Goal: Task Accomplishment & Management: Complete application form

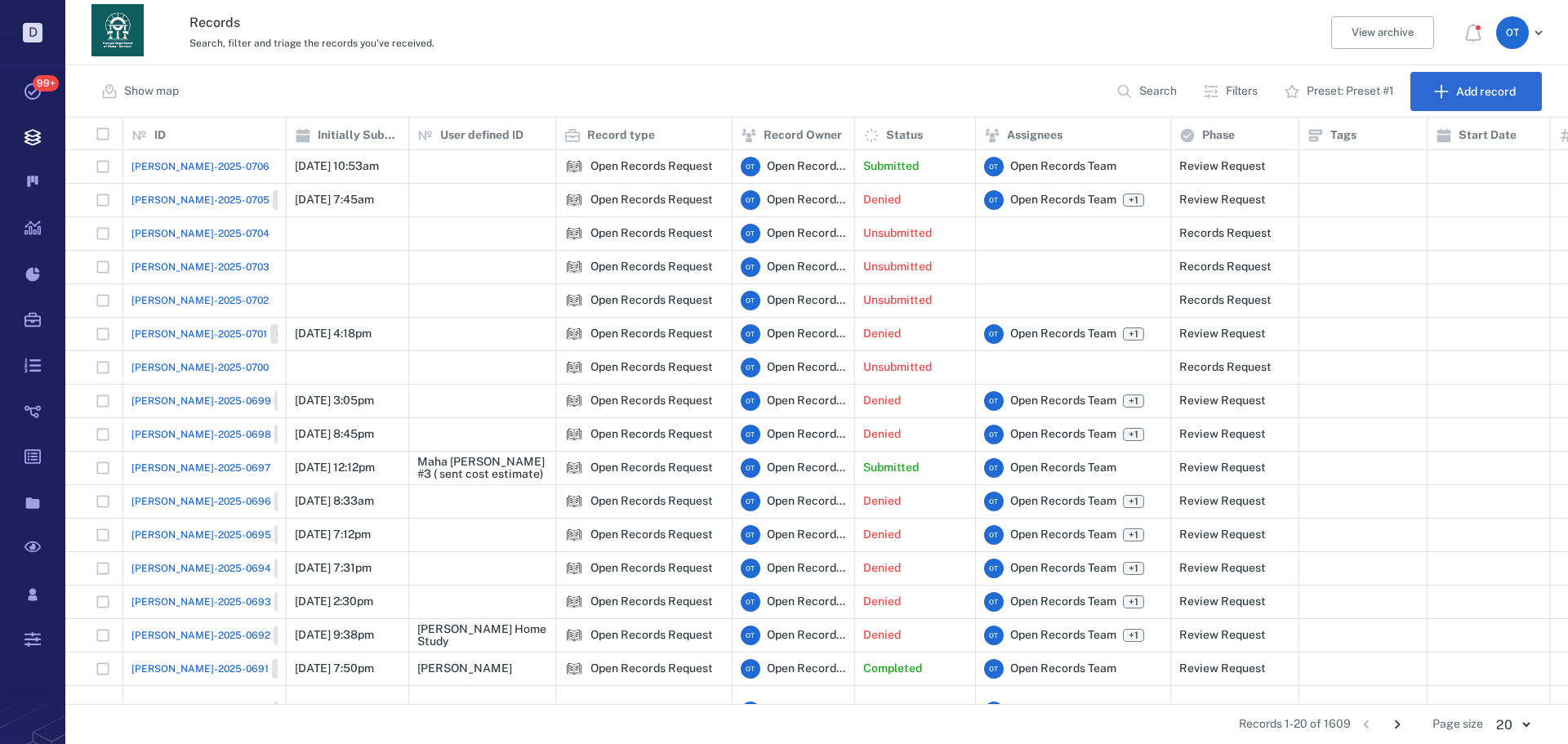
click at [180, 164] on span "[PERSON_NAME]-2025-0706" at bounding box center [200, 166] width 138 height 15
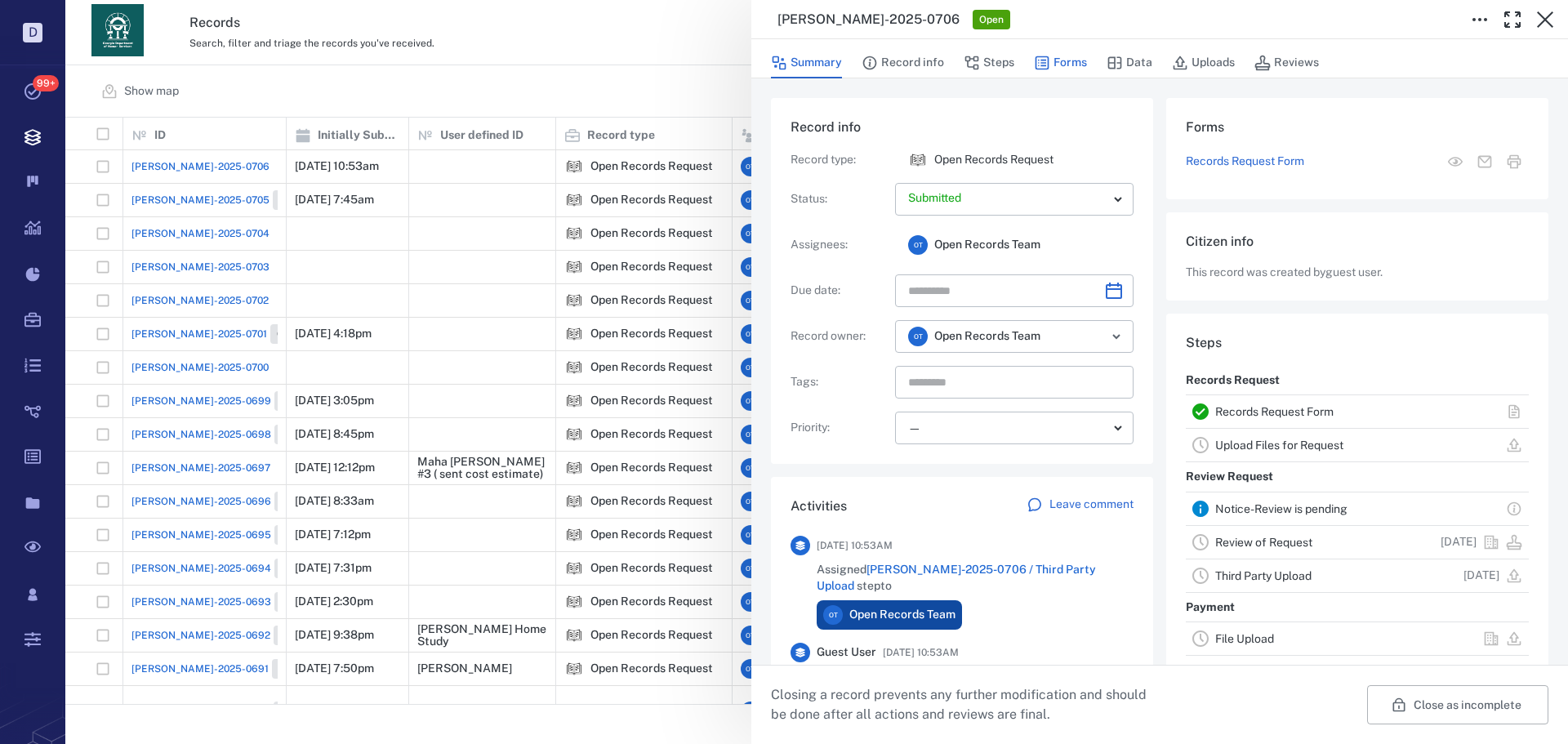
click at [1064, 60] on button "Forms" at bounding box center [1060, 62] width 53 height 31
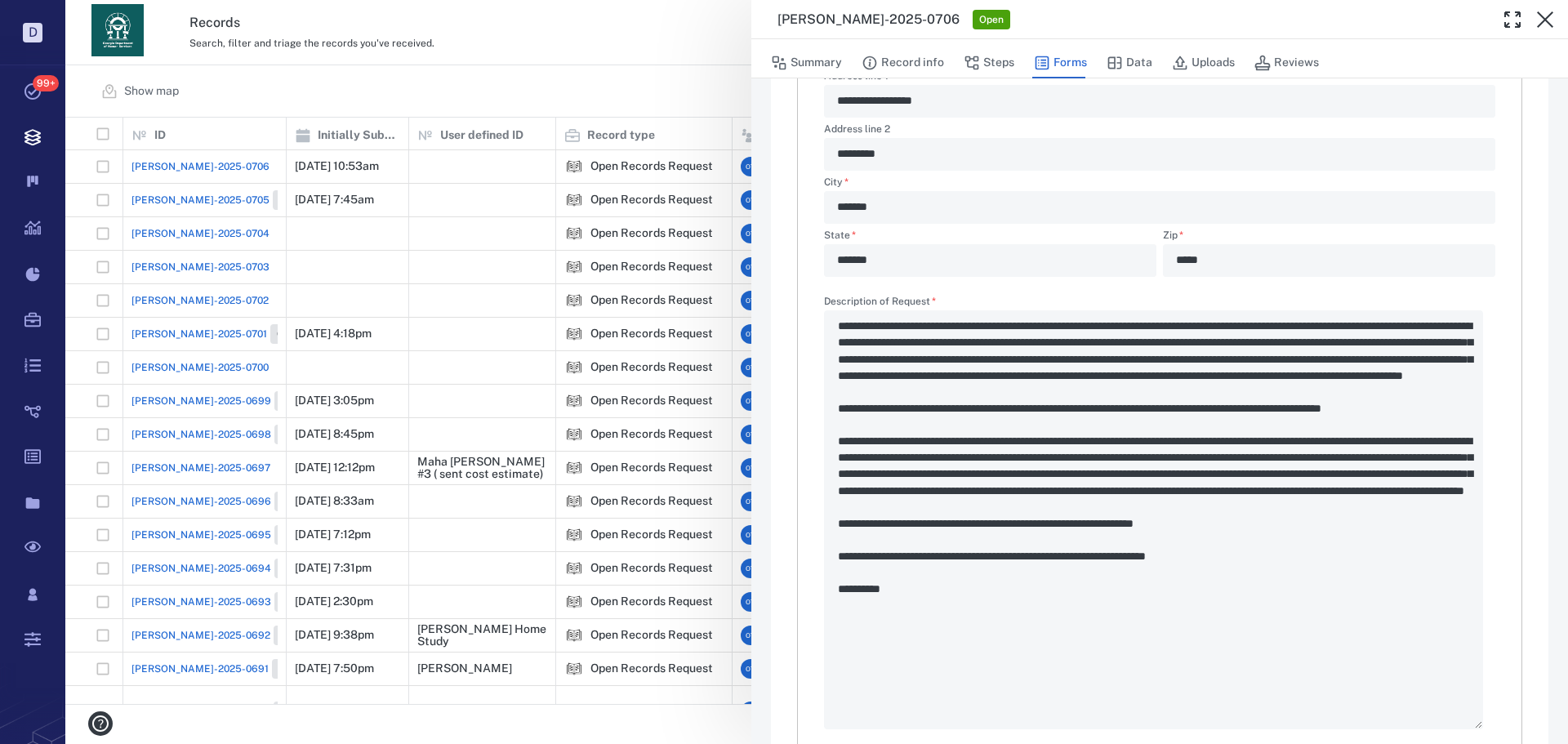
scroll to position [572, 0]
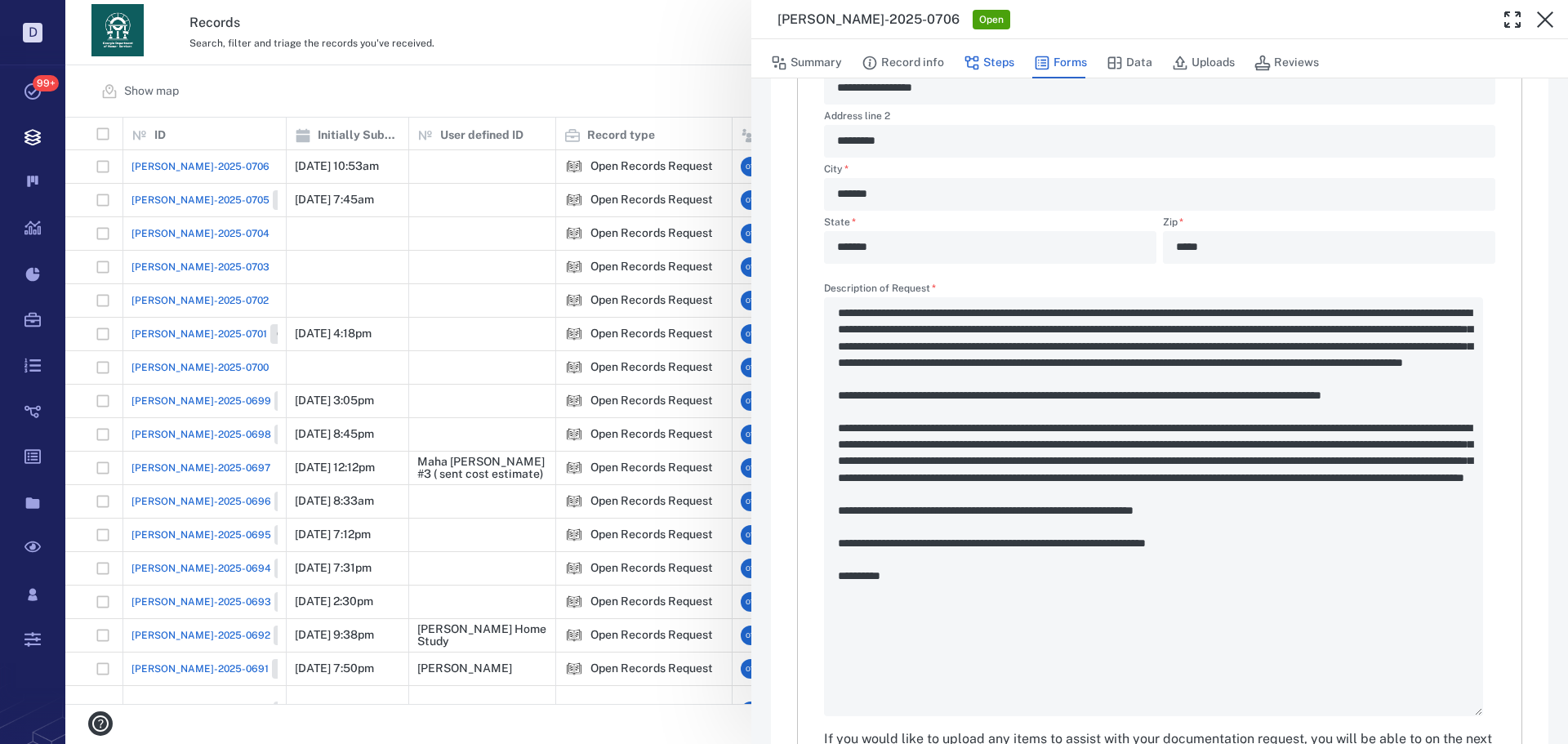
click at [983, 61] on button "Steps" at bounding box center [989, 62] width 51 height 31
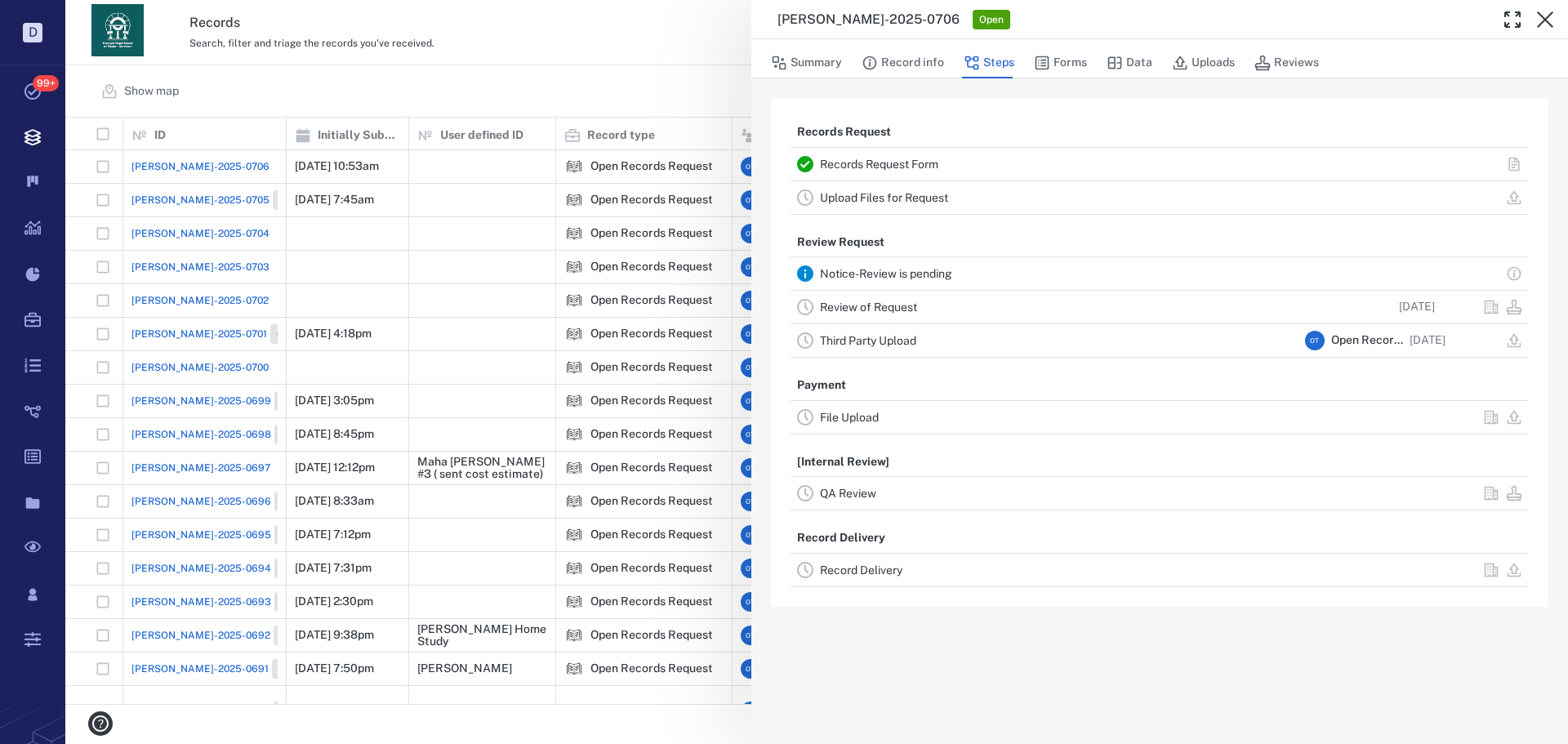
click at [876, 295] on div "Review of Request 09/14/2025" at bounding box center [1159, 306] width 739 height 33
click at [875, 300] on div "Review of Request" at bounding box center [1059, 306] width 479 height 20
click at [897, 303] on link "Review of Request" at bounding box center [868, 307] width 97 height 13
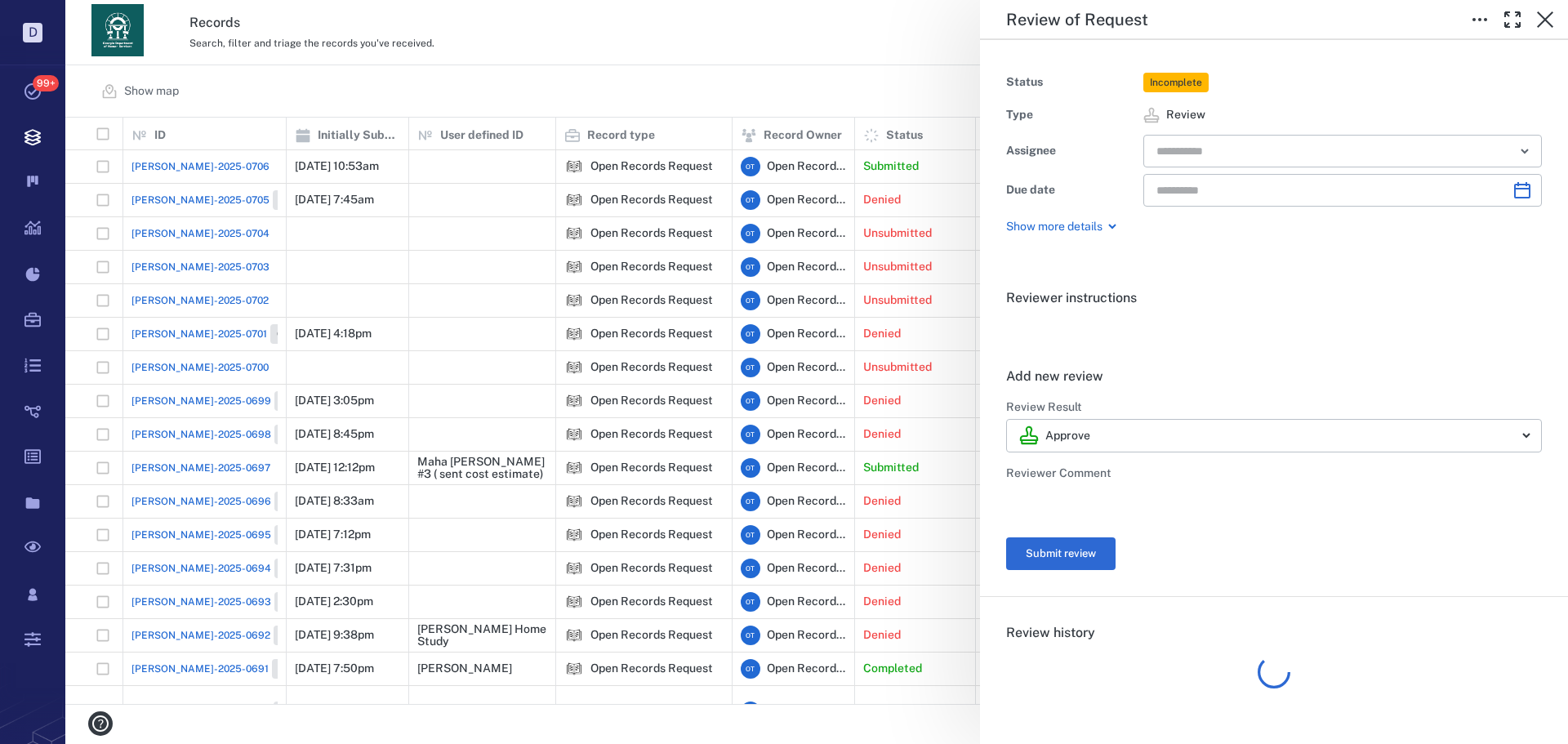
type input "**********"
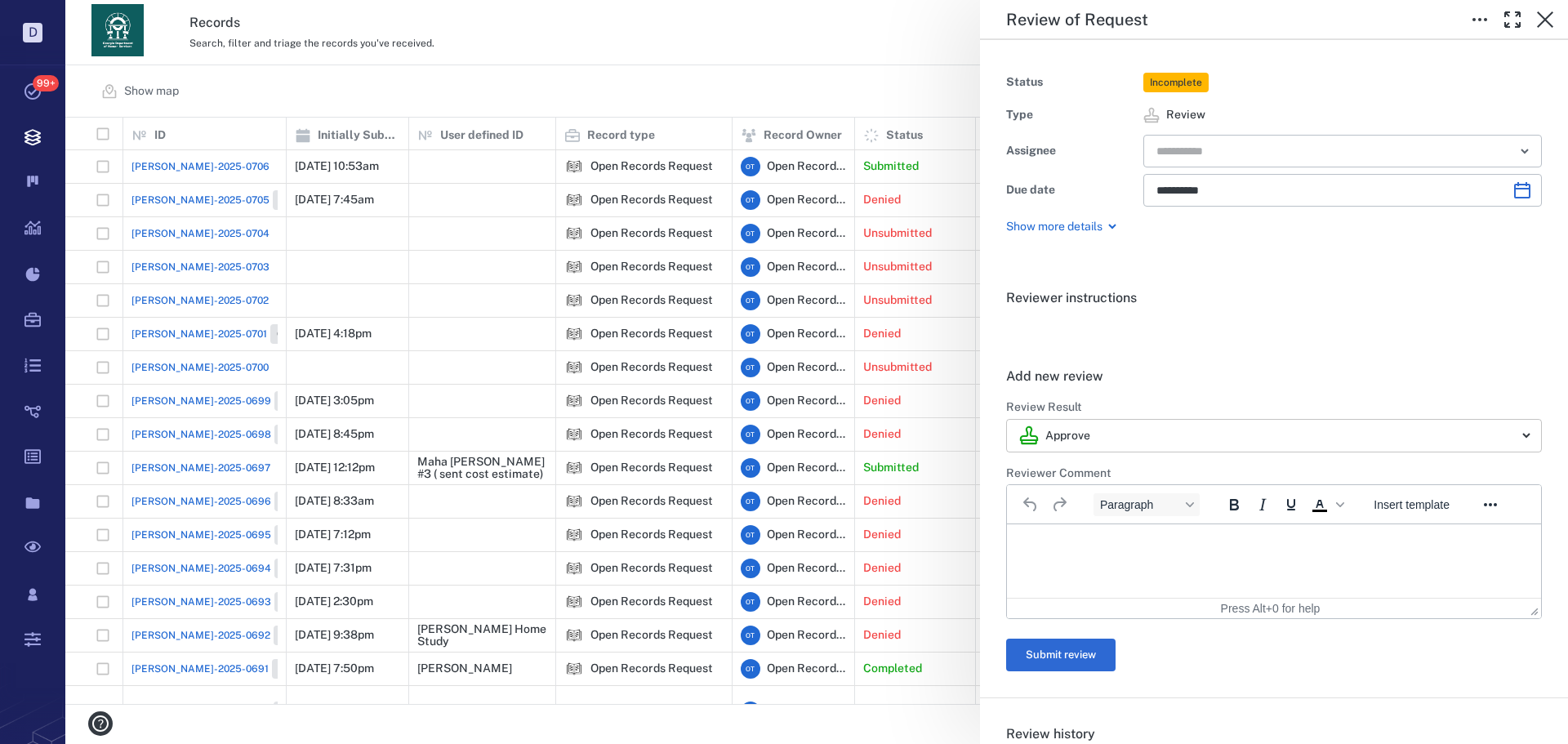
click at [1121, 432] on body "D Tasks 99+ Records Boards Dashboard Reports Record types Guide steps Rules For…" at bounding box center [784, 372] width 1568 height 744
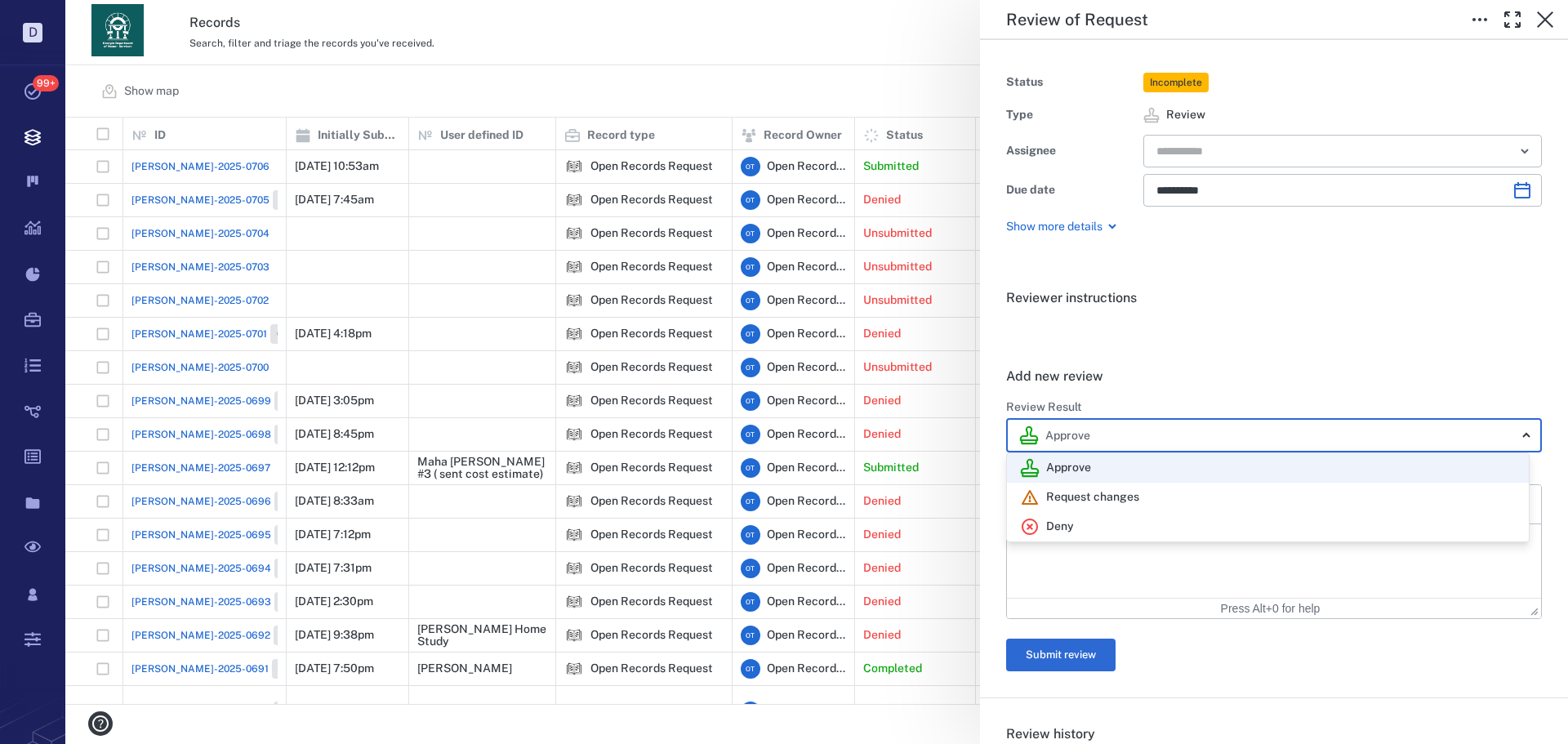
click at [1086, 518] on div "Deny" at bounding box center [1268, 527] width 496 height 20
type input "******"
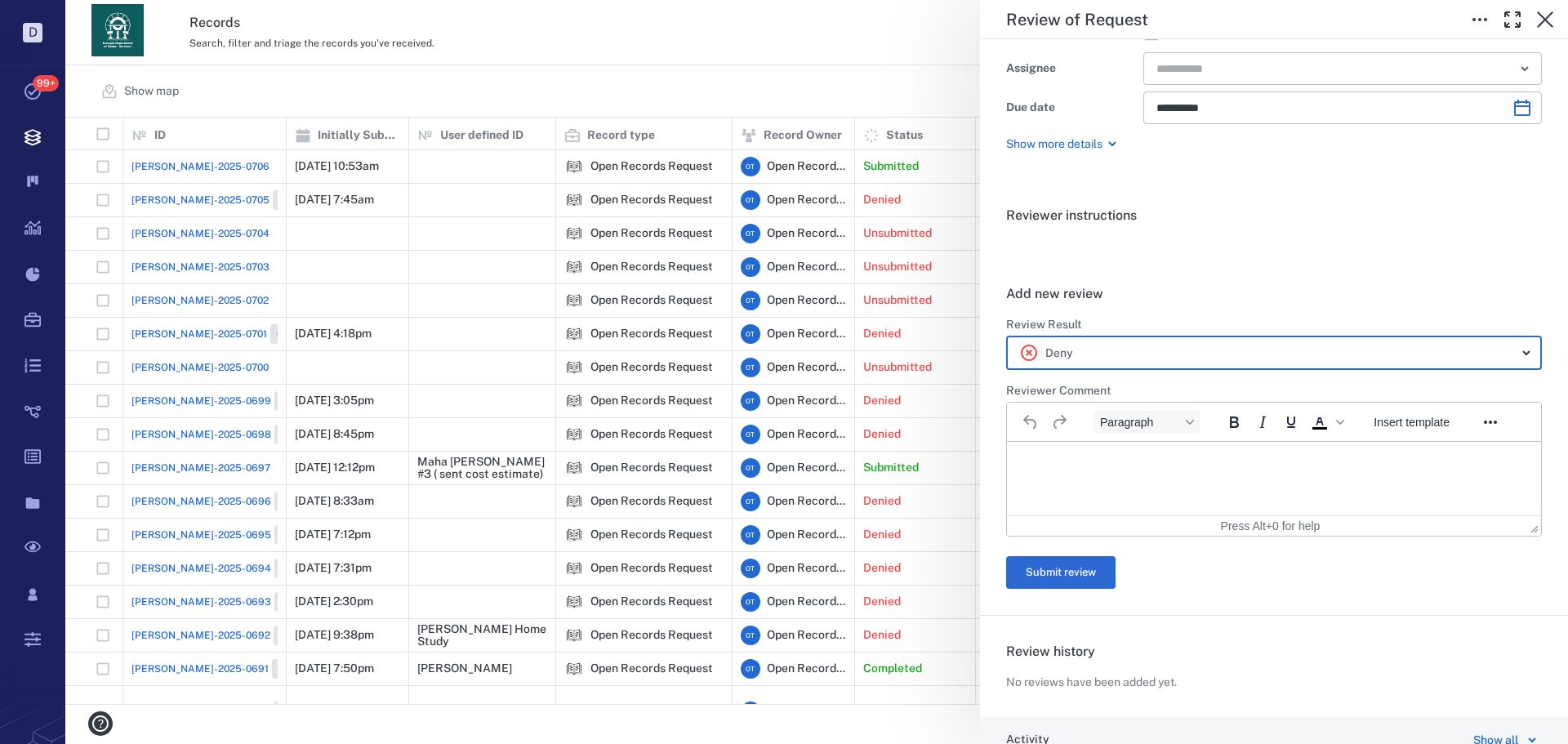
scroll to position [245, 0]
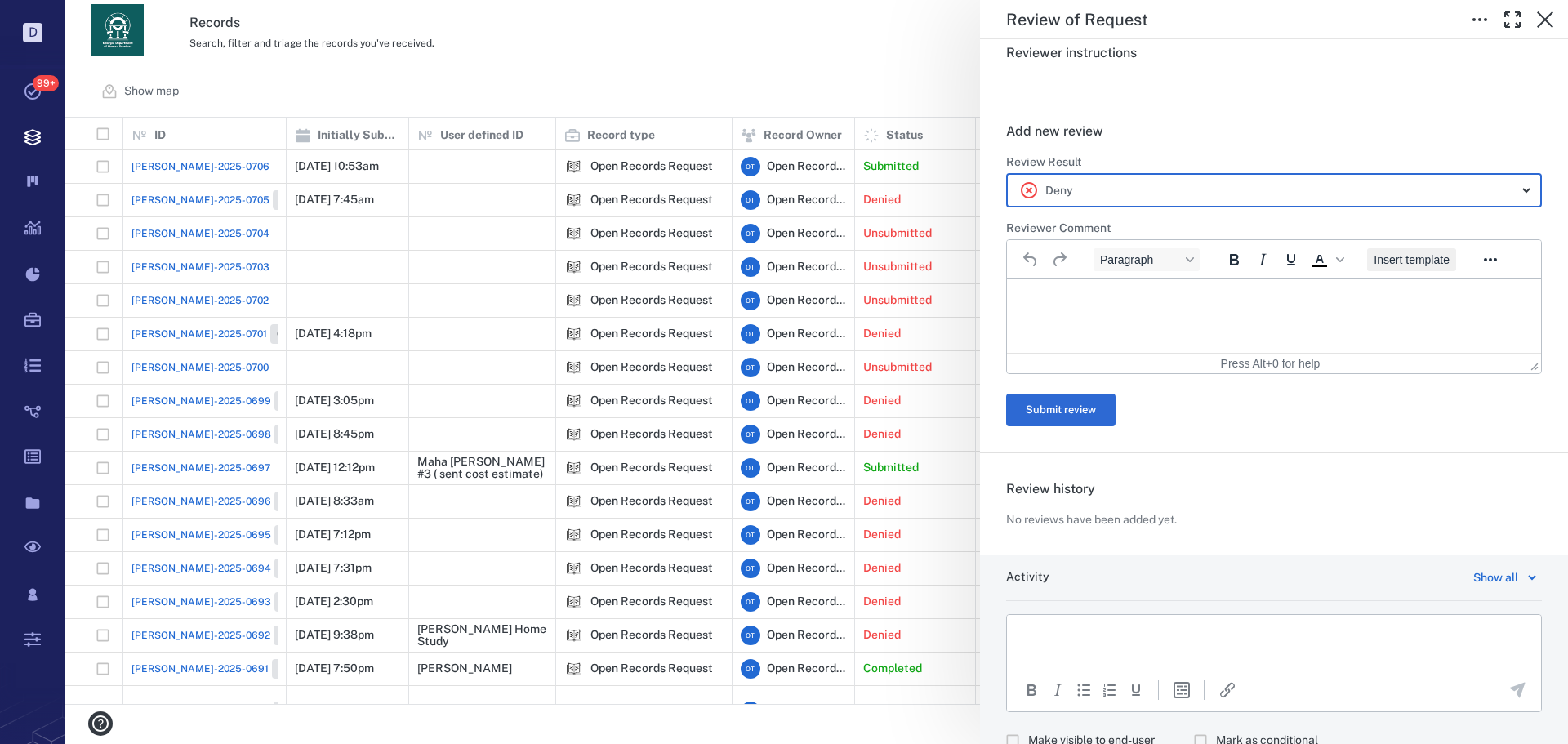
click at [1391, 268] on button "Insert template" at bounding box center [1412, 260] width 89 height 23
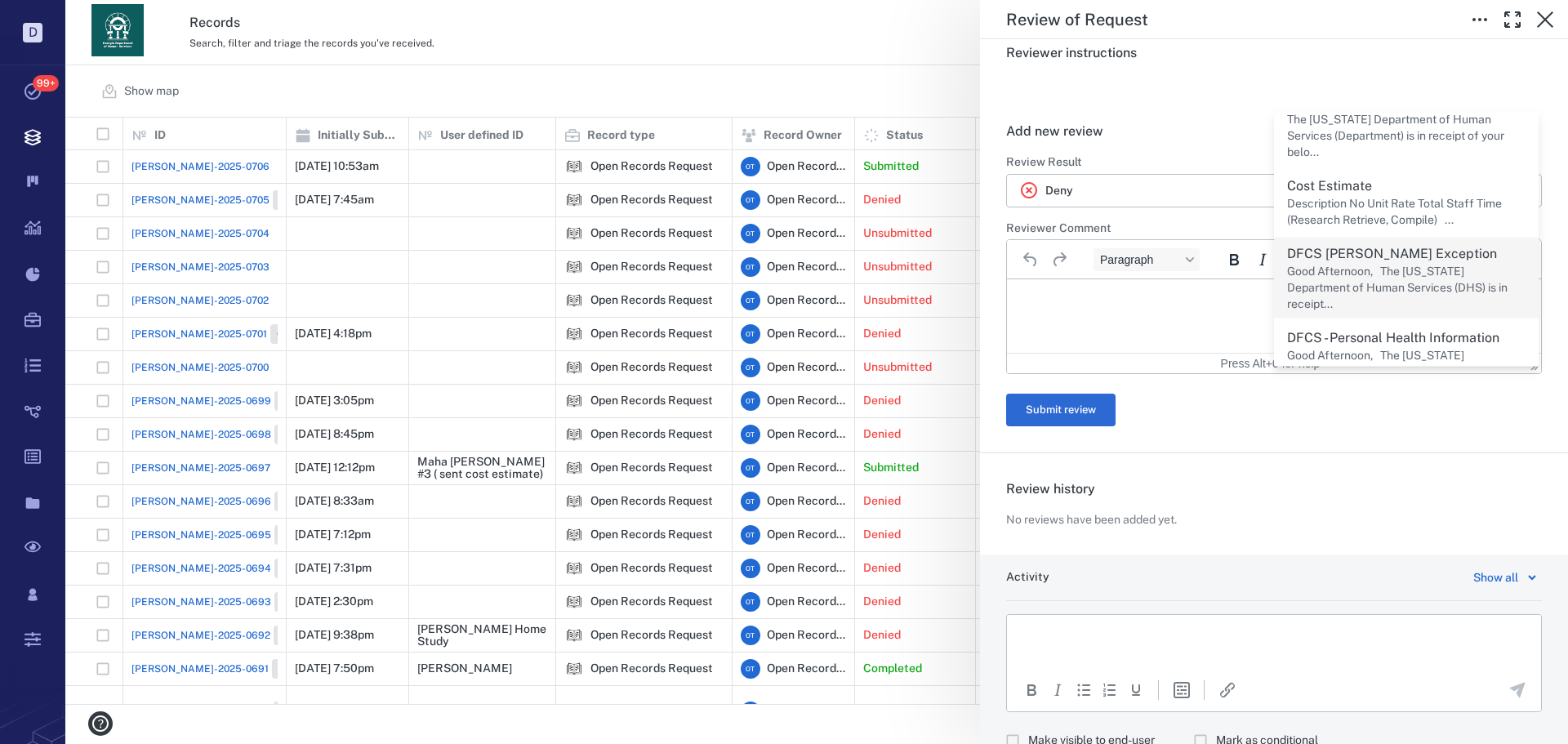
scroll to position [81, 0]
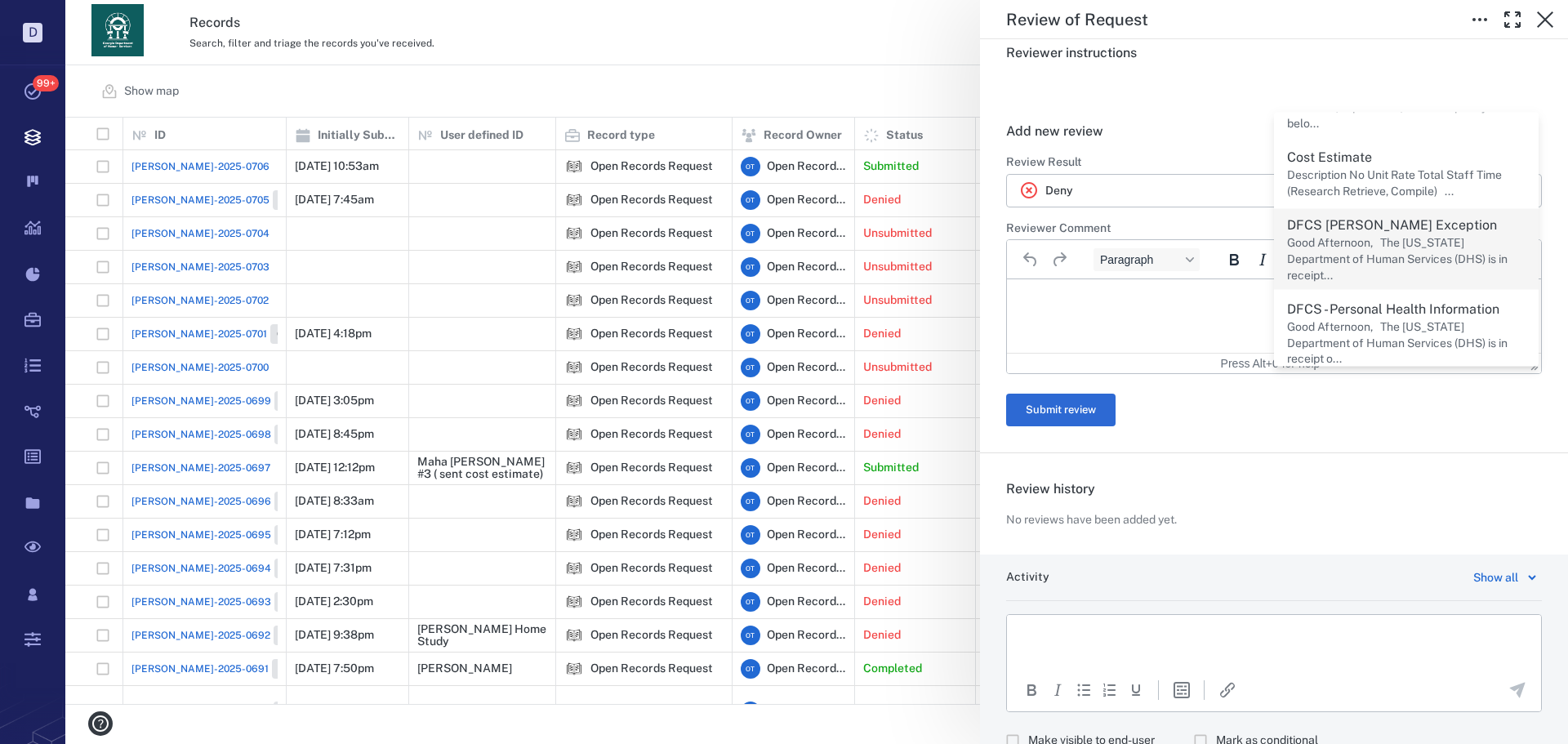
click at [1368, 248] on p "Good Afternoon, The Georgia Department of Human Services (DHS) is in receipt..." at bounding box center [1406, 259] width 238 height 48
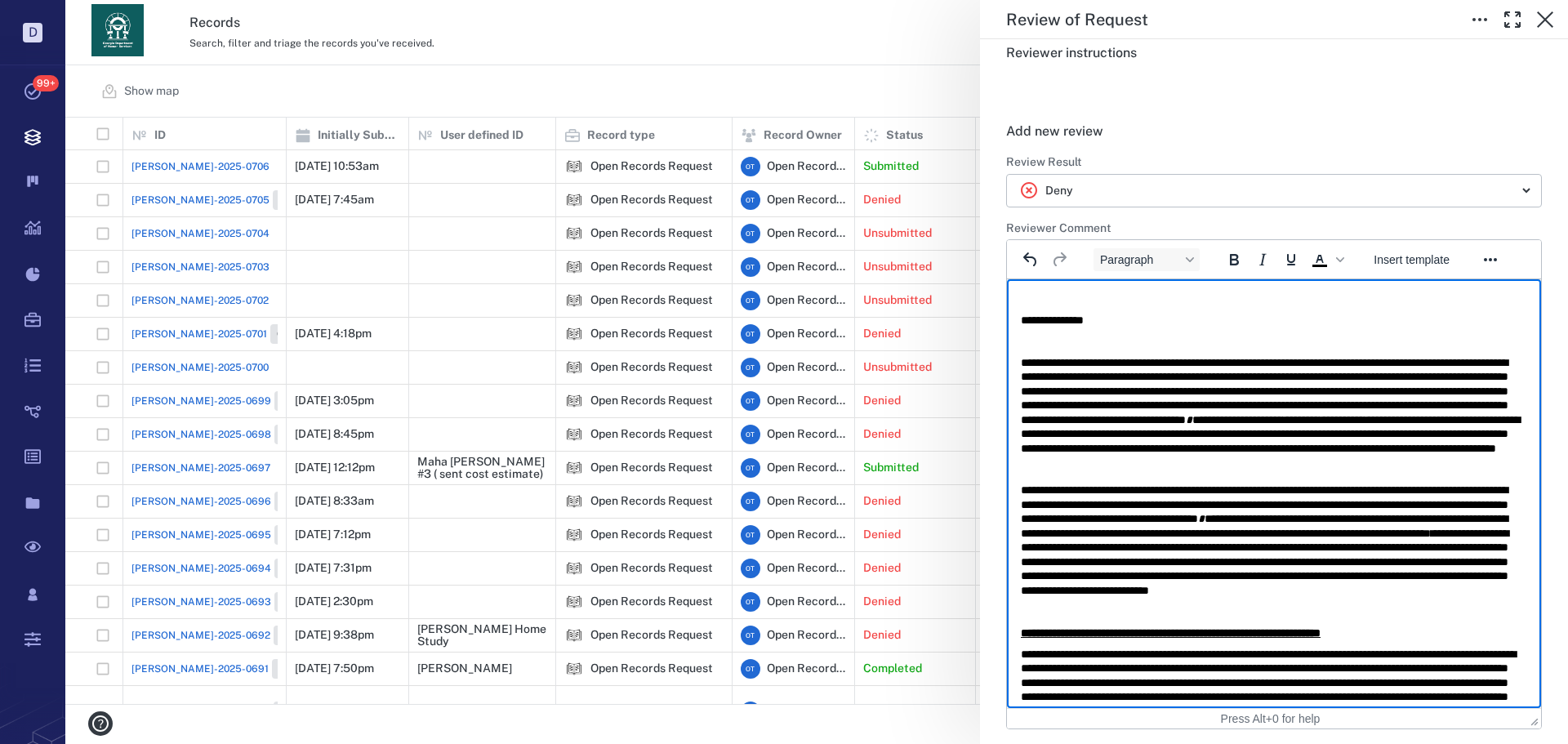
scroll to position [450, 0]
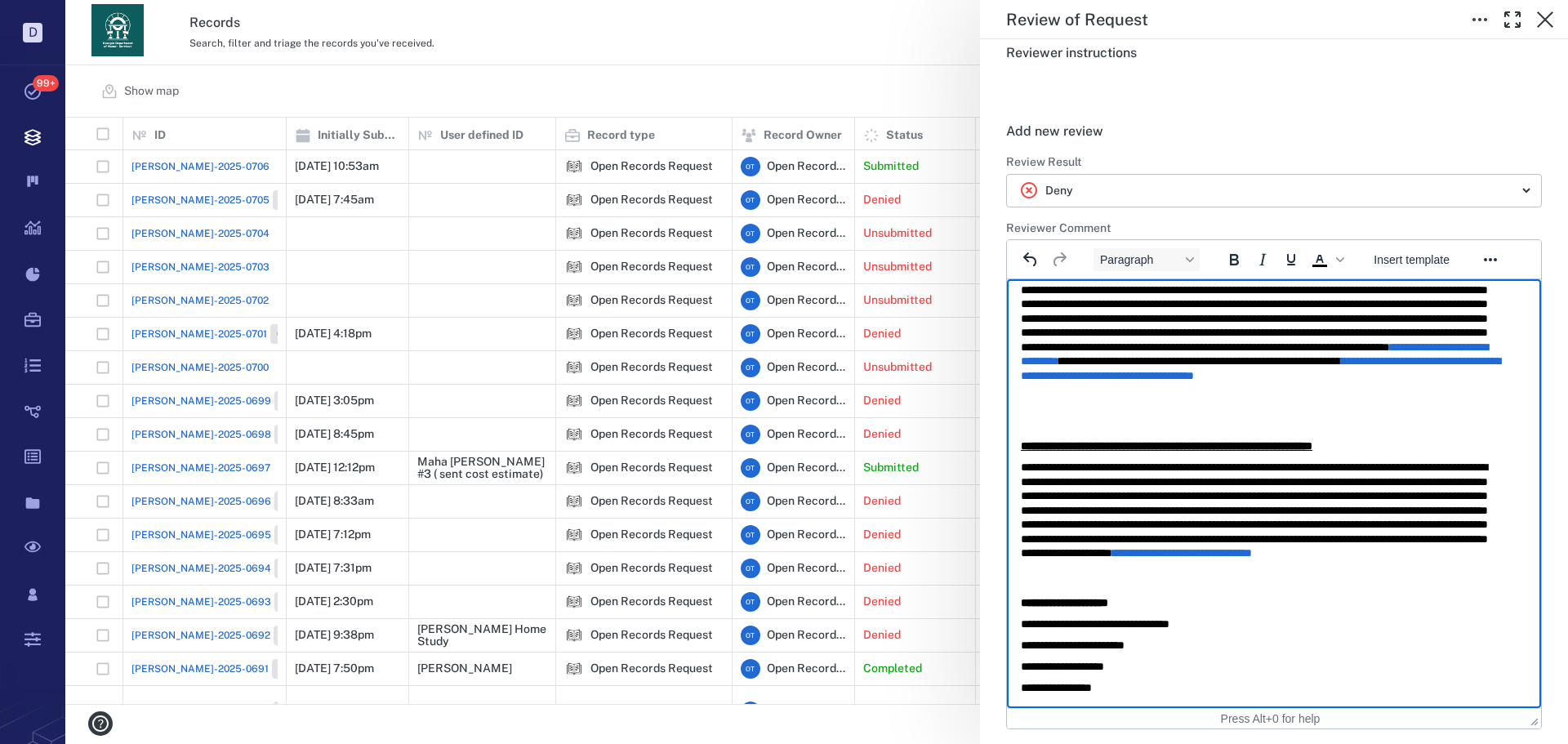
drag, startPoint x: 1128, startPoint y: 699, endPoint x: 1026, endPoint y: 311, distance: 401.2
click at [1007, 259] on html "**********" at bounding box center [1274, 268] width 534 height 878
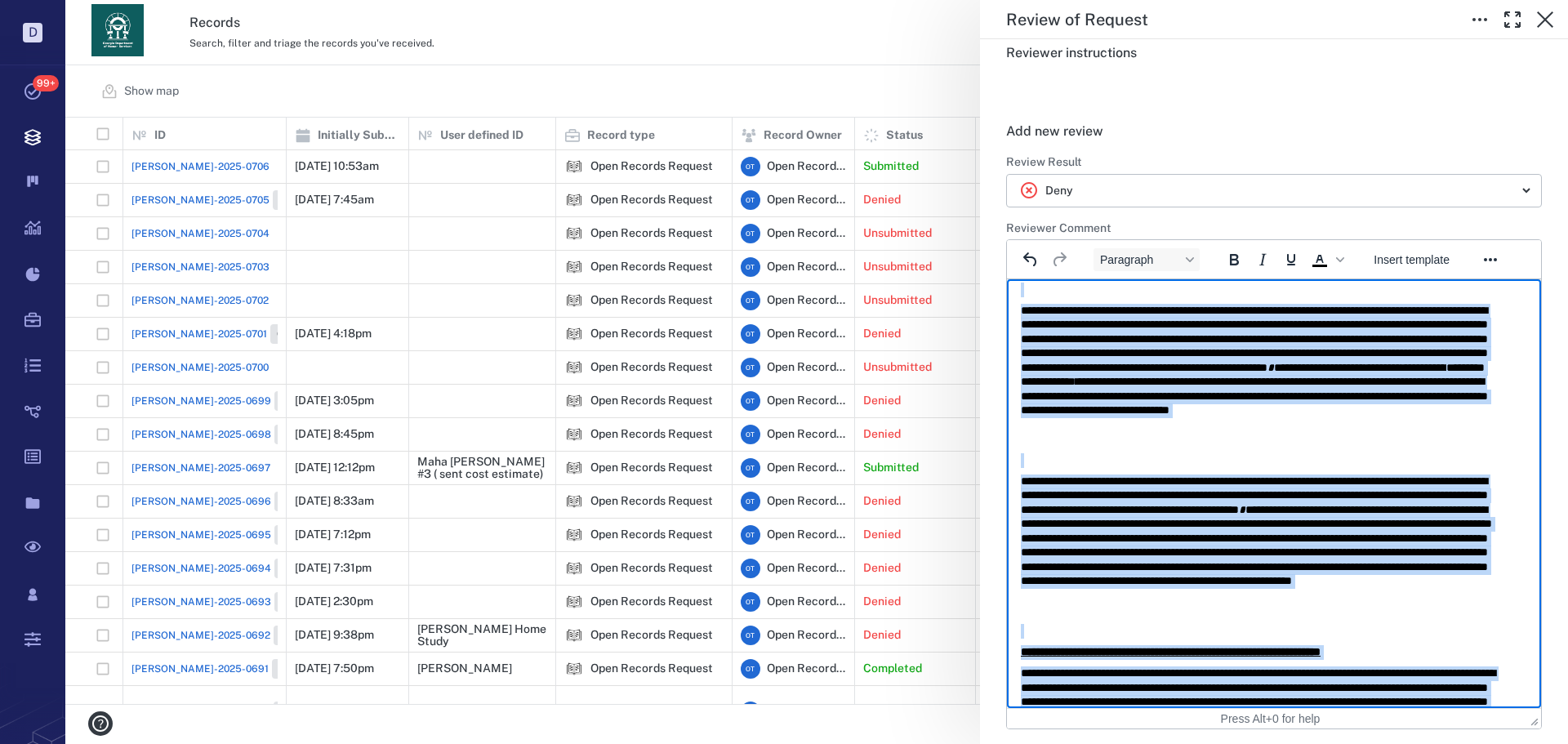
scroll to position [0, 0]
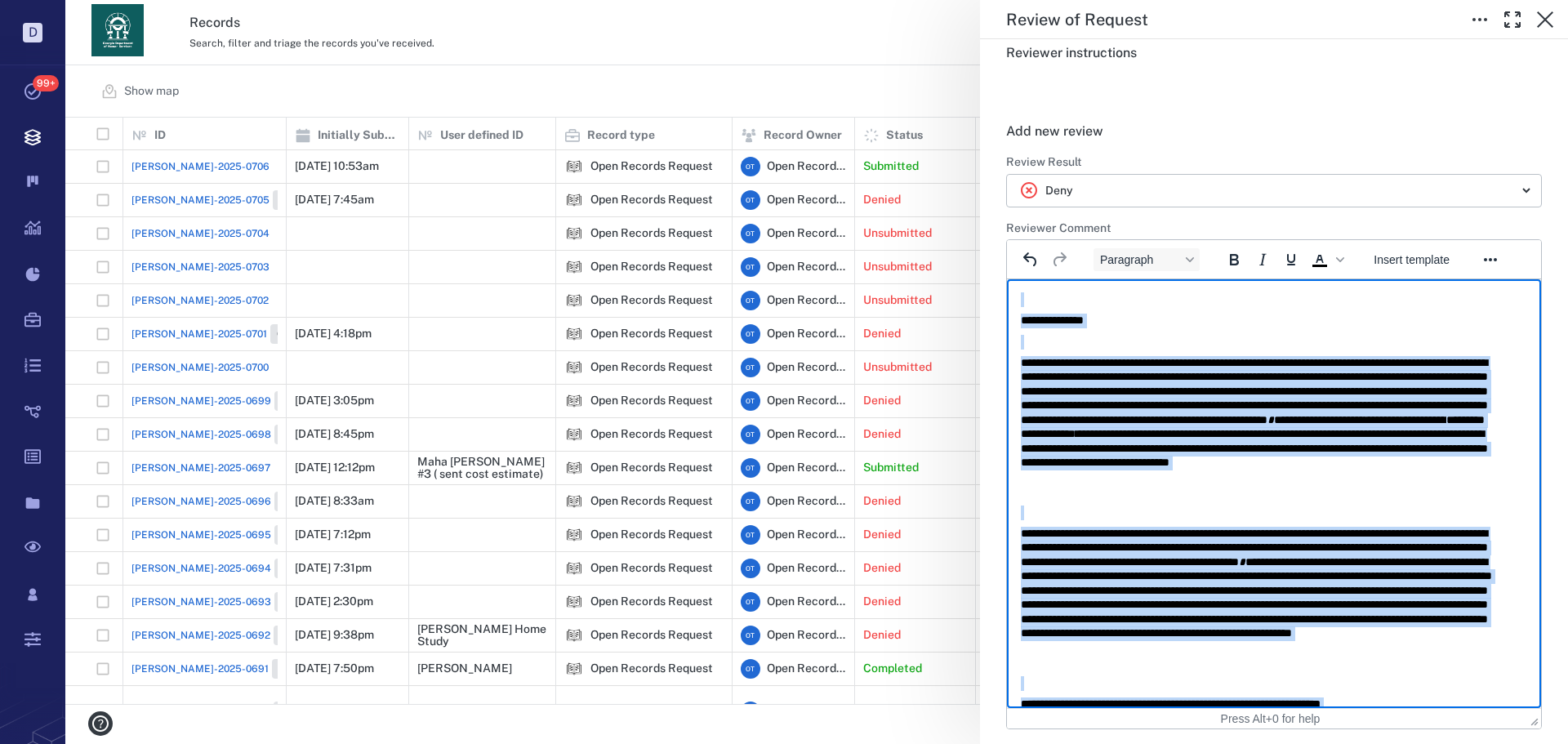
drag, startPoint x: 1124, startPoint y: 687, endPoint x: 972, endPoint y: 165, distance: 543.7
click at [1007, 279] on html "**********" at bounding box center [1274, 718] width 534 height 878
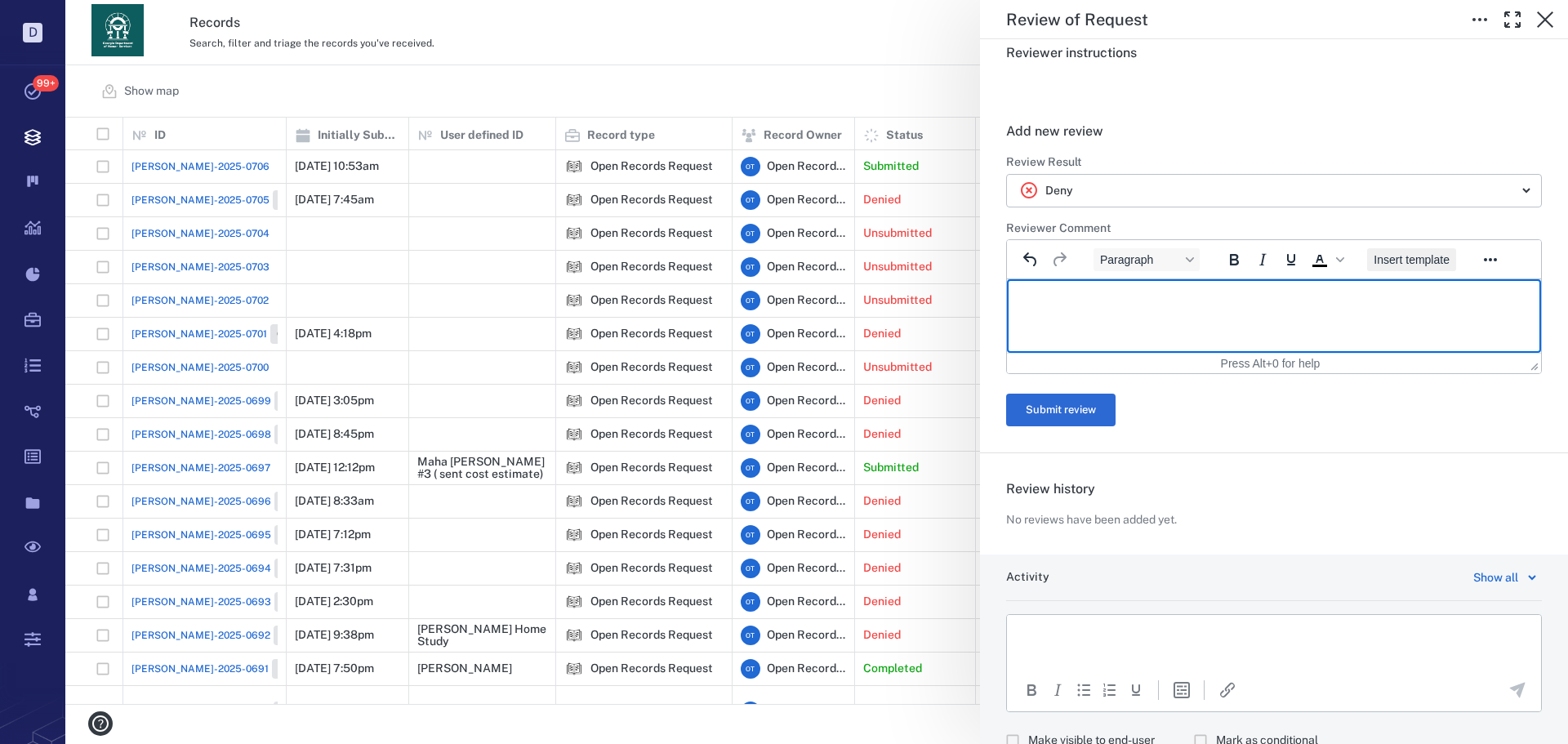
click at [1405, 261] on span "Insert template" at bounding box center [1412, 260] width 76 height 13
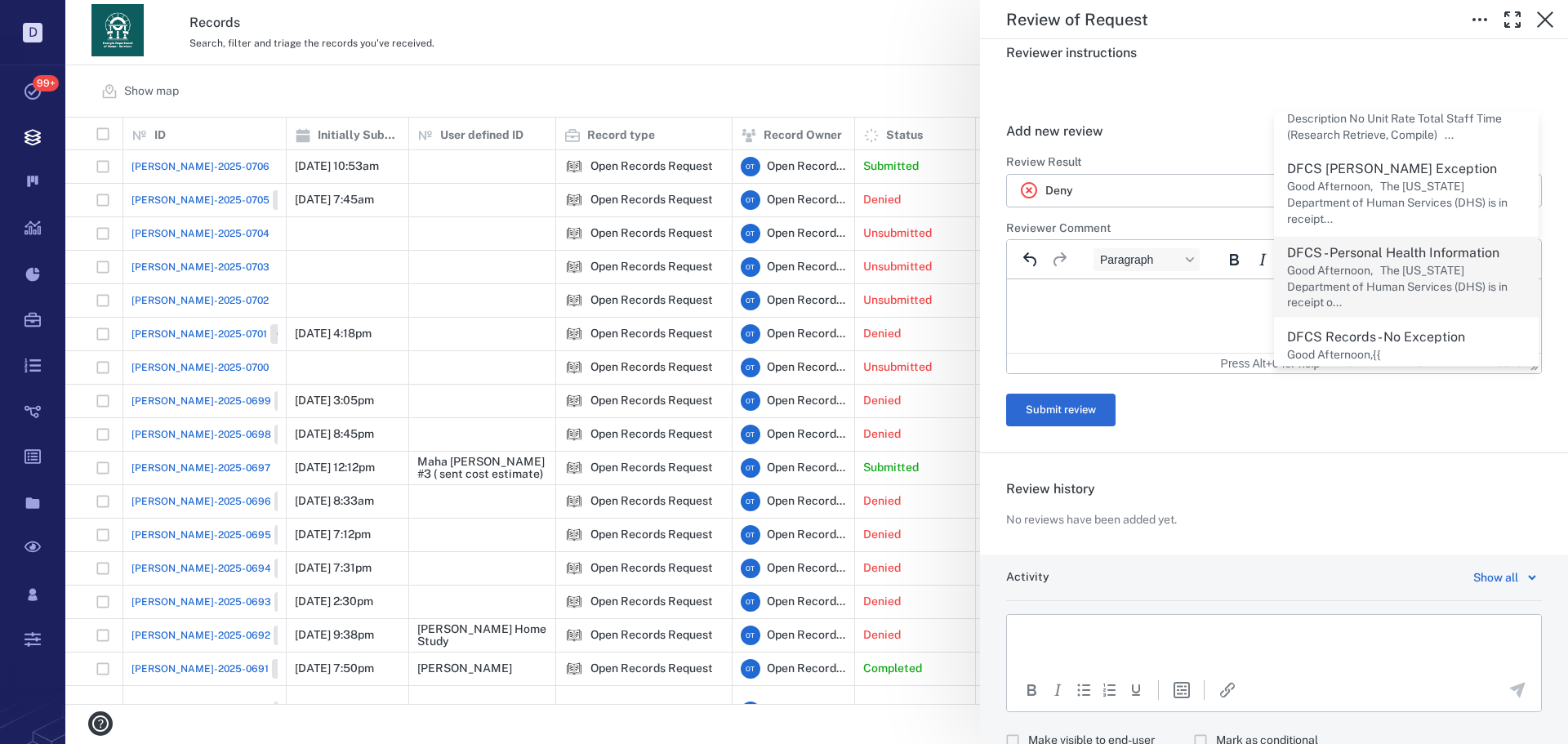
scroll to position [164, 0]
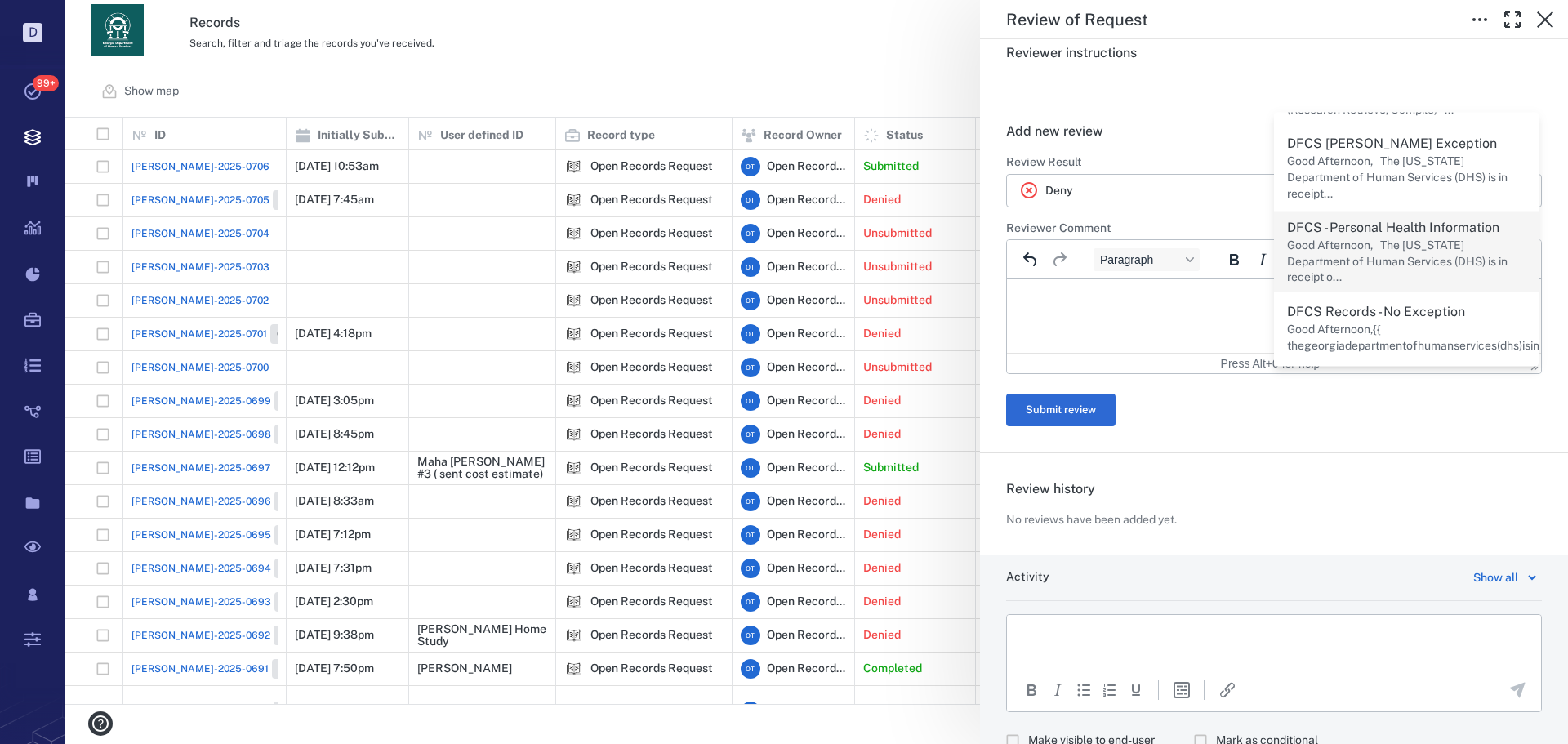
click at [1389, 250] on p "Good Afternoon, The Georgia Department of Human Services (DHS) is in receipt o.…" at bounding box center [1406, 261] width 238 height 48
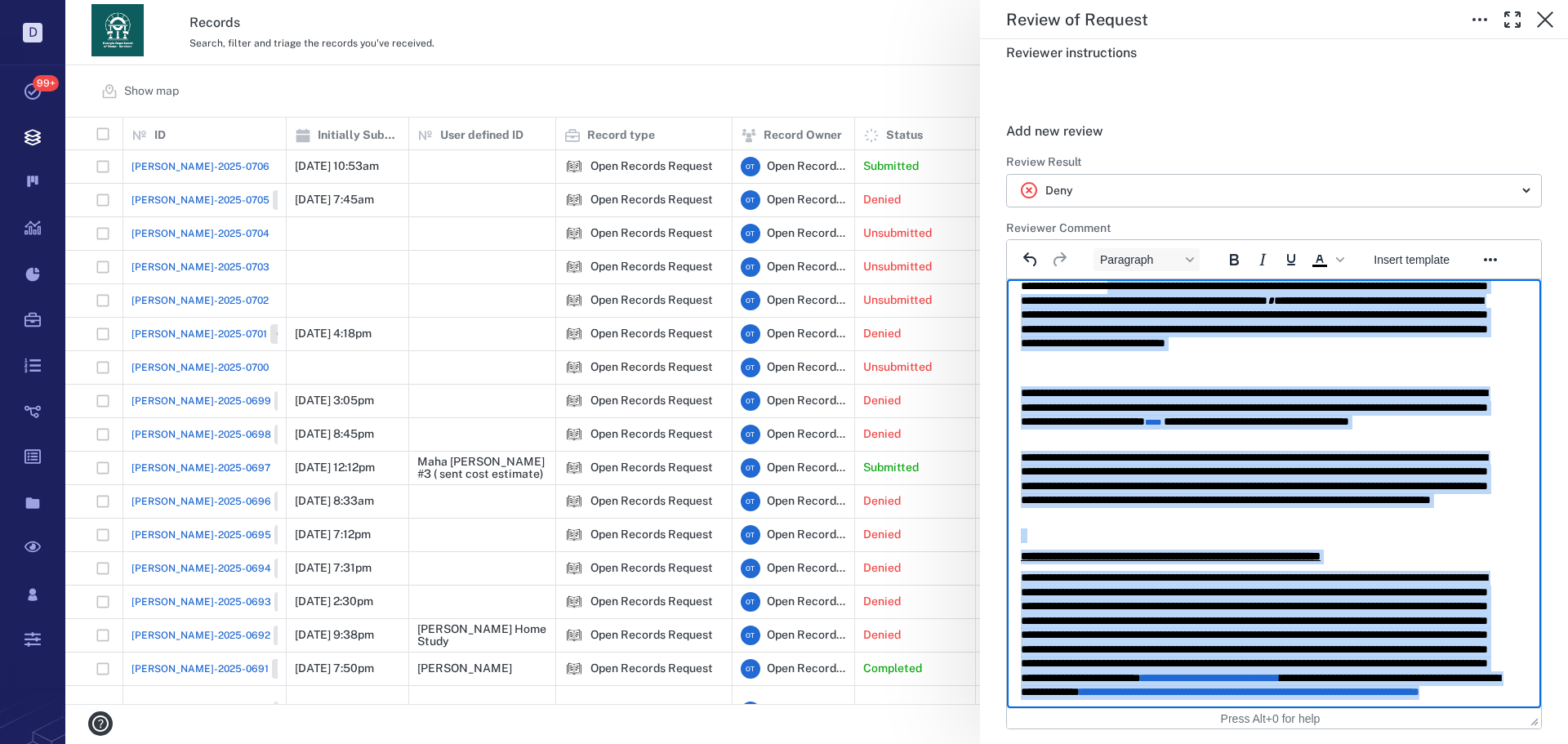
scroll to position [0, 0]
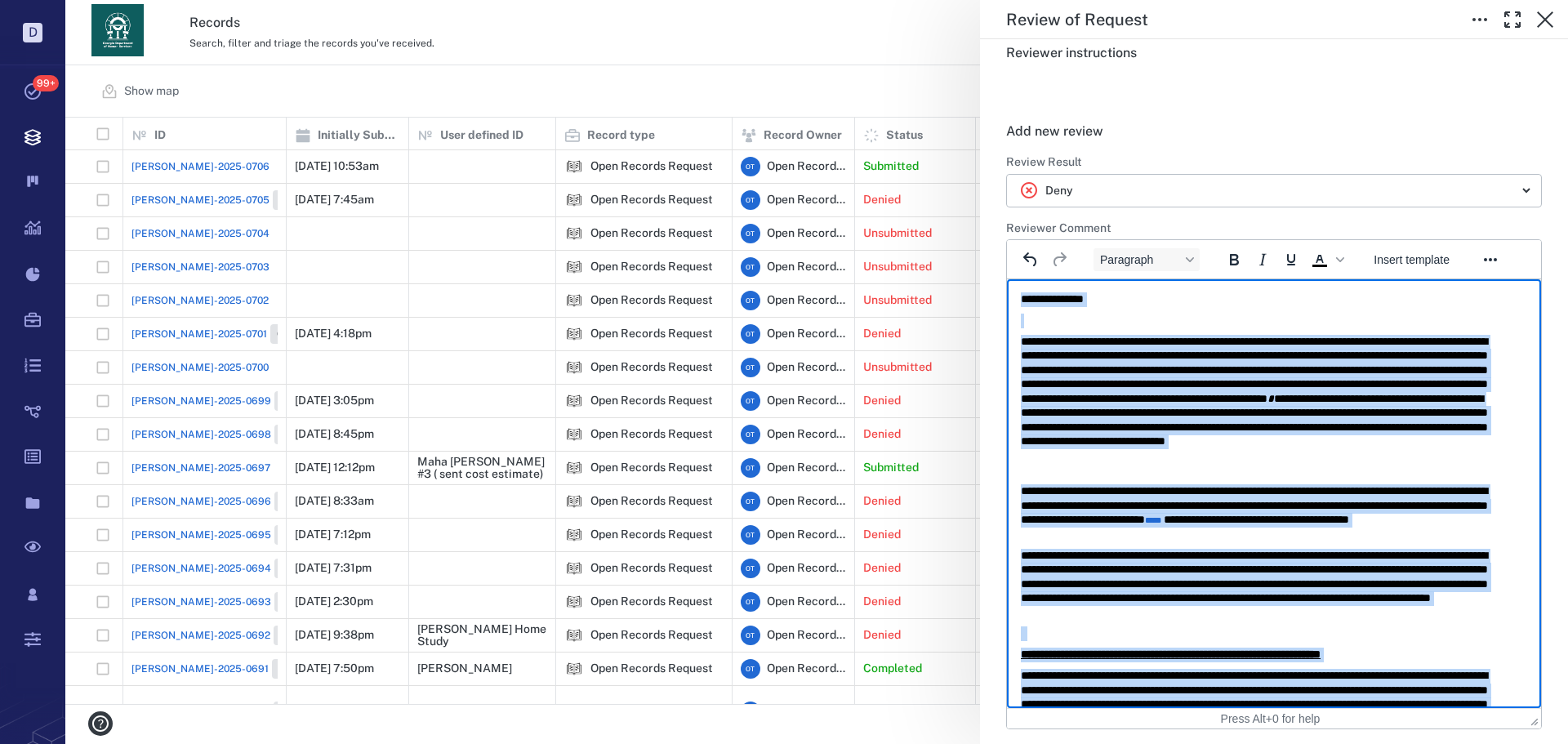
drag, startPoint x: 1136, startPoint y: 659, endPoint x: 944, endPoint y: 71, distance: 618.6
click at [1007, 279] on html "**********" at bounding box center [1274, 632] width 534 height 708
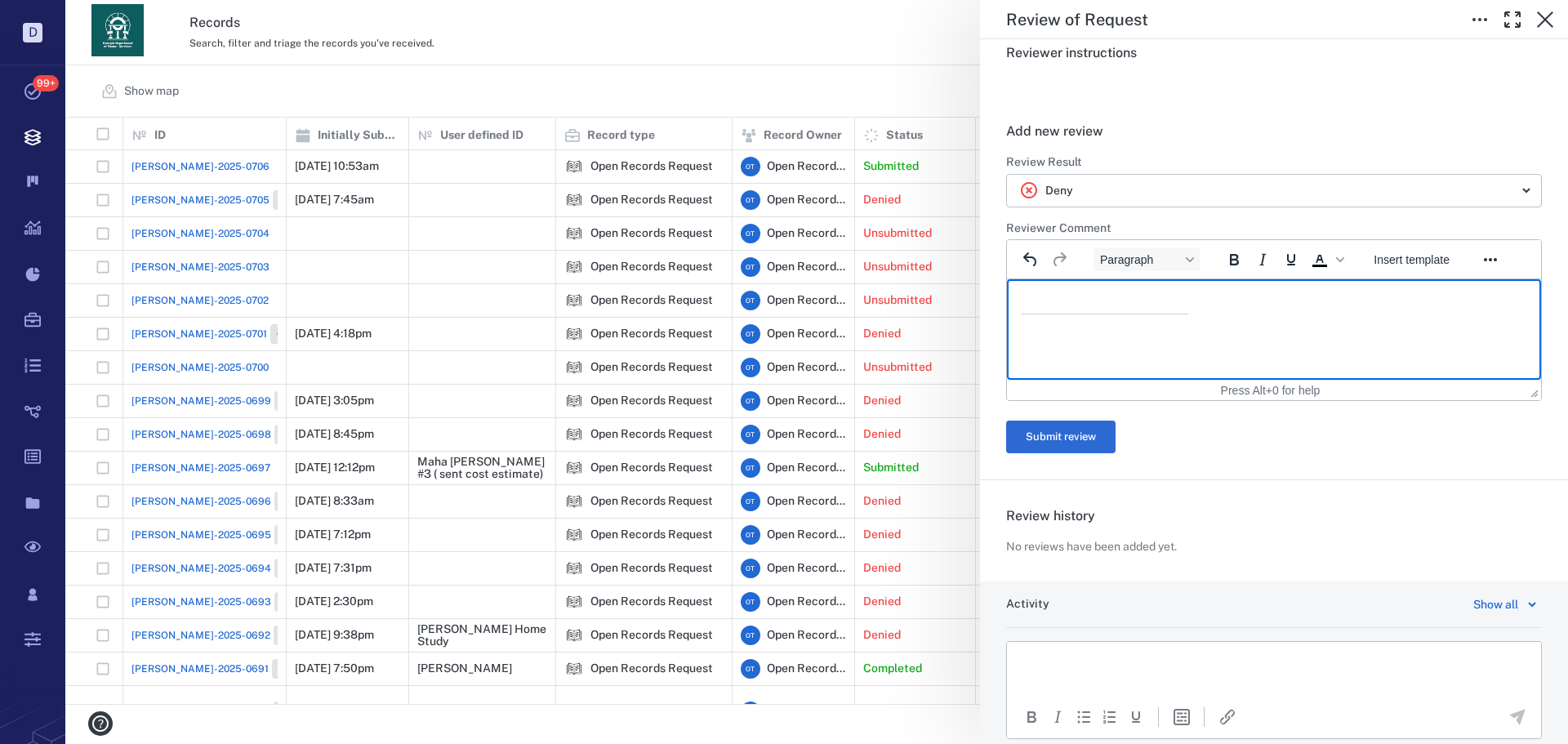
click at [1369, 234] on h6 "Reviewer Comment" at bounding box center [1274, 228] width 536 height 16
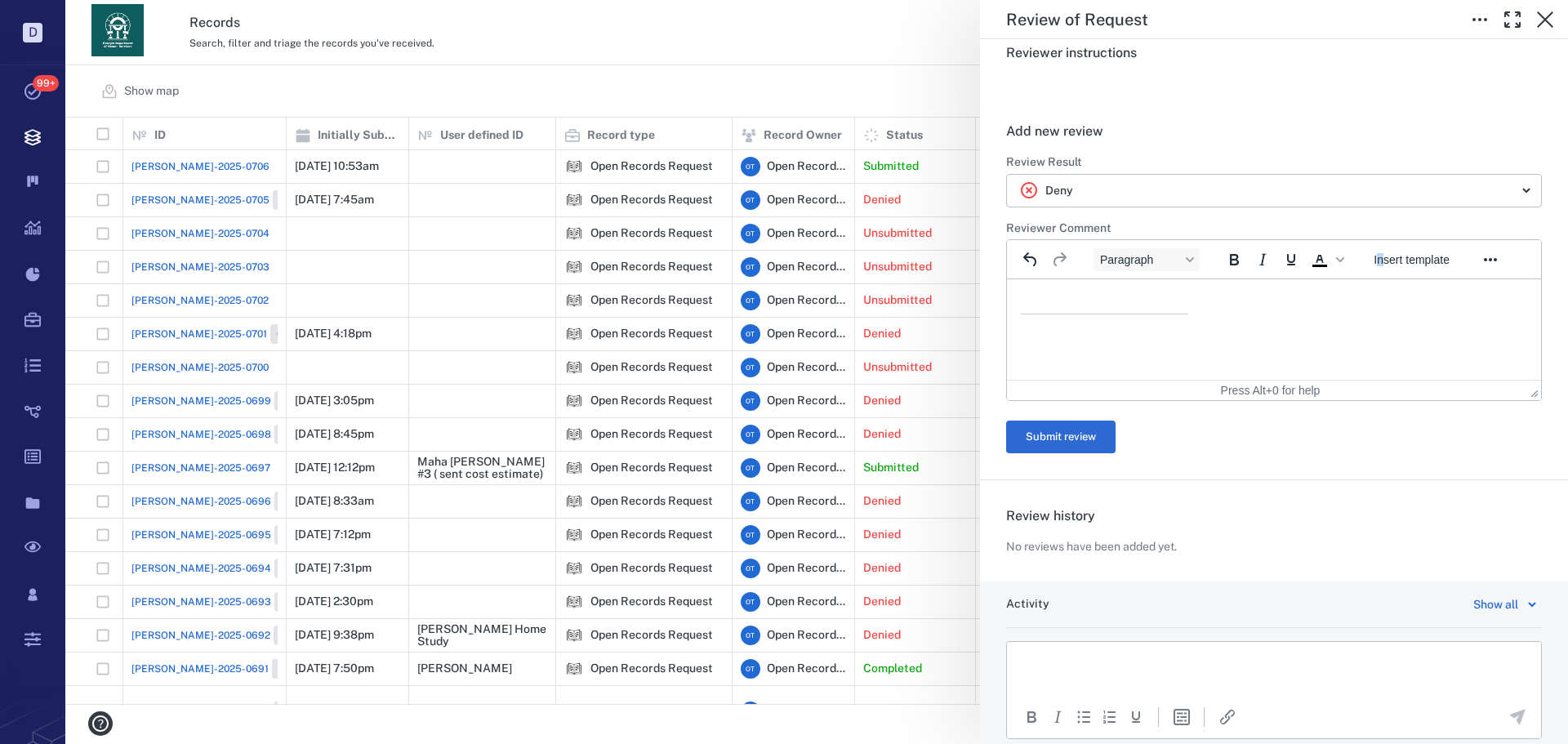
click at [1382, 248] on div "Paragraph To open the popup, press Shift+Enter Insert template To open the popu…" at bounding box center [1274, 259] width 534 height 39
click at [1386, 249] on button "Insert template" at bounding box center [1412, 260] width 89 height 23
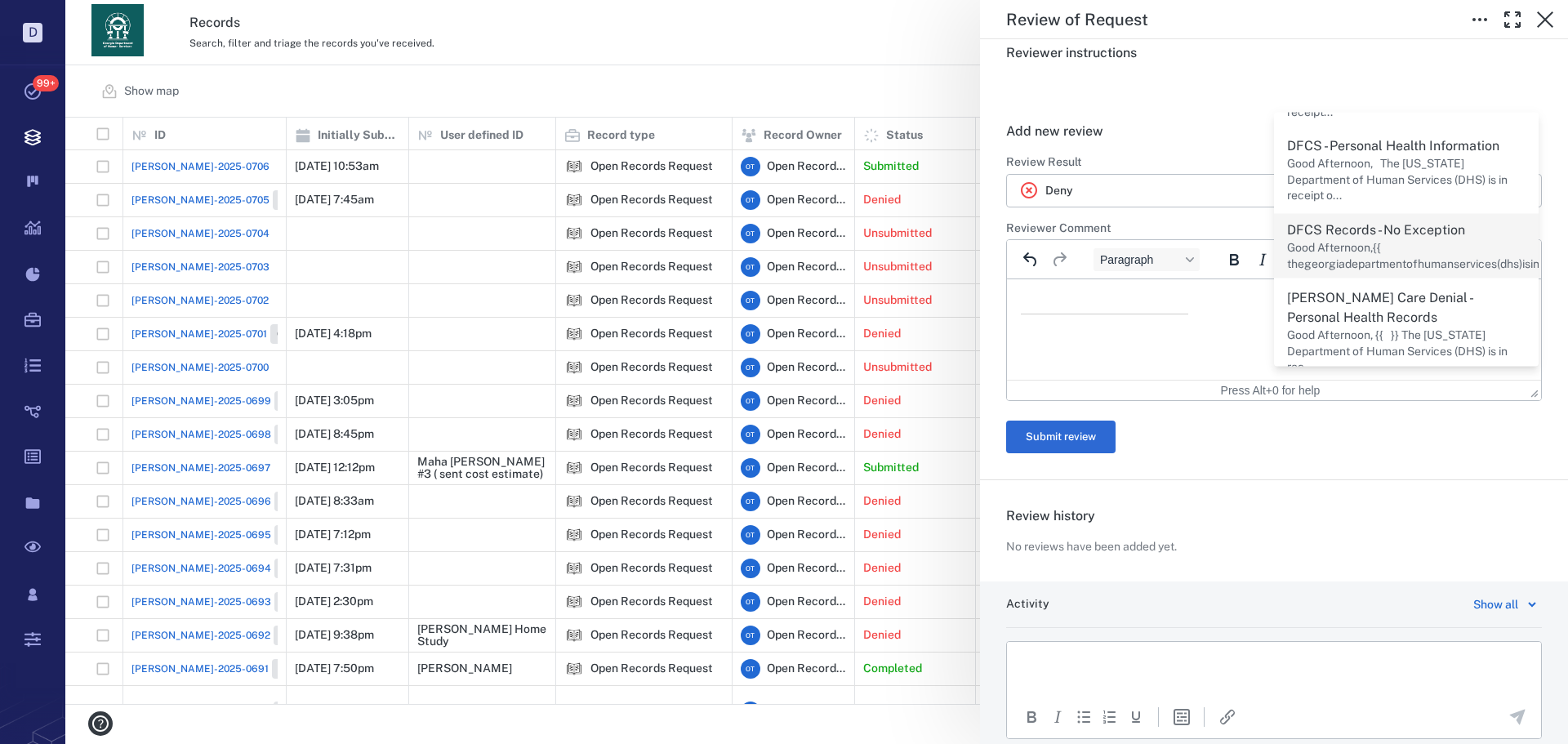
scroll to position [326, 0]
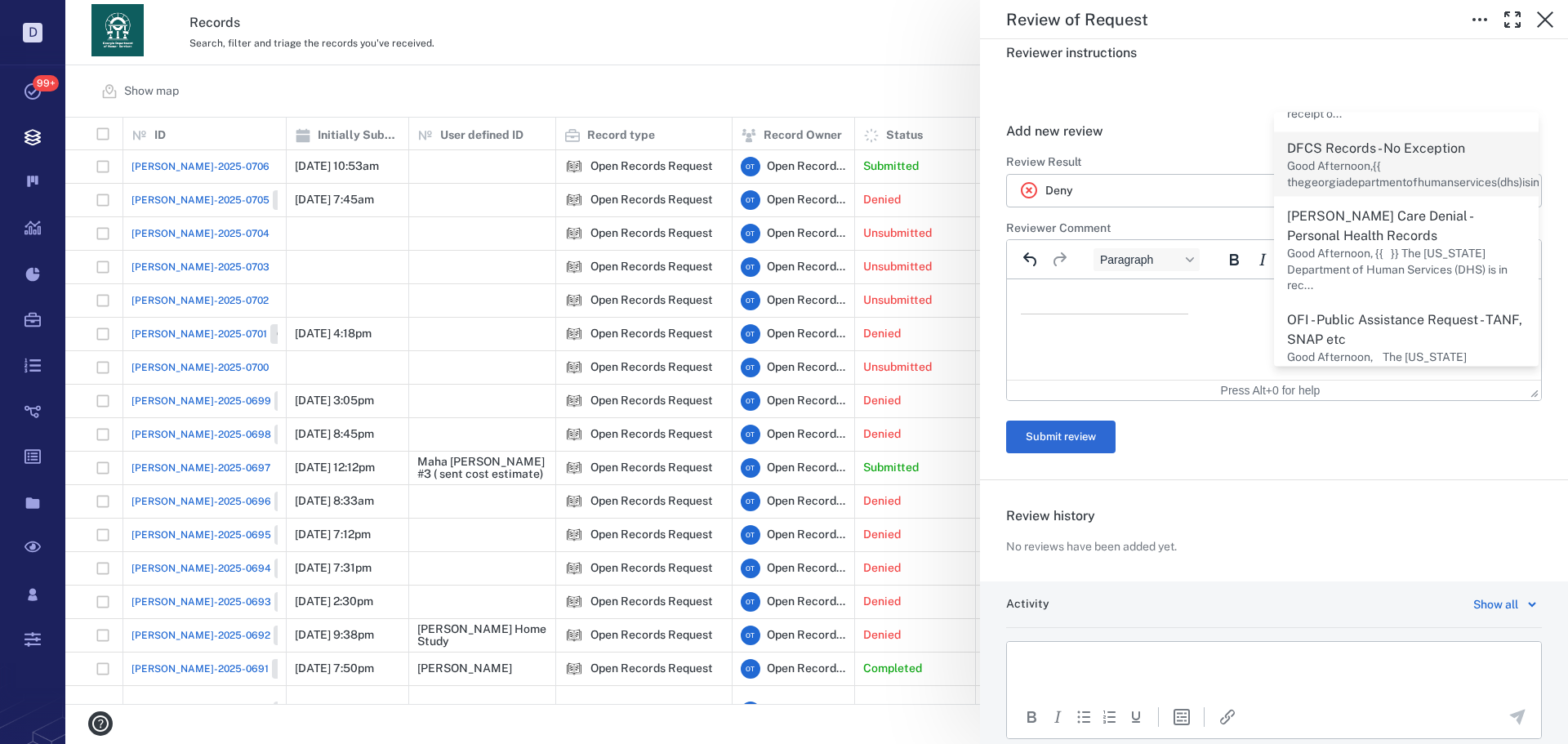
click at [1383, 159] on p "Good Afternoon,{{ thegeorgiadepartmentofhumanservices(dhs)isinreceiptofyourbel.…" at bounding box center [1461, 175] width 349 height 32
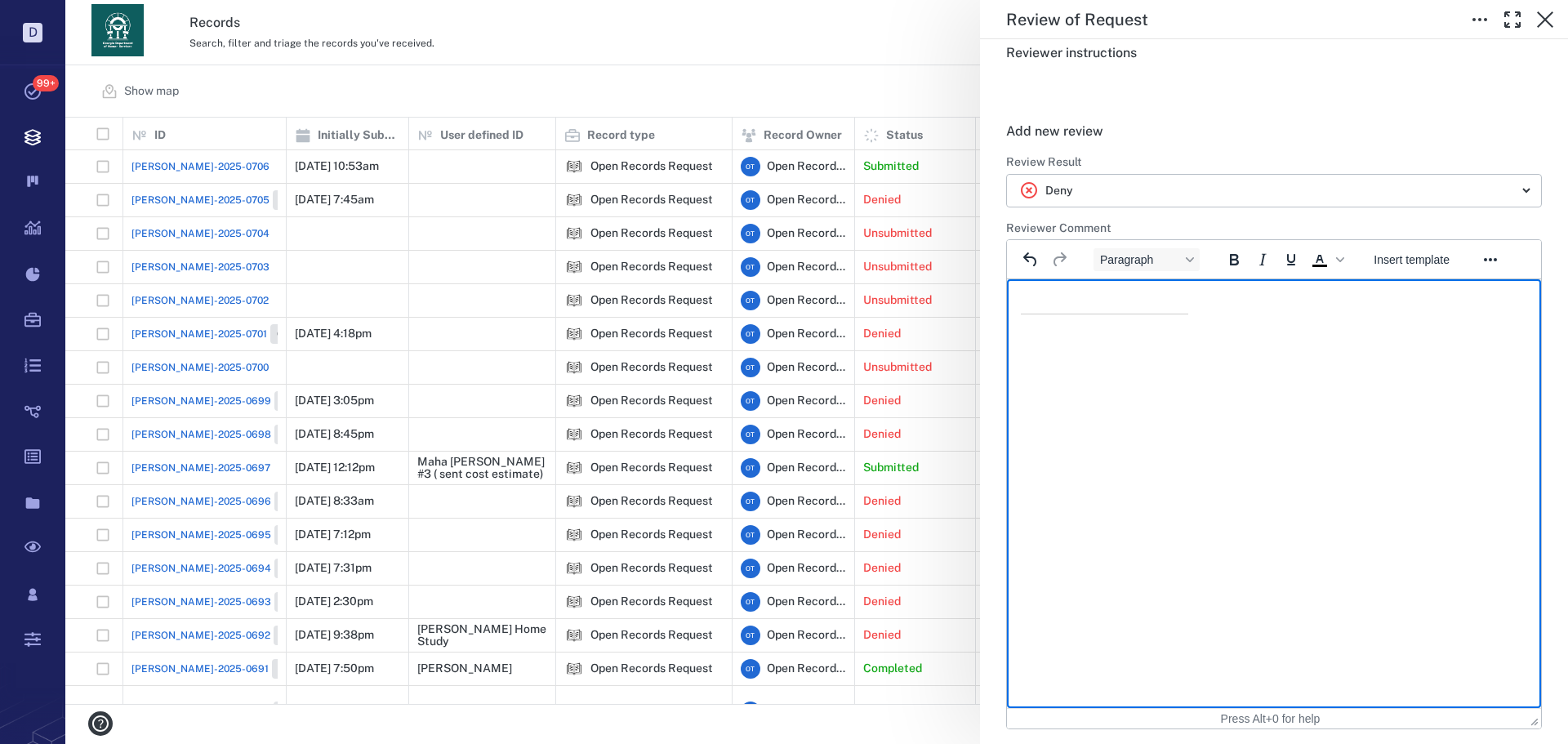
scroll to position [10, 0]
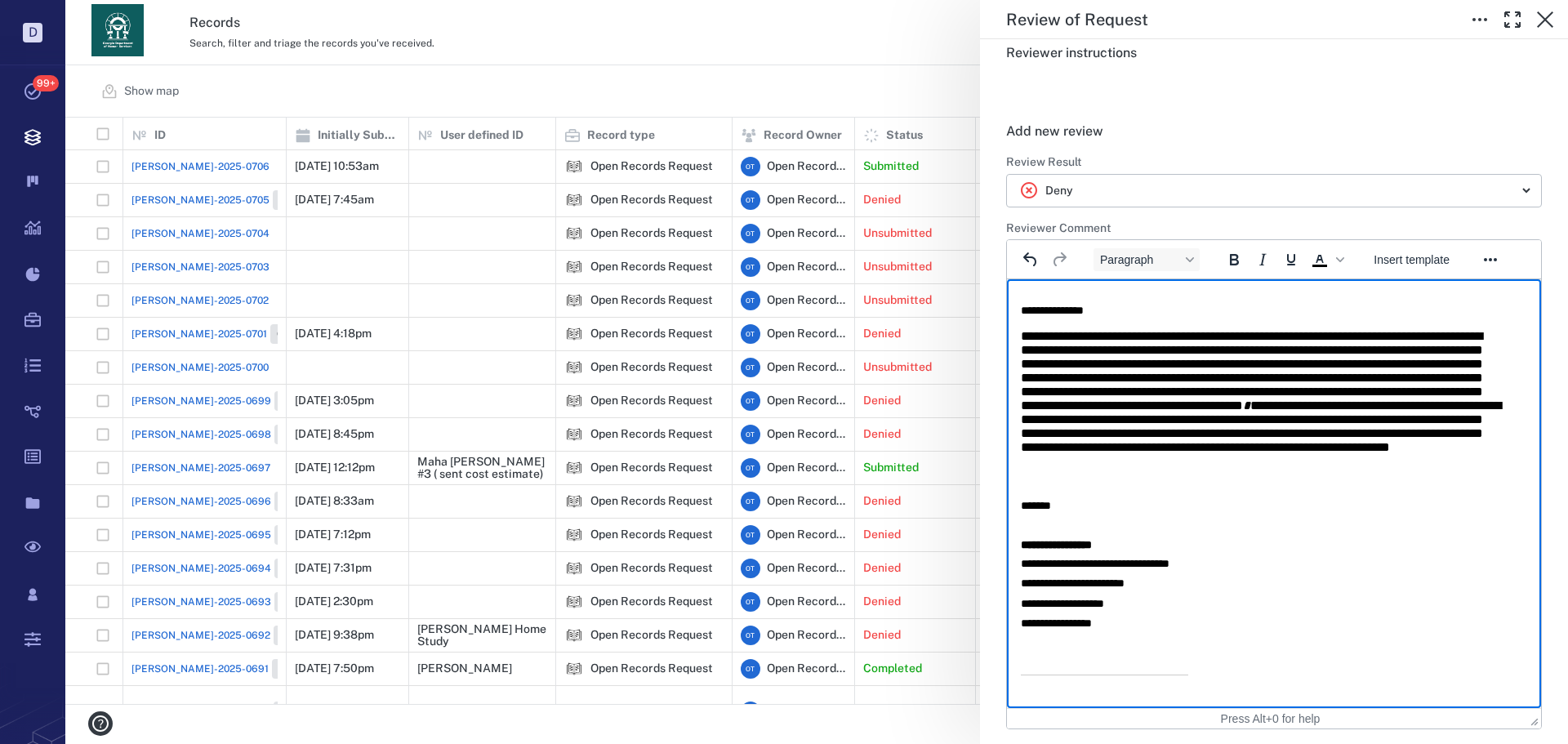
click at [1319, 453] on span "**********" at bounding box center [1262, 391] width 480 height 123
click at [1393, 490] on body "**********" at bounding box center [1274, 490] width 508 height 409
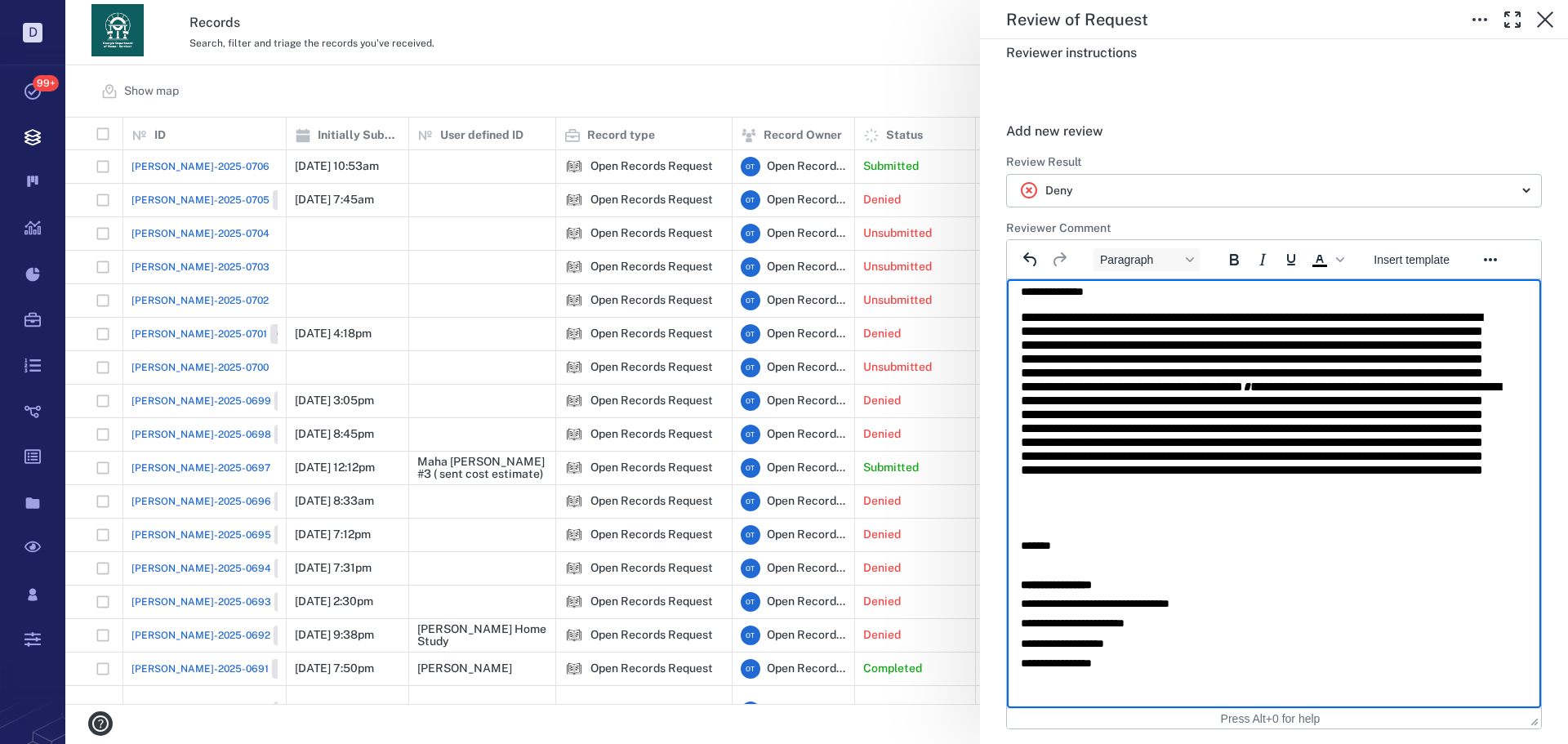
scroll to position [69, 0]
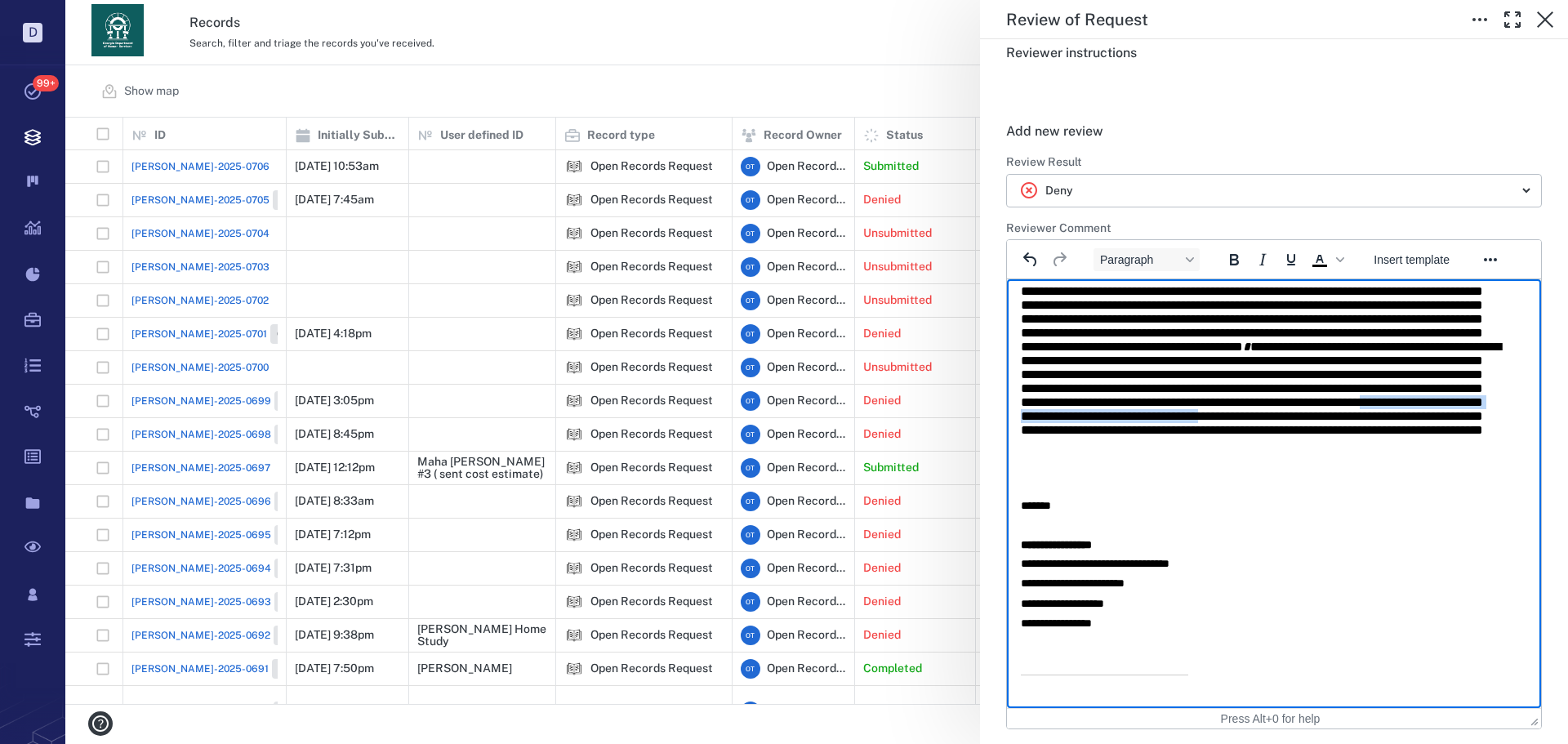
drag, startPoint x: 1314, startPoint y: 454, endPoint x: 1409, endPoint y: 437, distance: 96.5
click at [1409, 436] on span "**********" at bounding box center [1262, 354] width 480 height 164
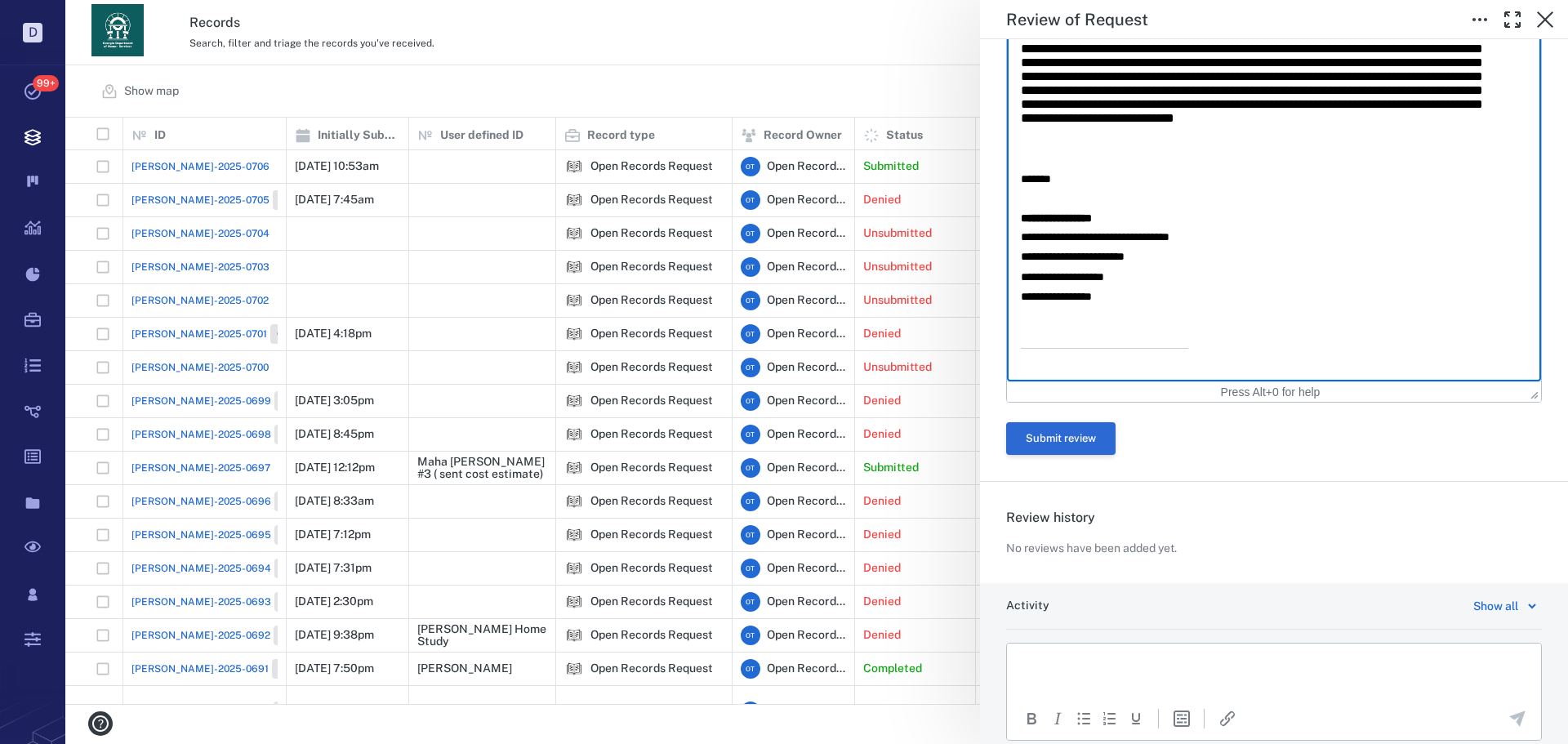
click at [1067, 428] on button "Submit review" at bounding box center [1061, 439] width 110 height 33
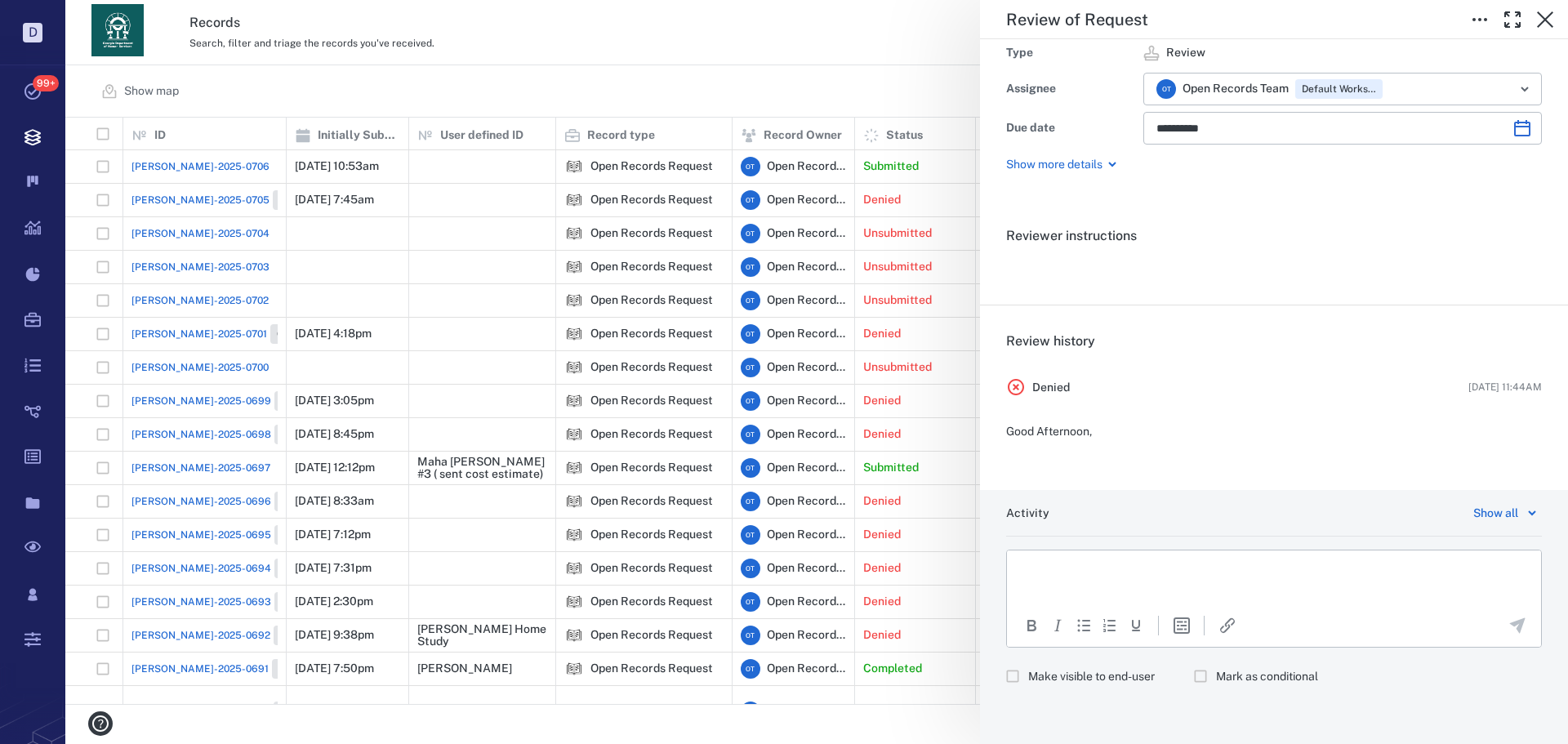
scroll to position [0, 0]
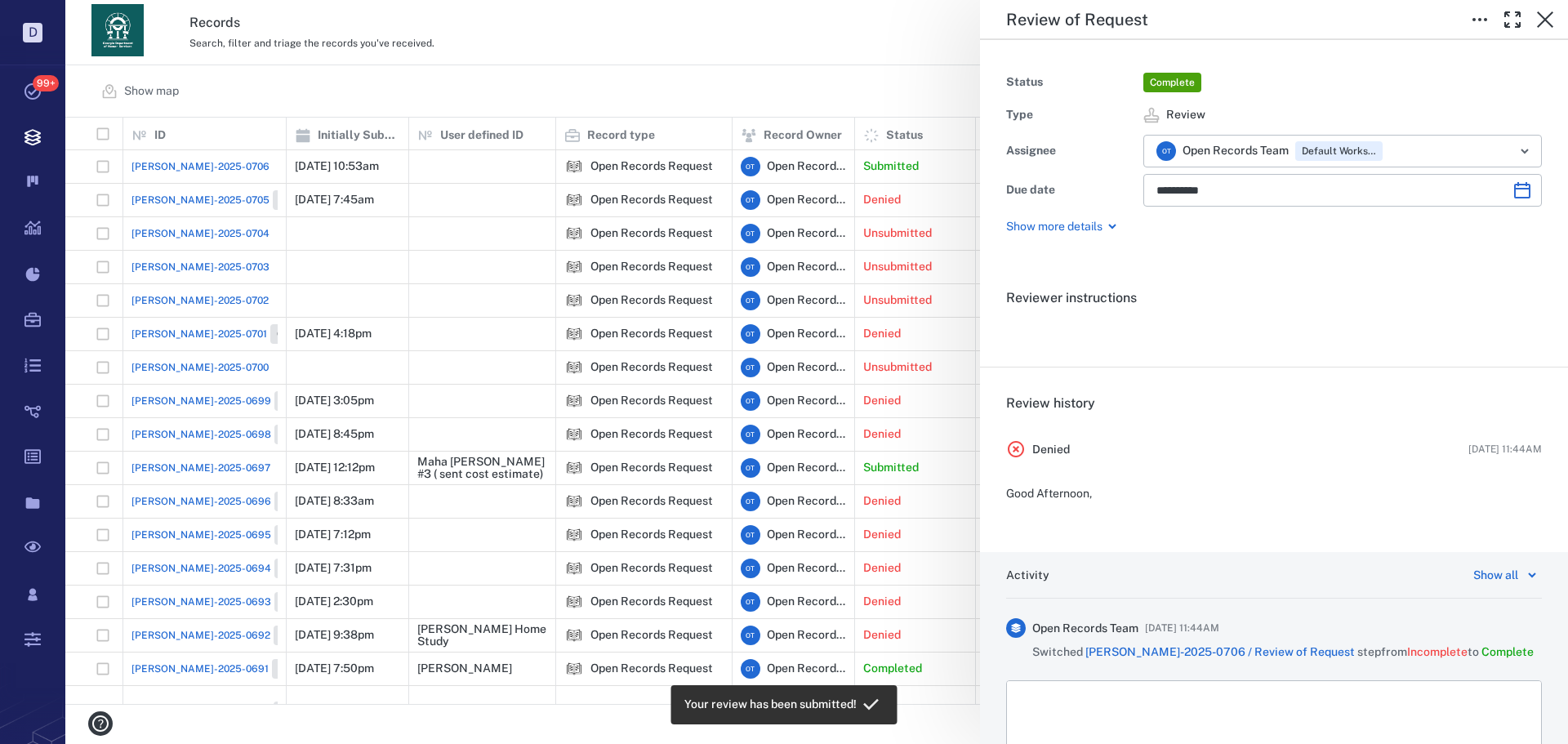
click at [780, 33] on div "**********" at bounding box center [816, 372] width 1503 height 744
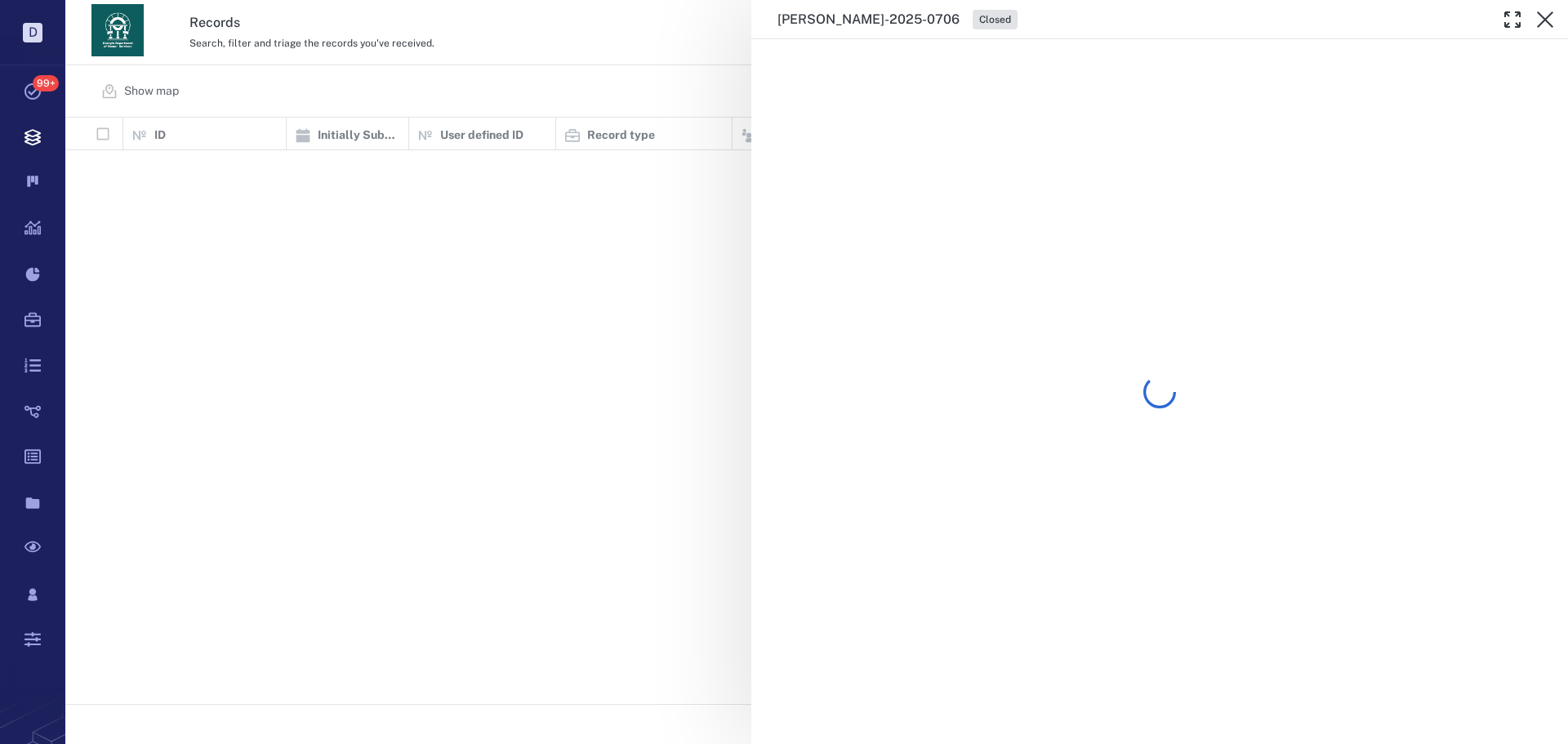
click at [568, 50] on div "[PERSON_NAME]-2025-0706 Closed" at bounding box center [816, 372] width 1503 height 744
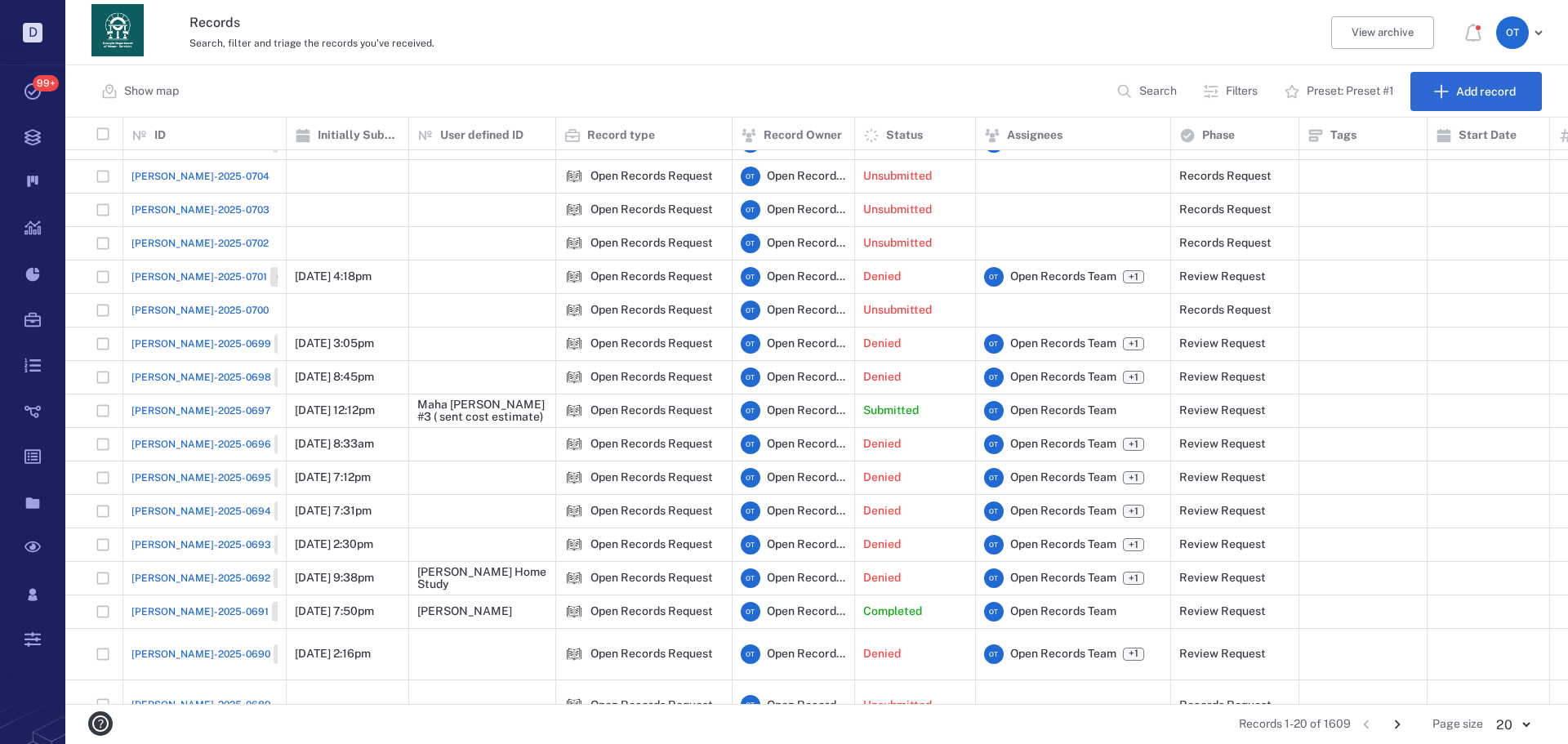
scroll to position [81, 0]
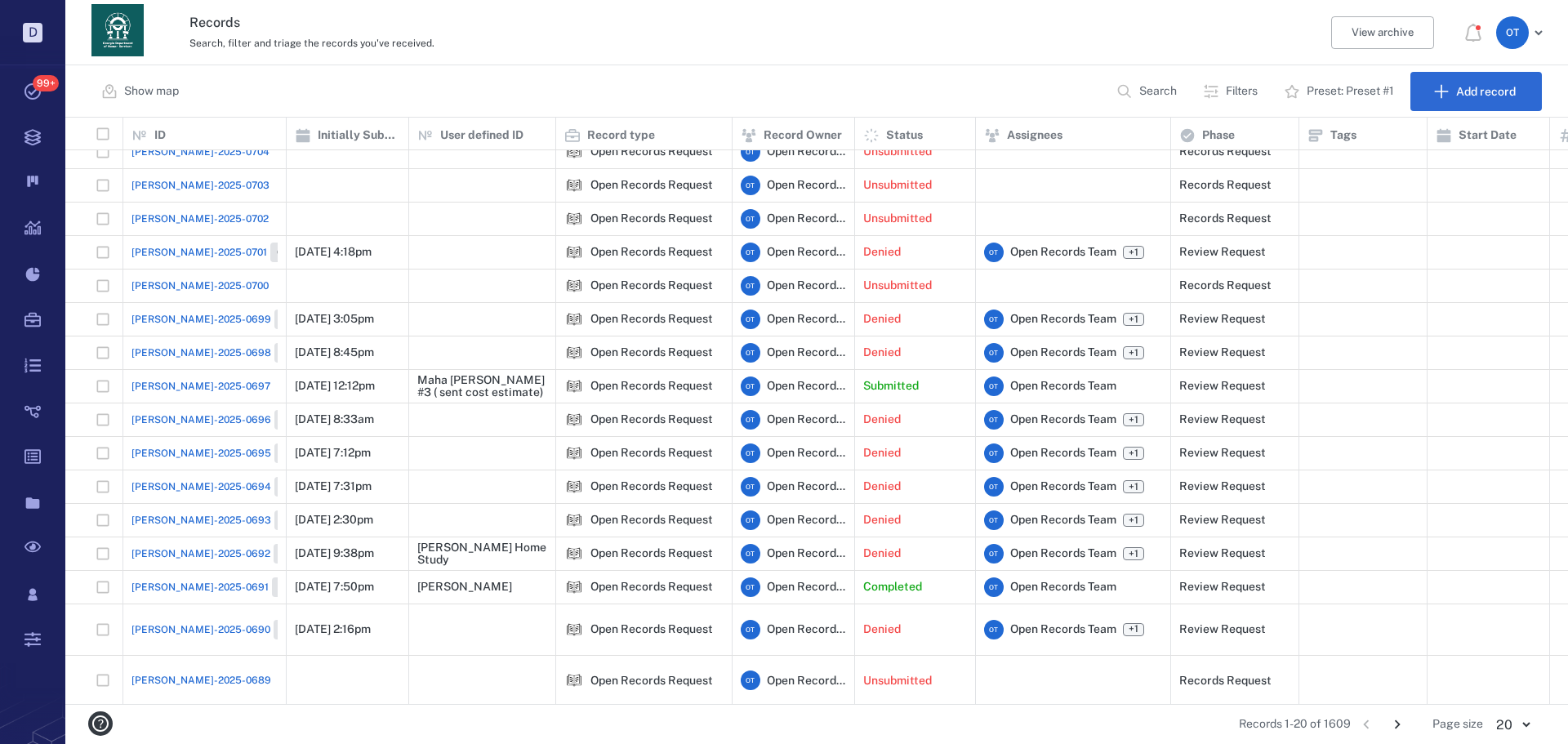
click at [183, 386] on span "[PERSON_NAME]-2025-0697" at bounding box center [200, 387] width 139 height 15
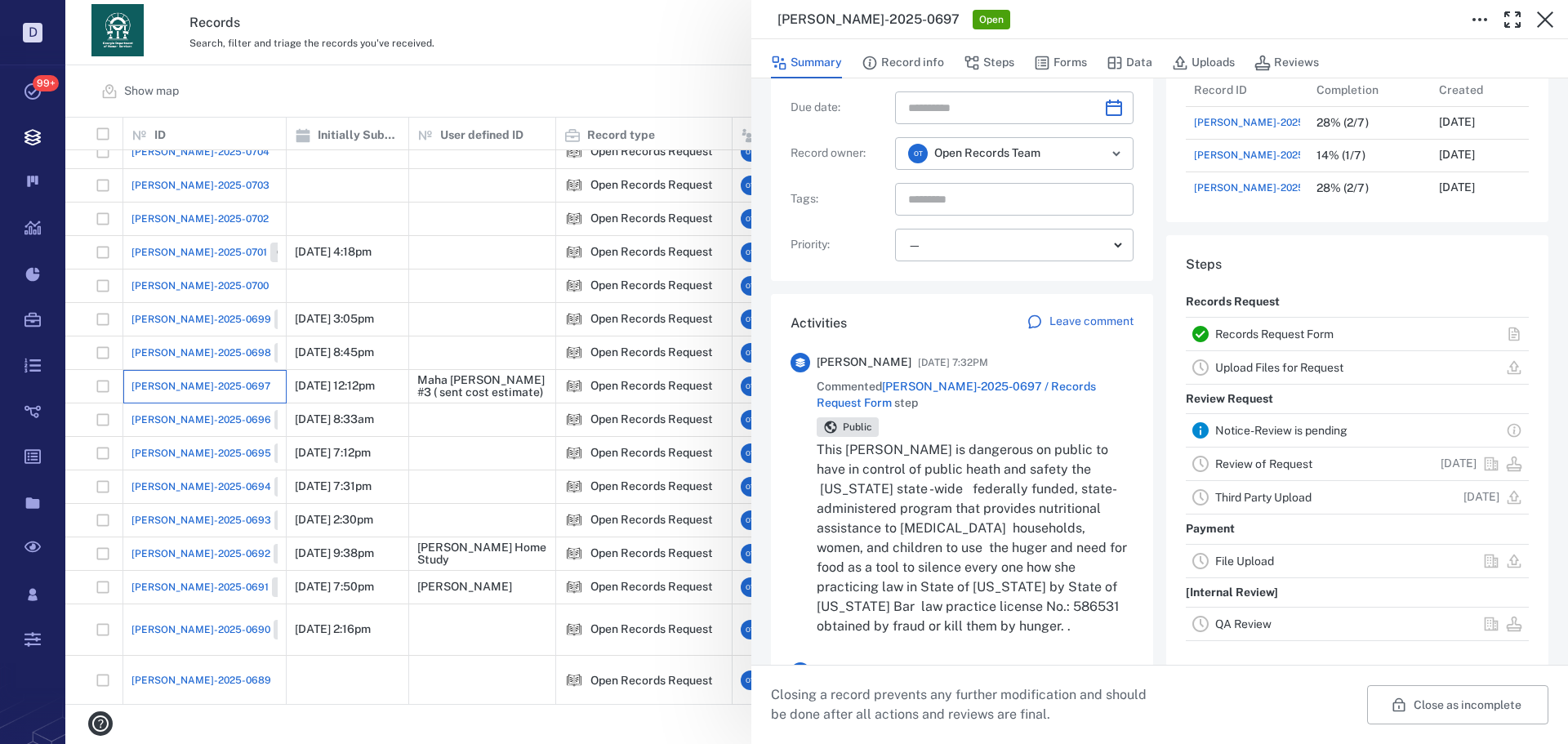
scroll to position [245, 0]
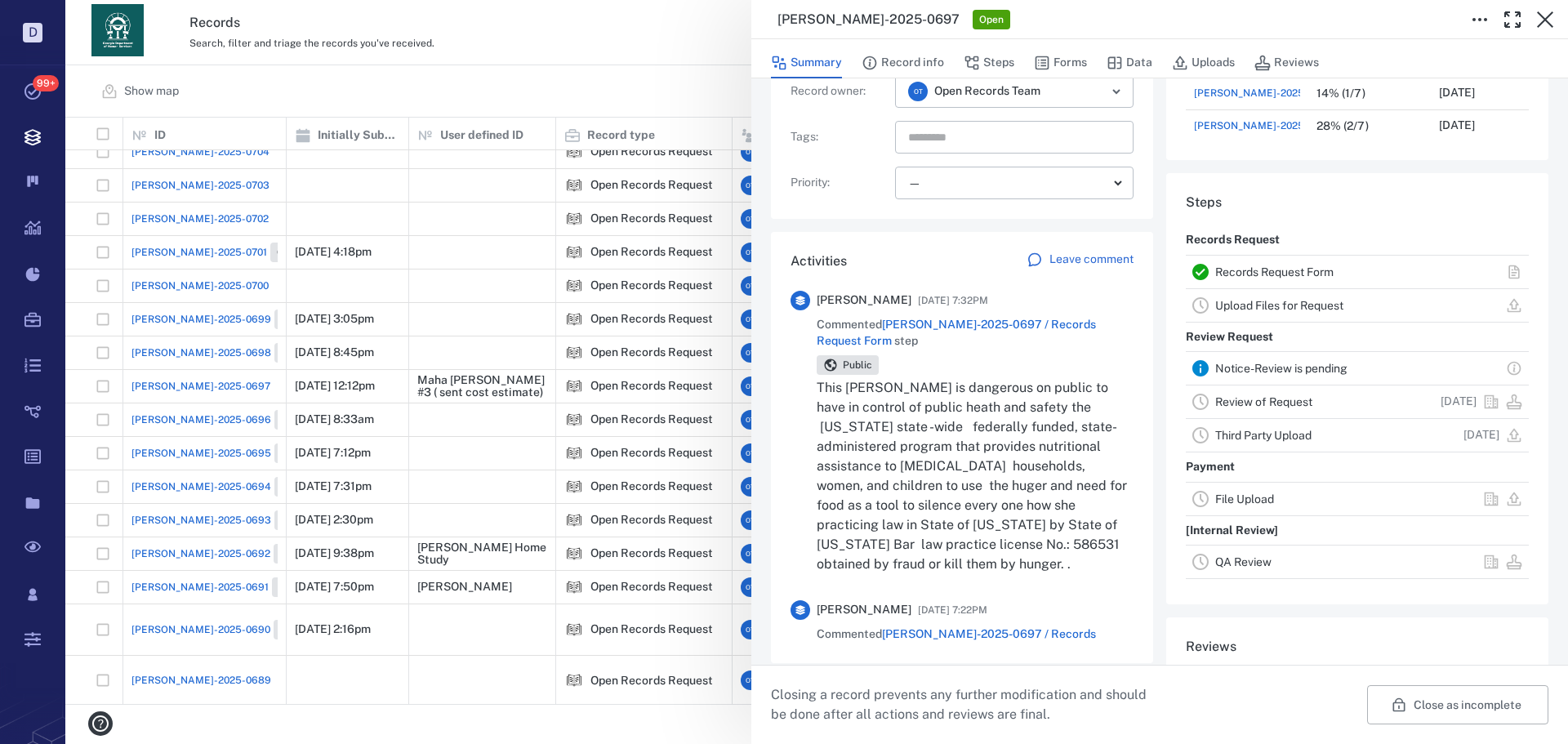
click at [572, 87] on div "[PERSON_NAME]-2025-0697 Open Summary Record info Steps Forms Data Uploads Revie…" at bounding box center [816, 372] width 1503 height 744
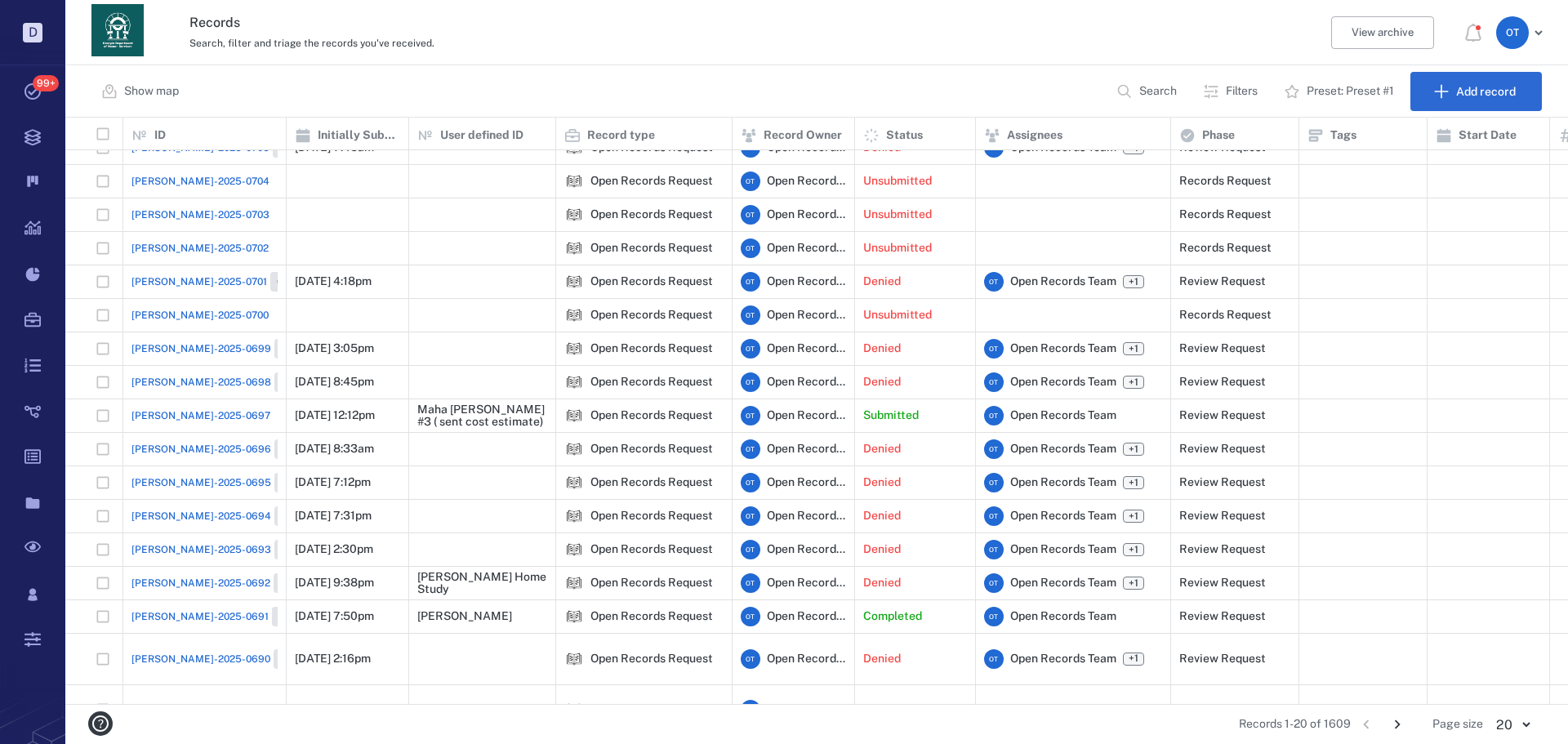
scroll to position [81, 0]
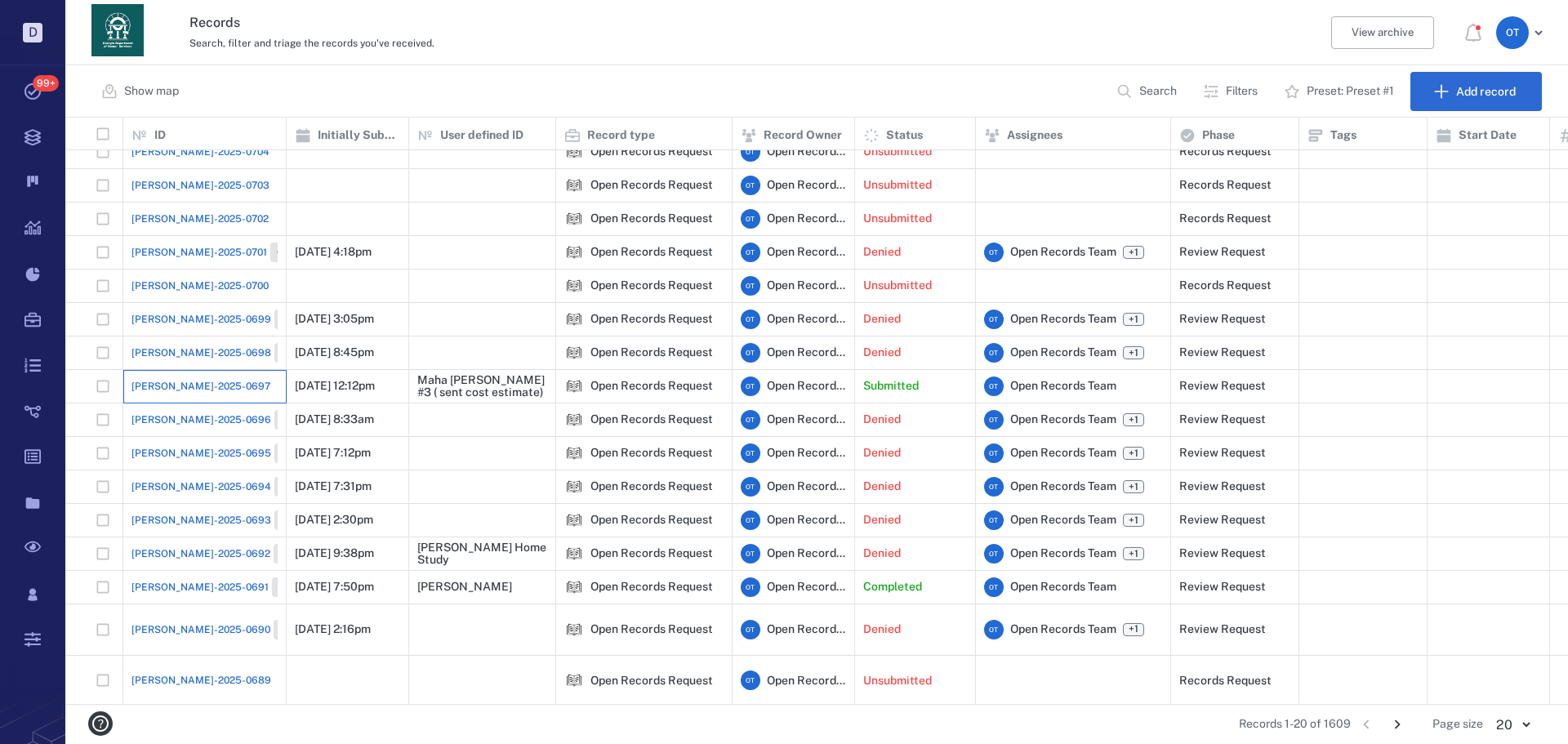
click at [206, 396] on div "[PERSON_NAME]-2025-0697" at bounding box center [204, 386] width 147 height 33
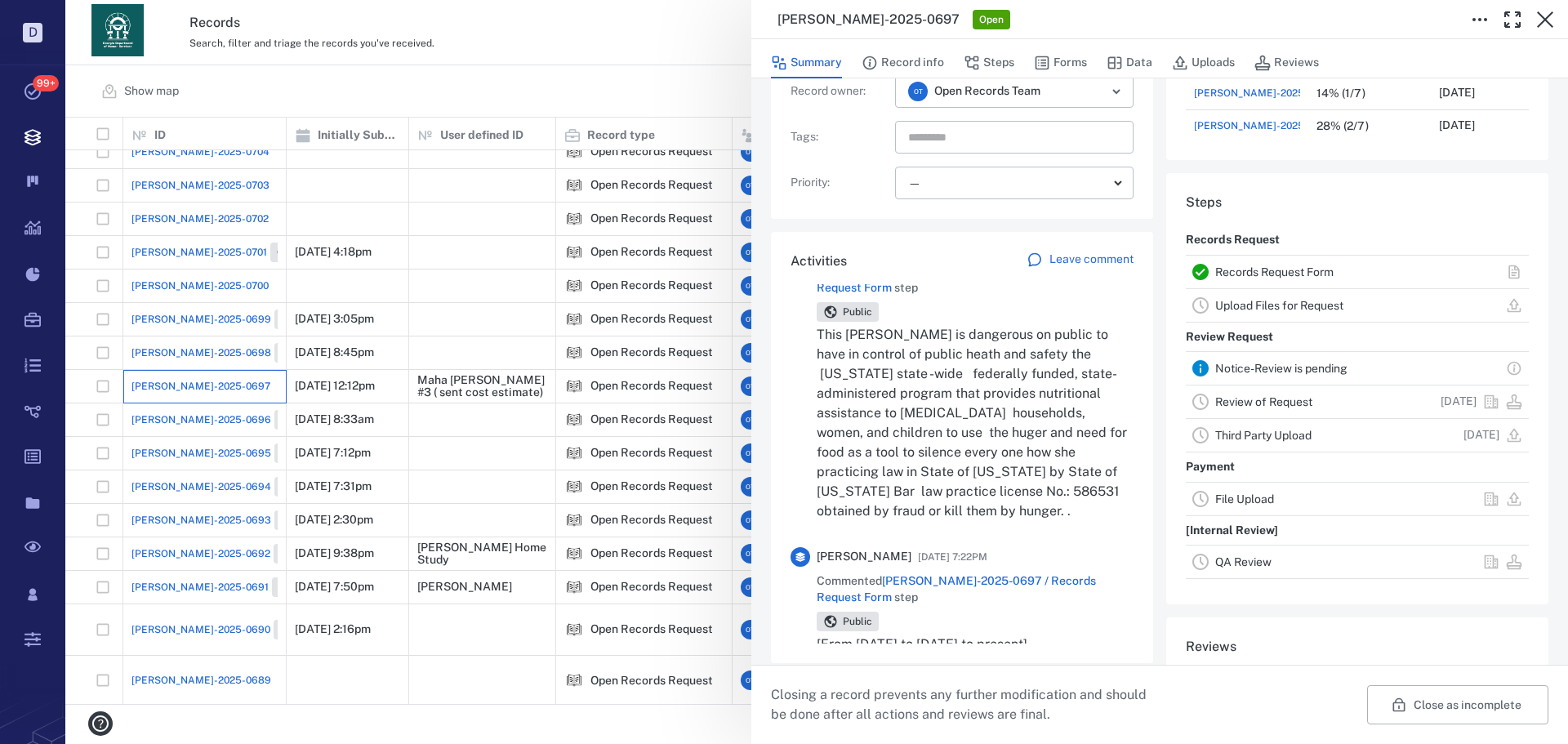
scroll to position [81, 0]
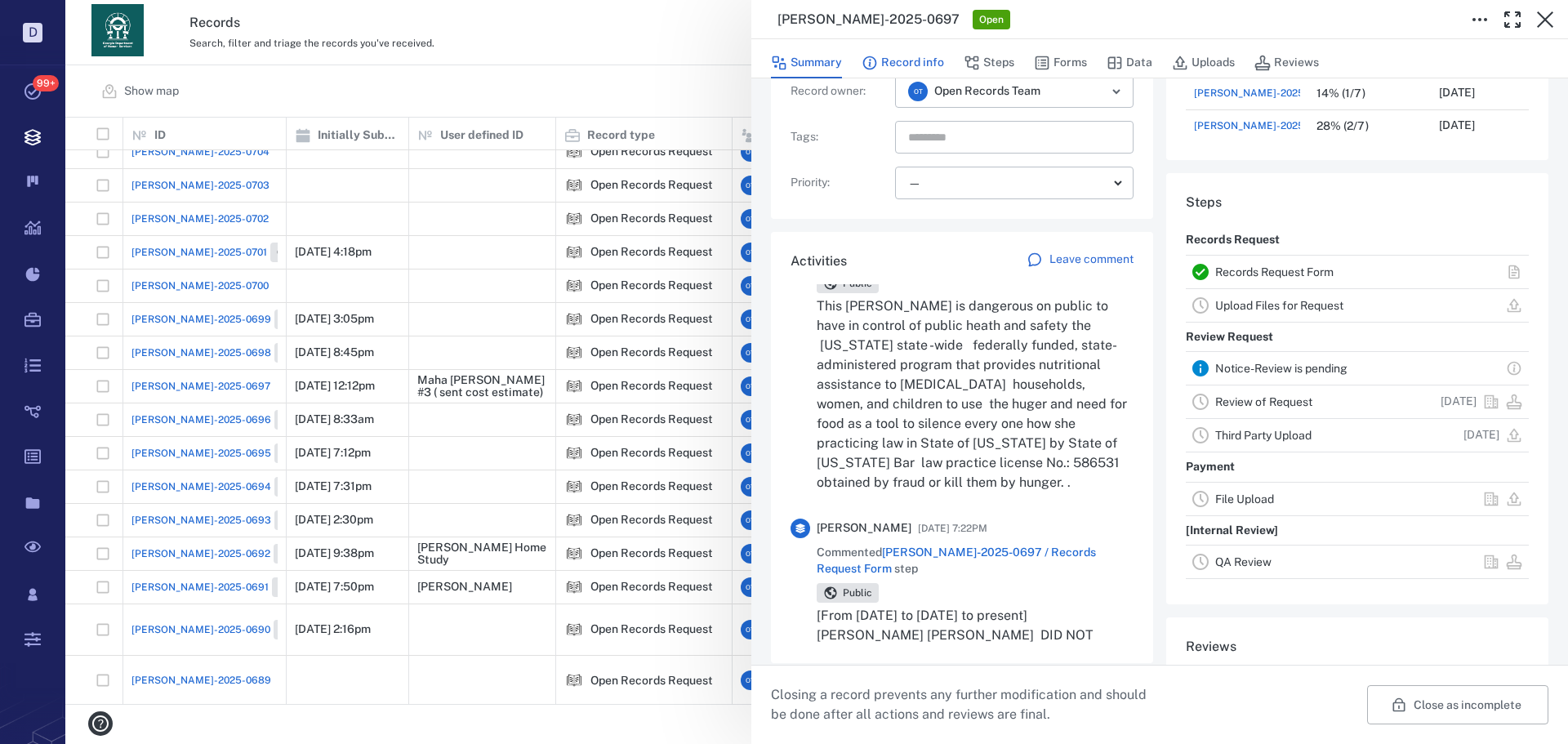
click at [926, 59] on button "Record info" at bounding box center [902, 62] width 82 height 31
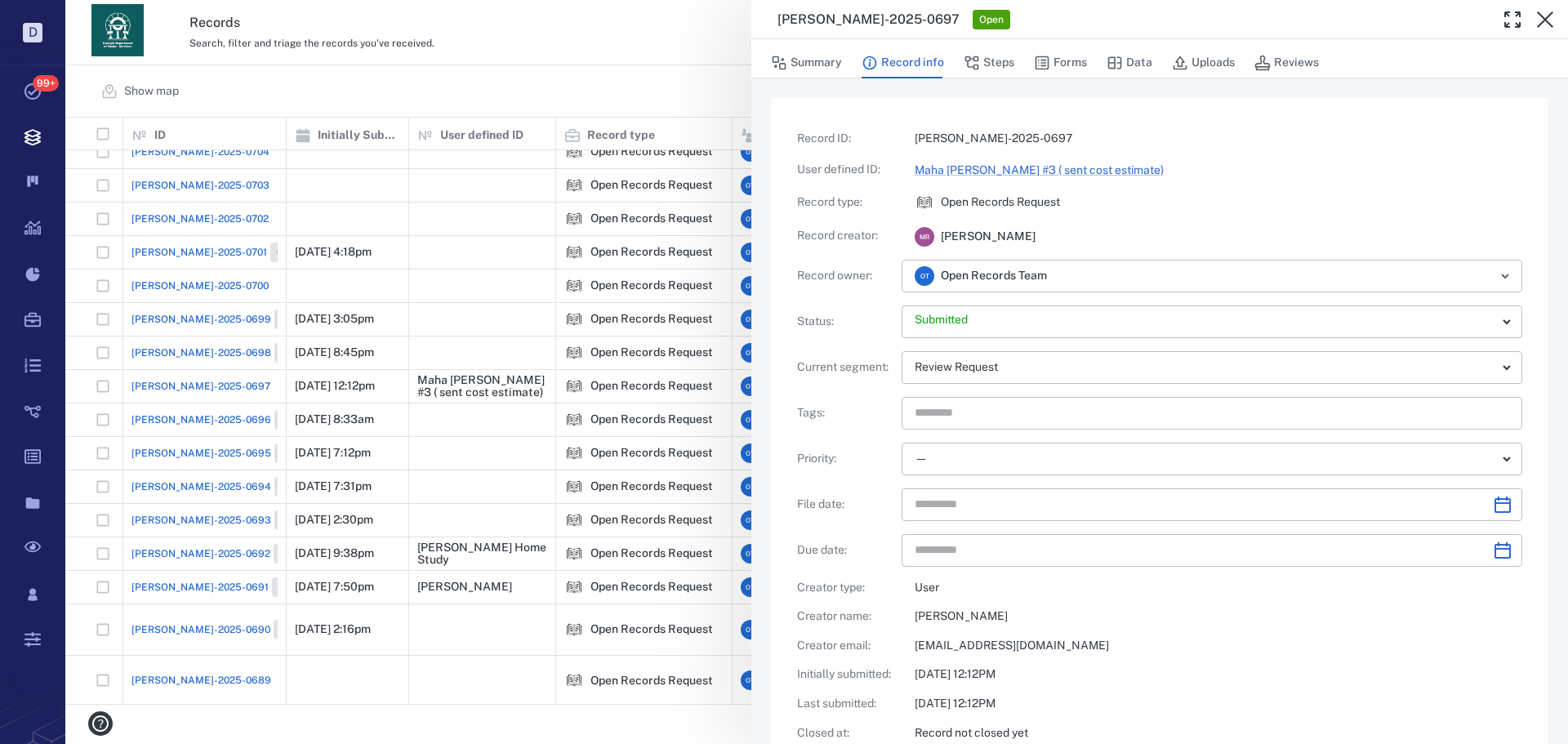
drag, startPoint x: 1001, startPoint y: 57, endPoint x: 904, endPoint y: 69, distance: 97.7
click at [1001, 57] on button "Steps" at bounding box center [989, 62] width 51 height 31
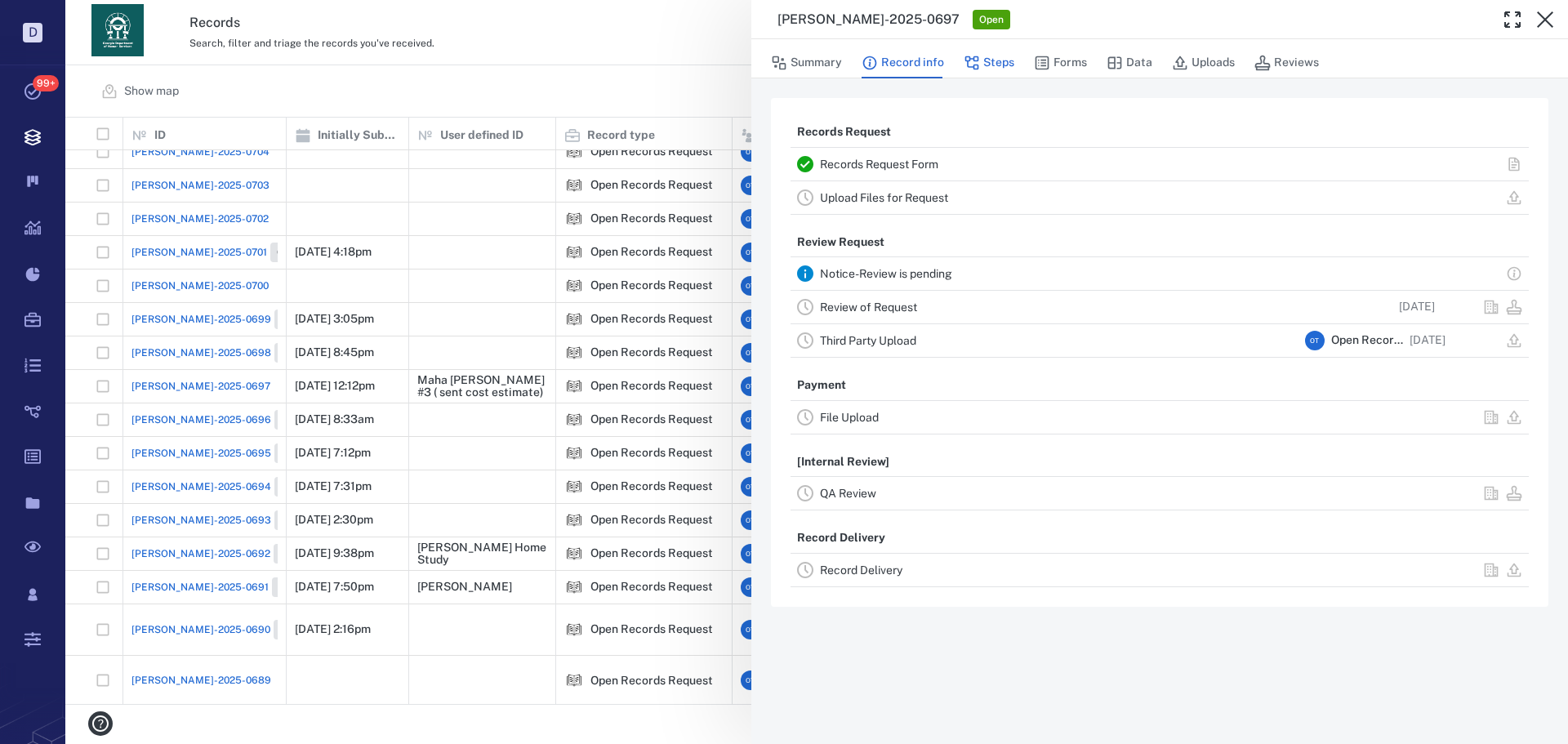
click at [900, 66] on button "Record info" at bounding box center [902, 62] width 82 height 31
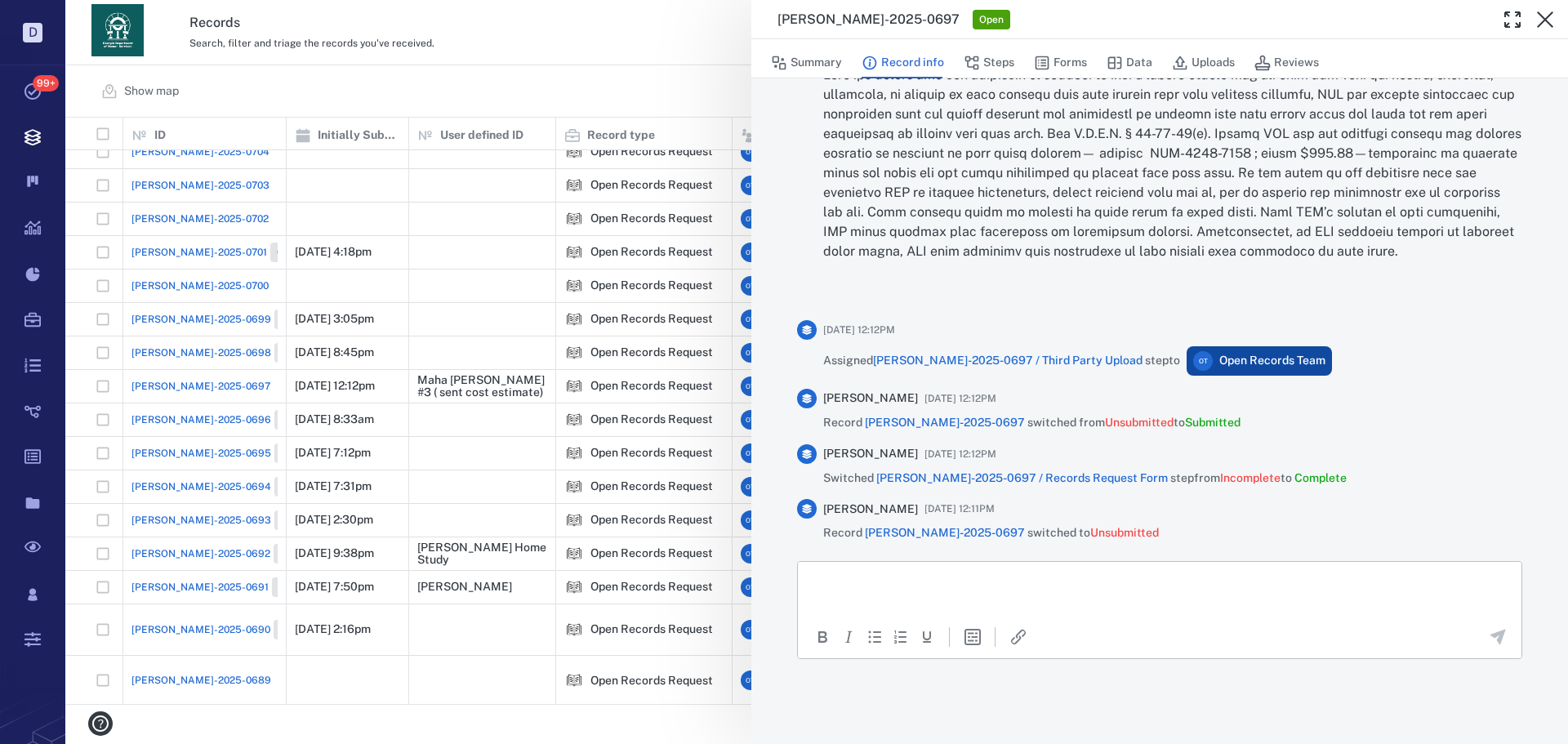
drag, startPoint x: 2148, startPoint y: 904, endPoint x: 1322, endPoint y: 602, distance: 879.5
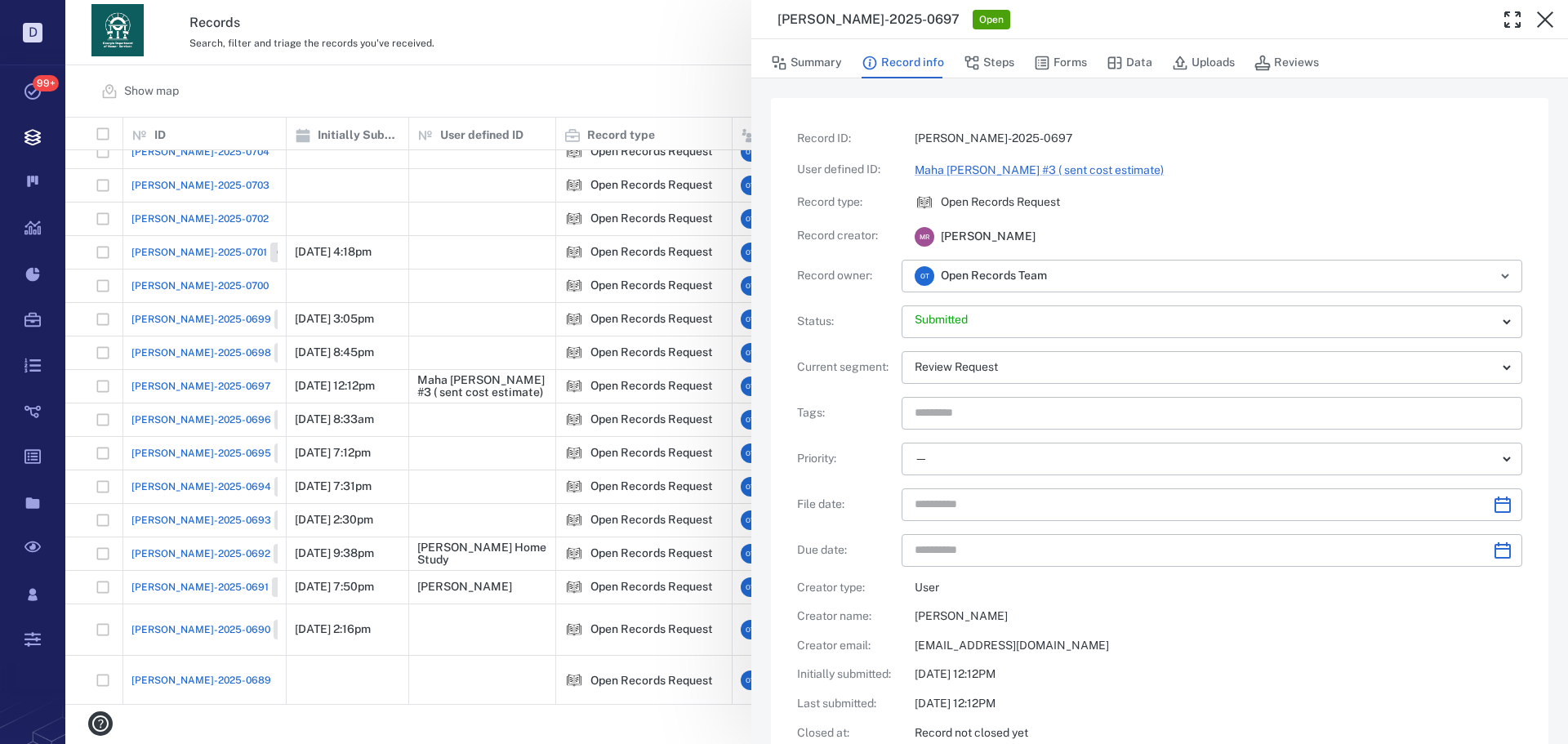
drag, startPoint x: 1348, startPoint y: 3703, endPoint x: 1339, endPoint y: 72, distance: 3631.0
drag, startPoint x: 1343, startPoint y: 287, endPoint x: 1351, endPoint y: 88, distance: 199.2
click at [814, 64] on button "Summary" at bounding box center [806, 62] width 71 height 31
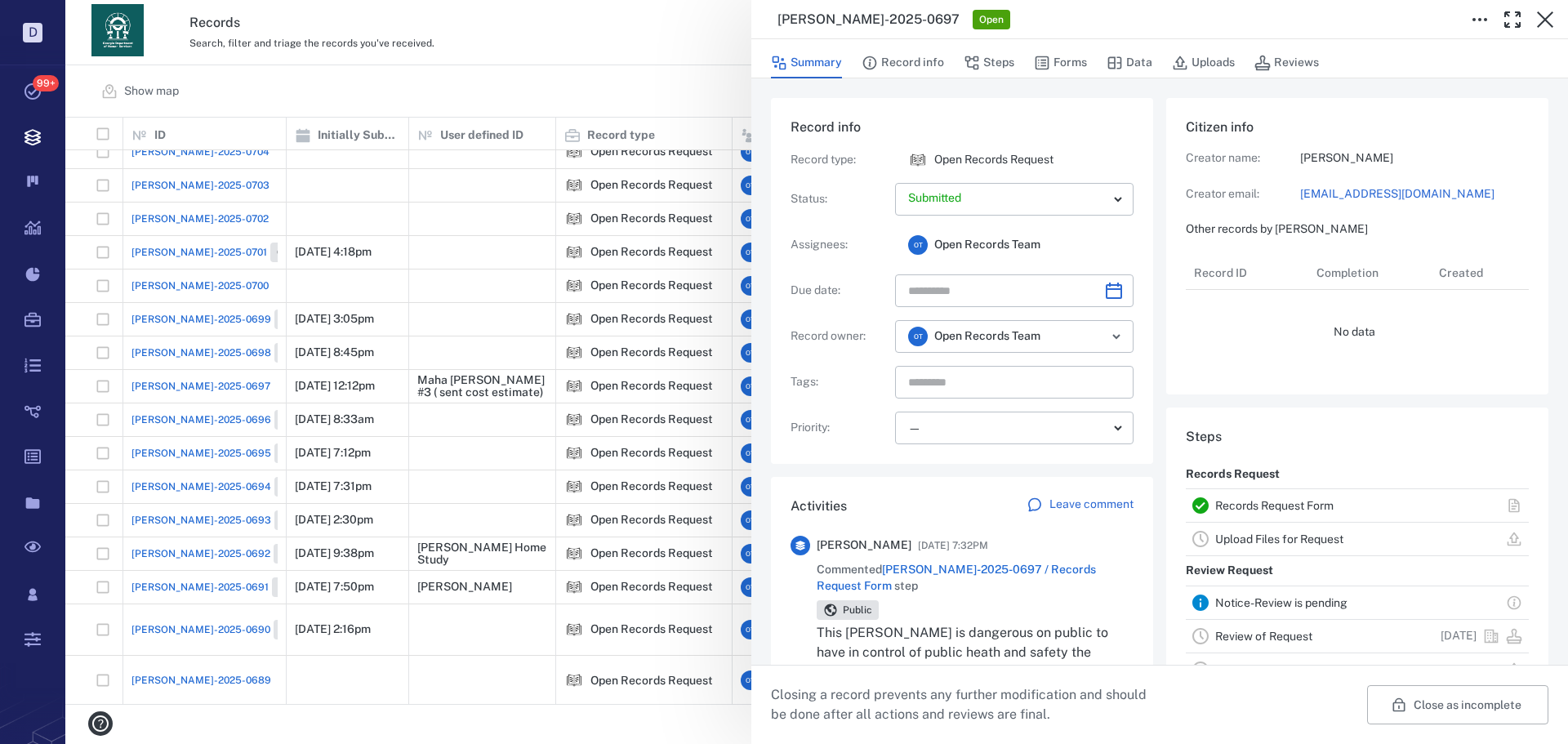
click at [911, 62] on button "Record info" at bounding box center [902, 62] width 82 height 31
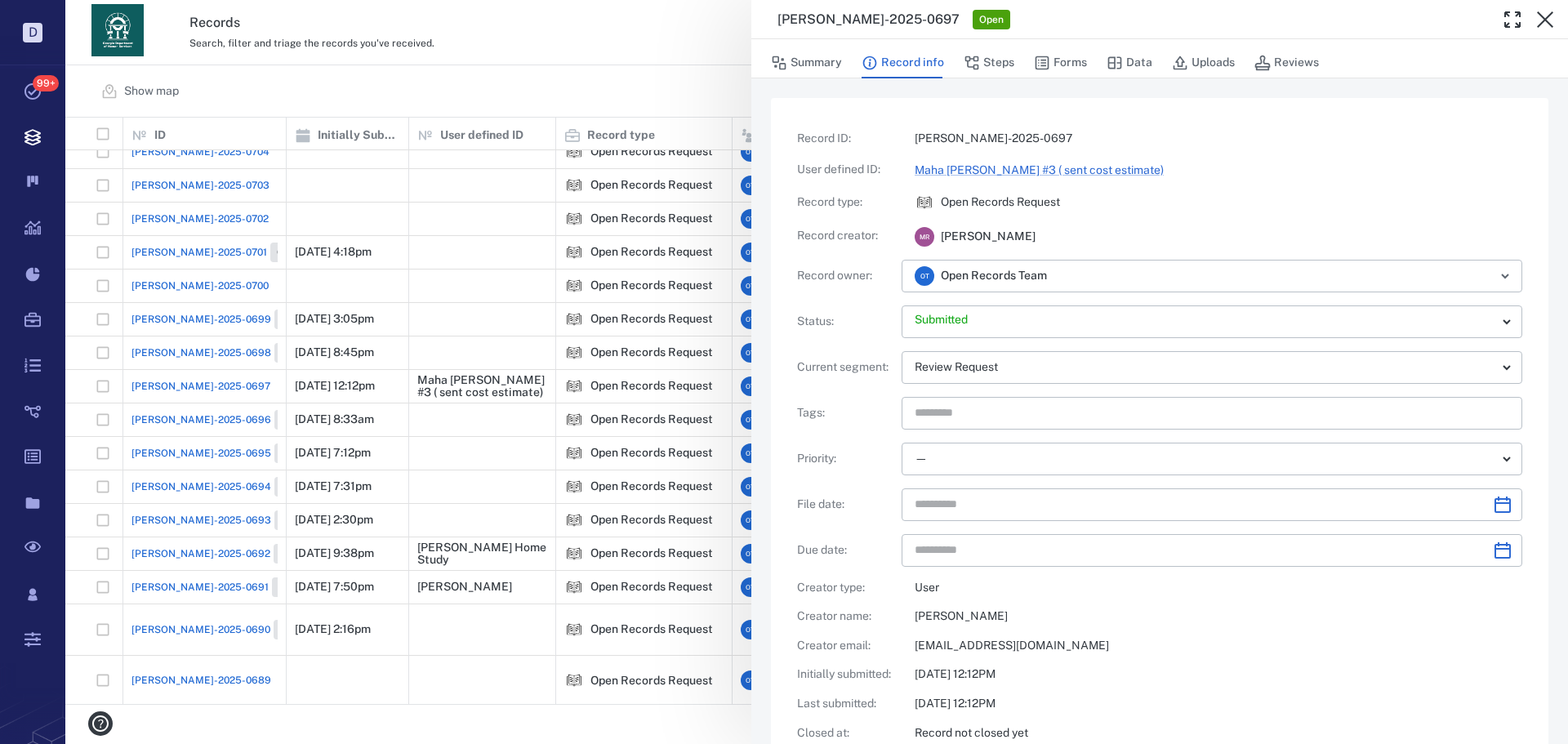
click at [928, 66] on button "Record info" at bounding box center [902, 62] width 82 height 31
click at [870, 56] on icon "button" at bounding box center [869, 62] width 16 height 16
click at [830, 65] on button "Summary" at bounding box center [806, 62] width 71 height 31
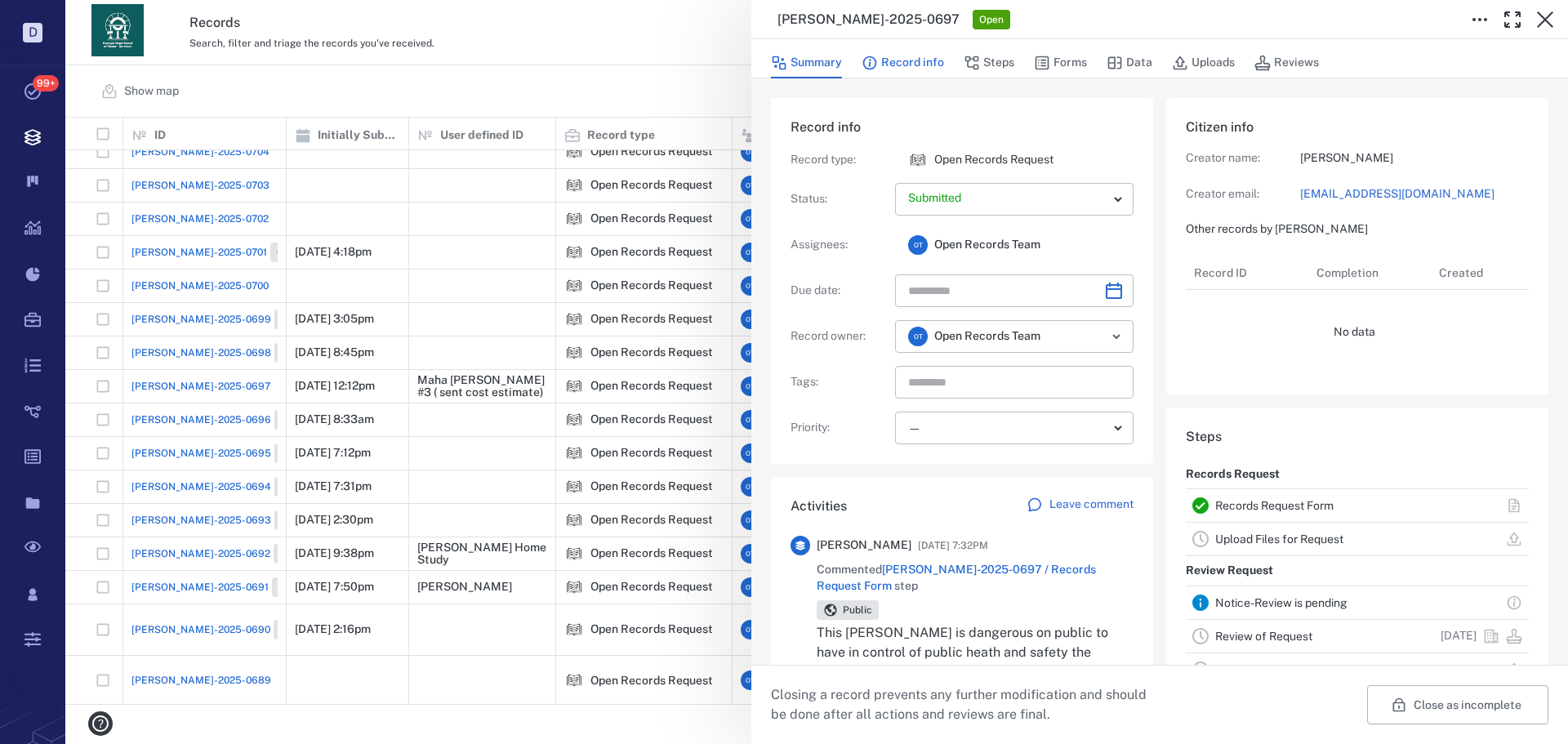
click at [910, 71] on button "Record info" at bounding box center [902, 62] width 82 height 31
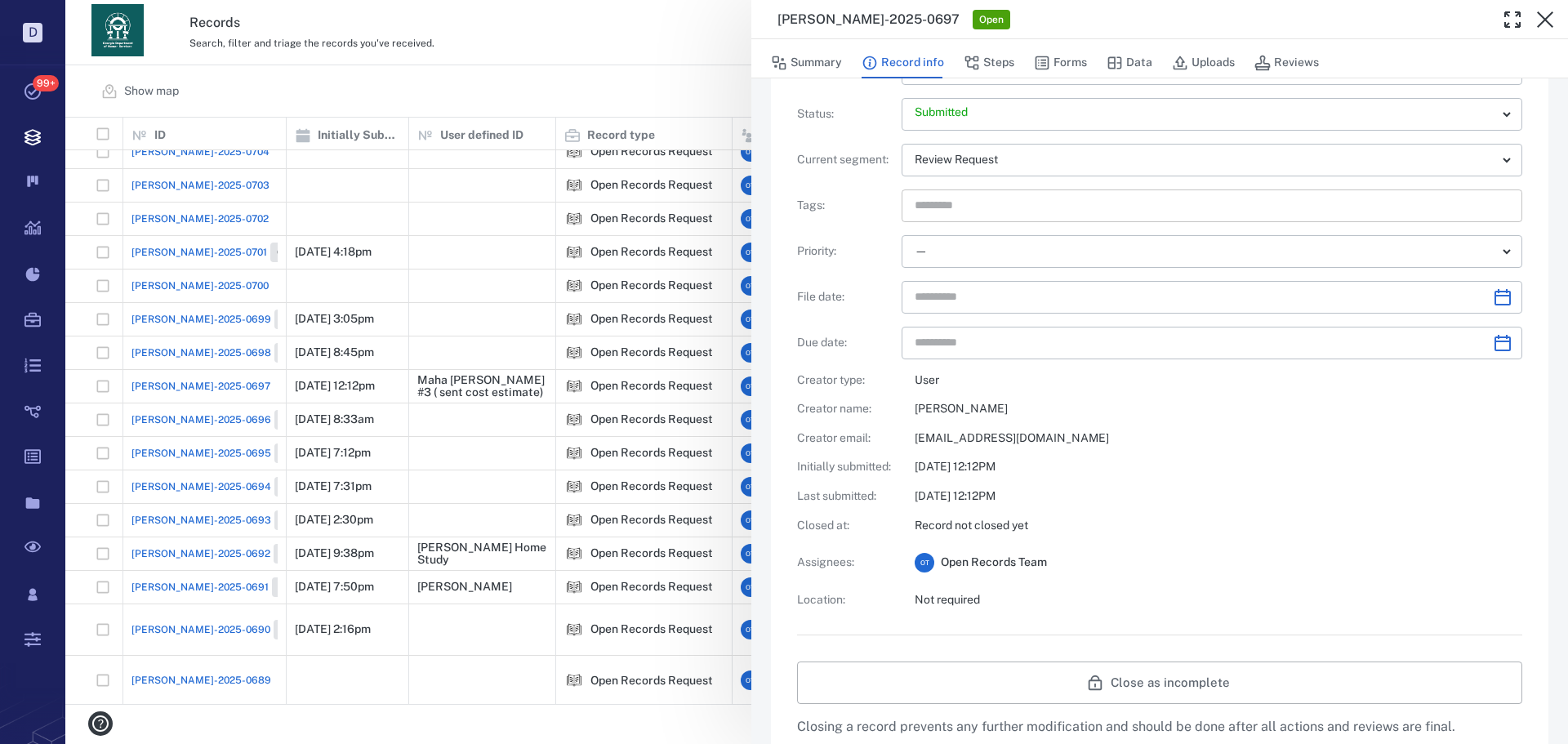
scroll to position [326, 0]
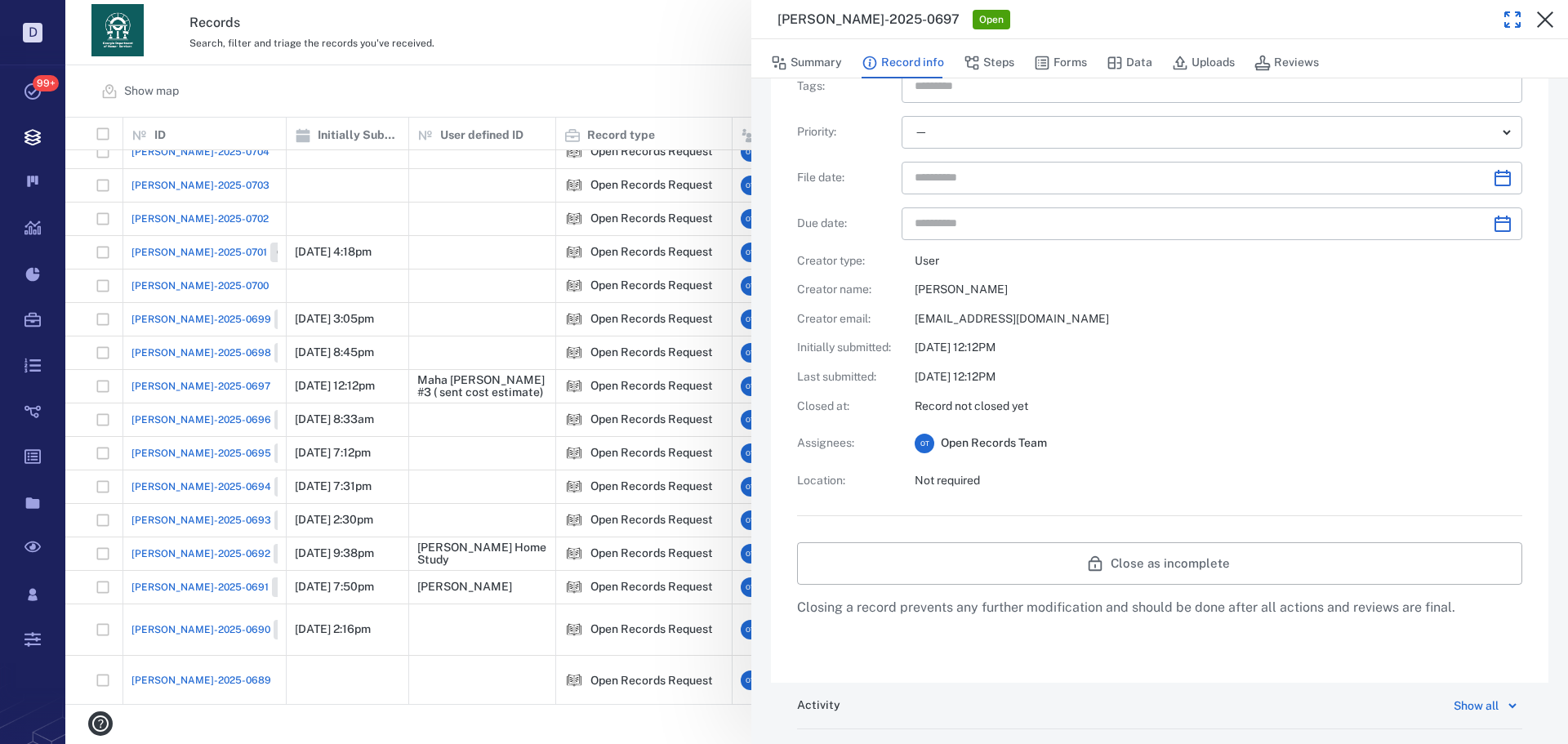
click at [1502, 16] on button "button" at bounding box center [1512, 19] width 33 height 33
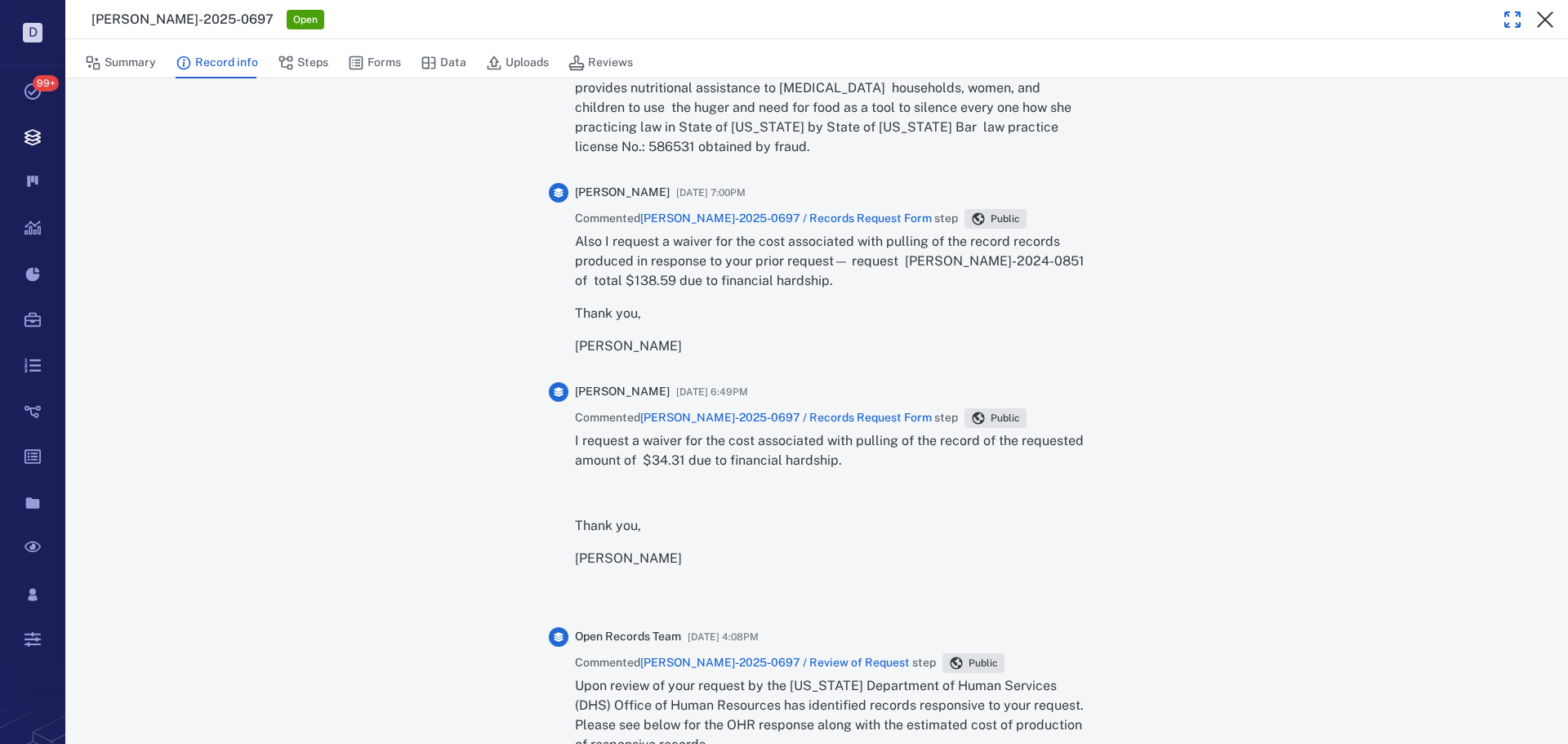
scroll to position [2777, 0]
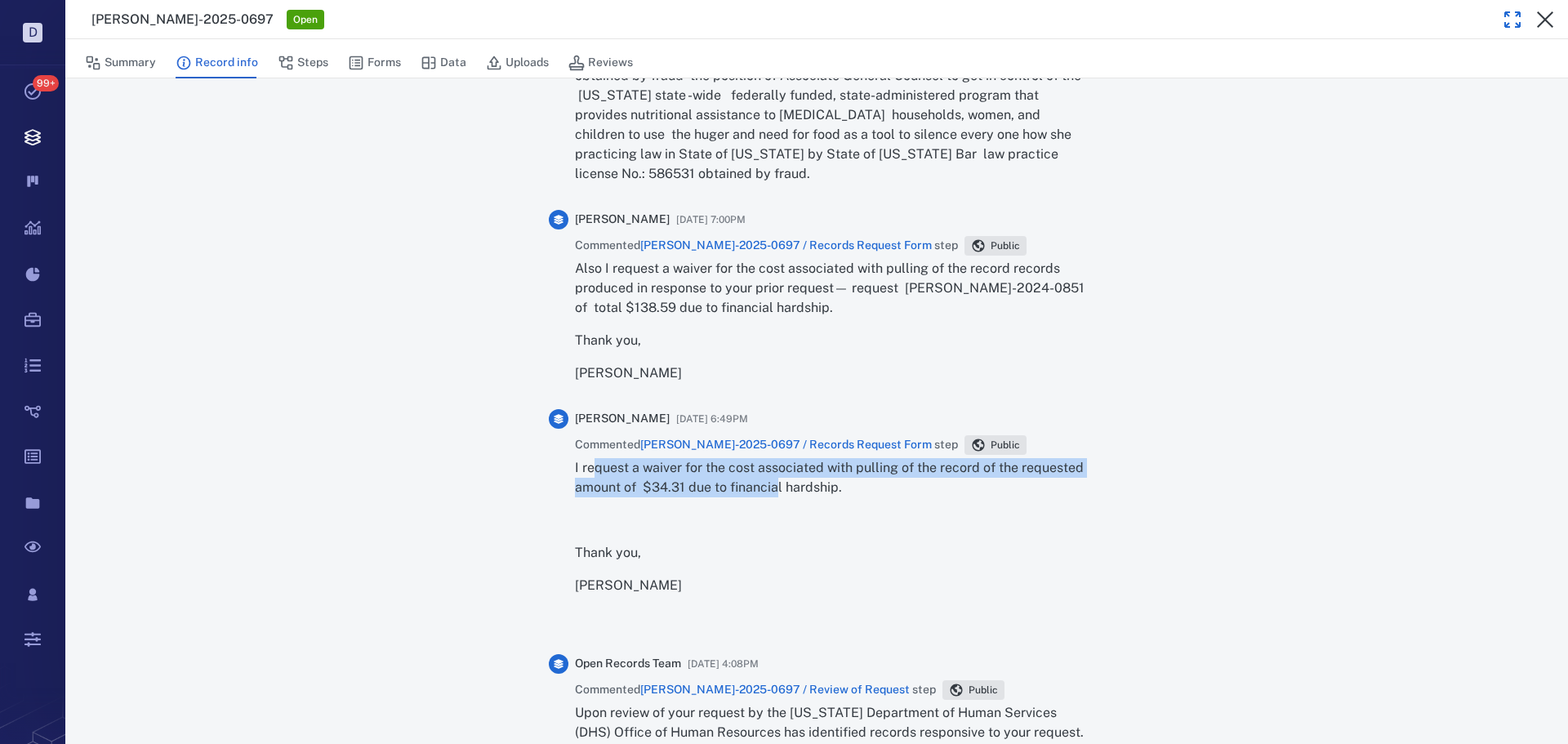
drag, startPoint x: 620, startPoint y: 451, endPoint x: 830, endPoint y: 476, distance: 211.5
click at [830, 476] on p "I request a waiver for the cost associated with pulling of the record of the re…" at bounding box center [829, 477] width 510 height 39
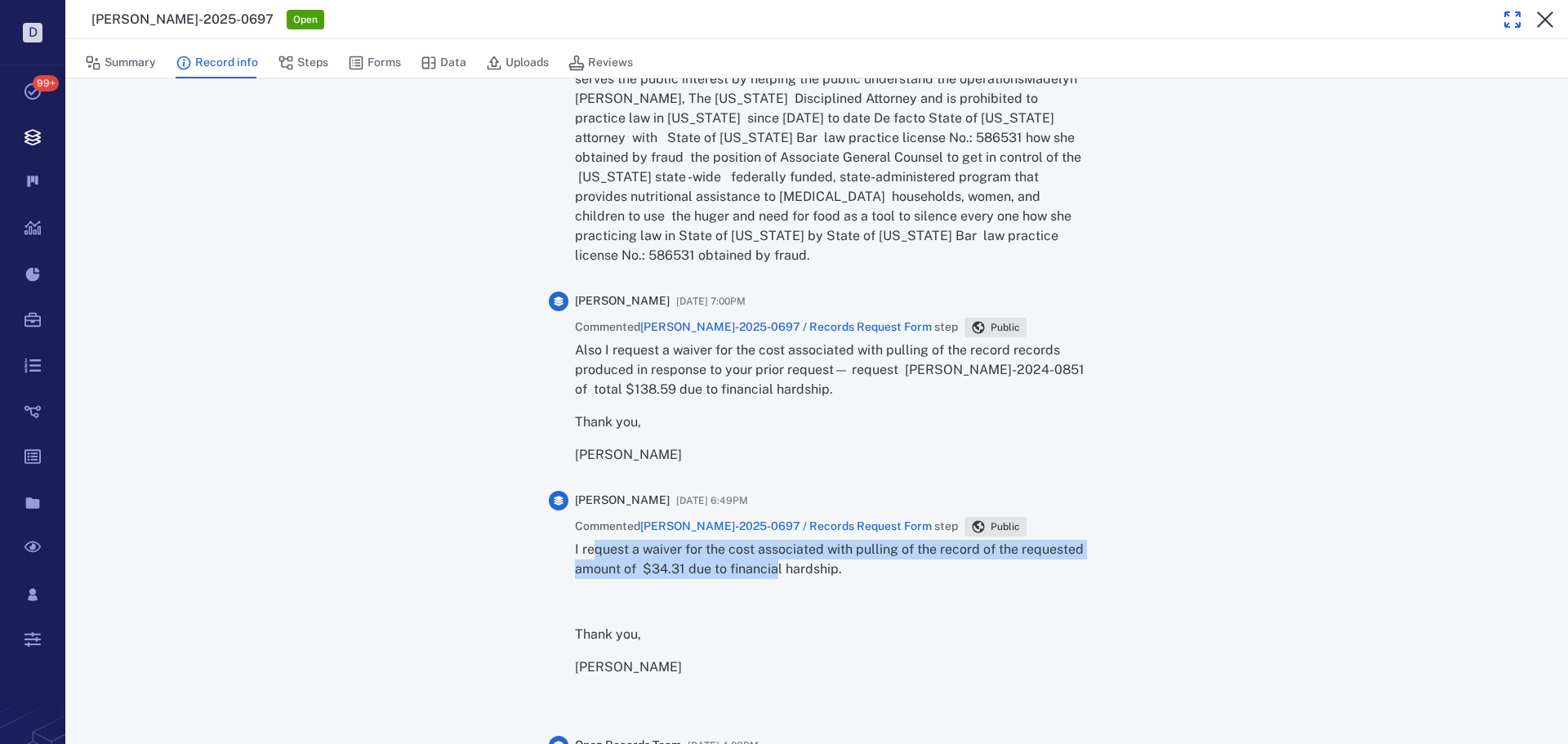
click at [806, 560] on p "I request a waiver for the cost associated with pulling of the record of the re…" at bounding box center [829, 559] width 510 height 39
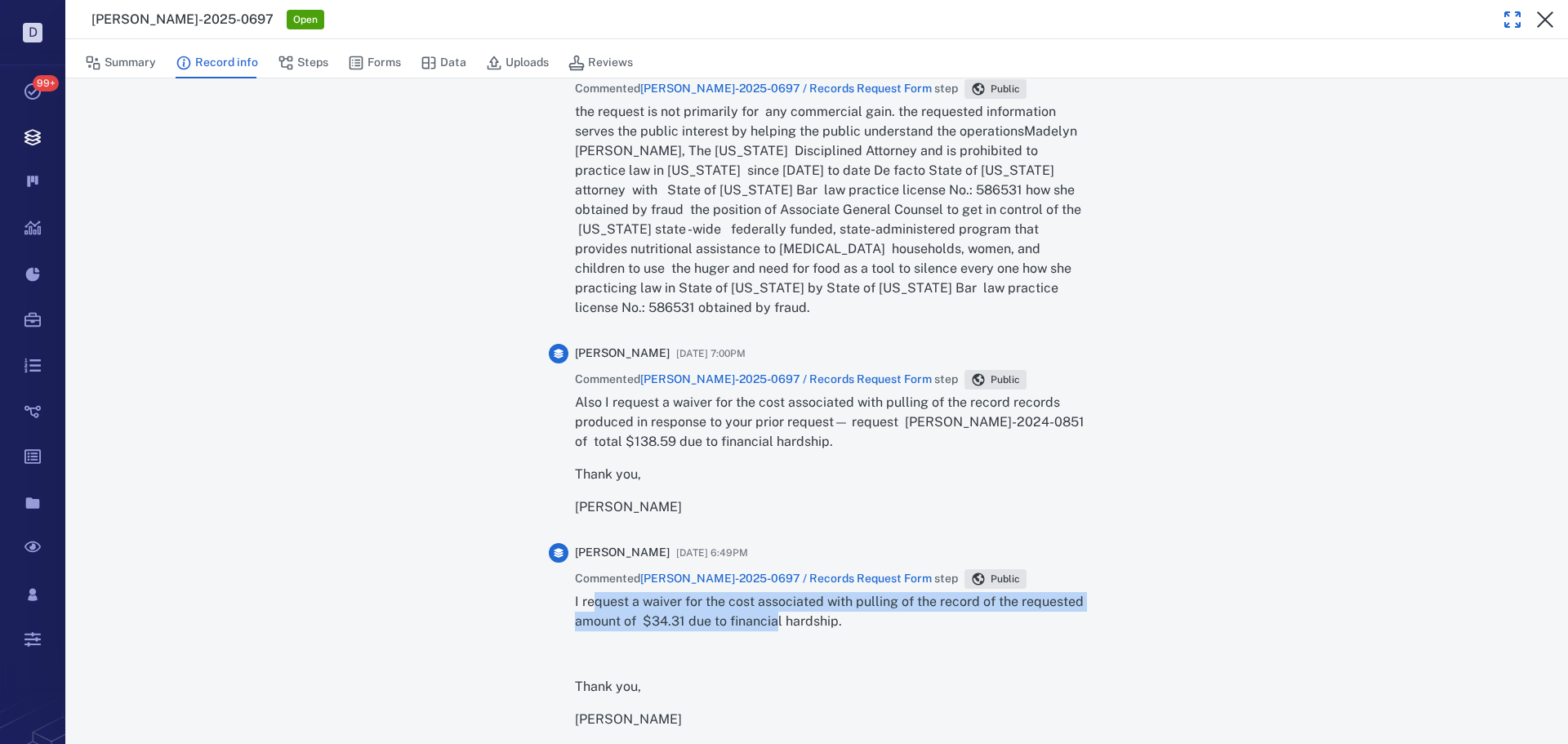
scroll to position [2613, 0]
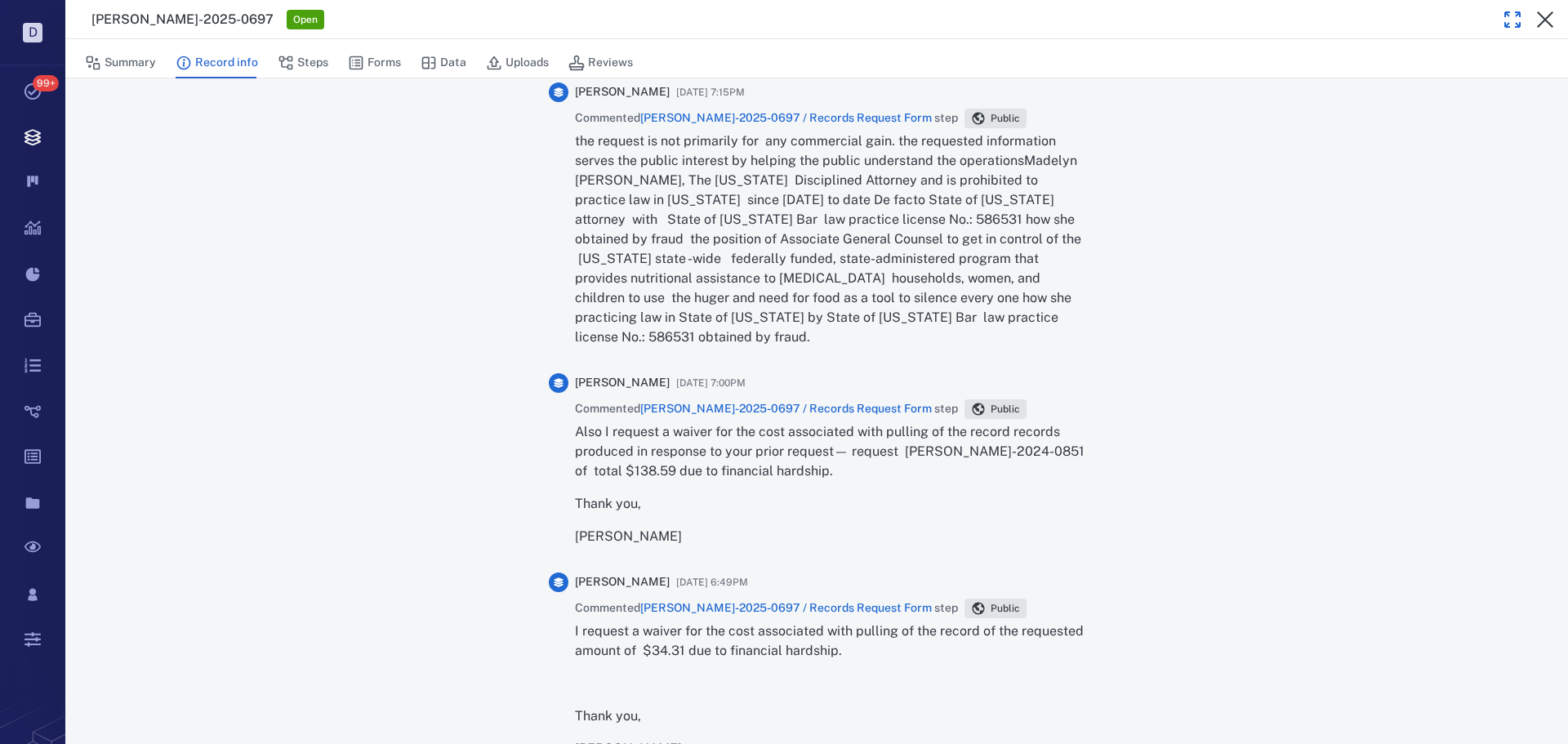
click at [690, 434] on p "Also I request a waiver for the cost associated with pulling of the record reco…" at bounding box center [829, 452] width 510 height 59
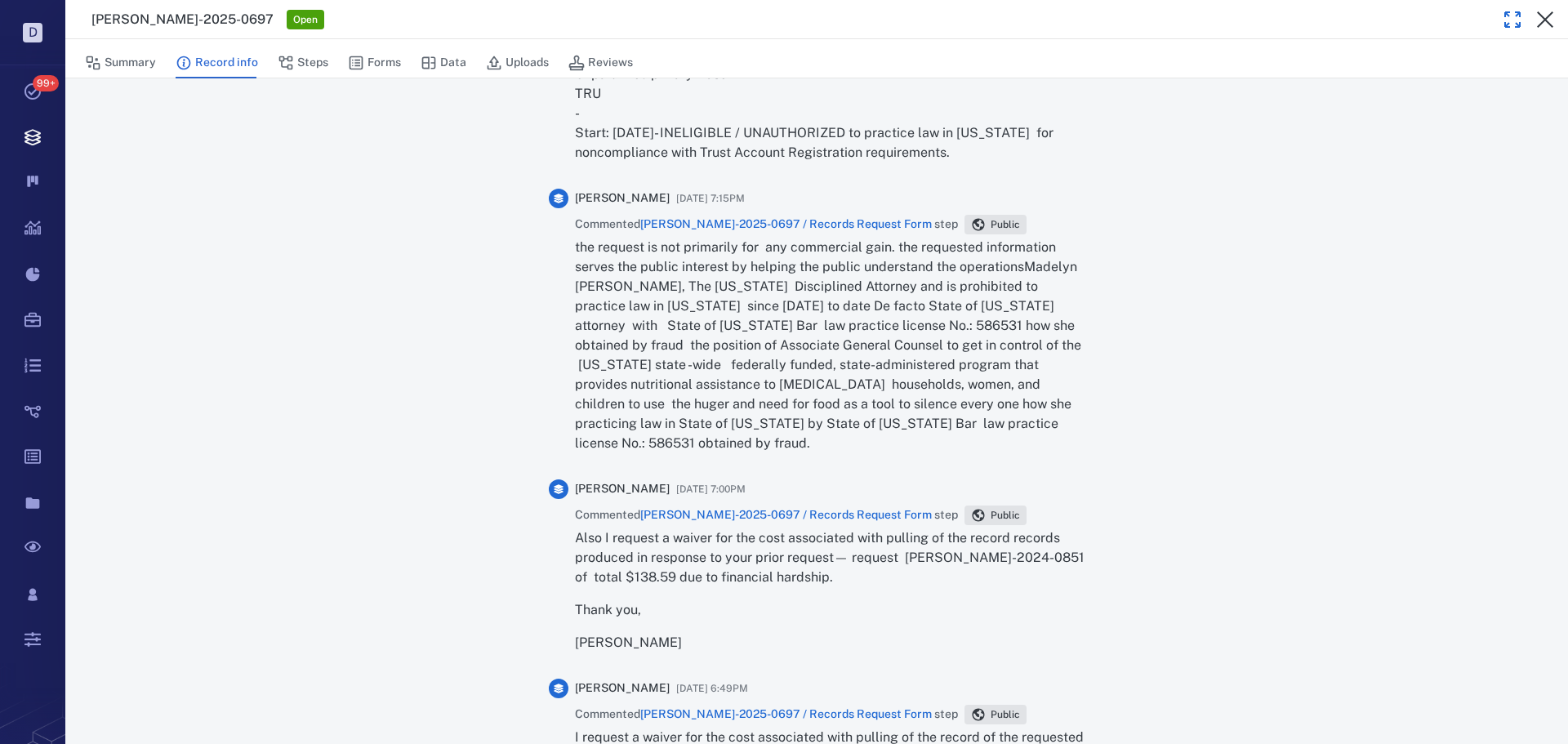
scroll to position [2368, 0]
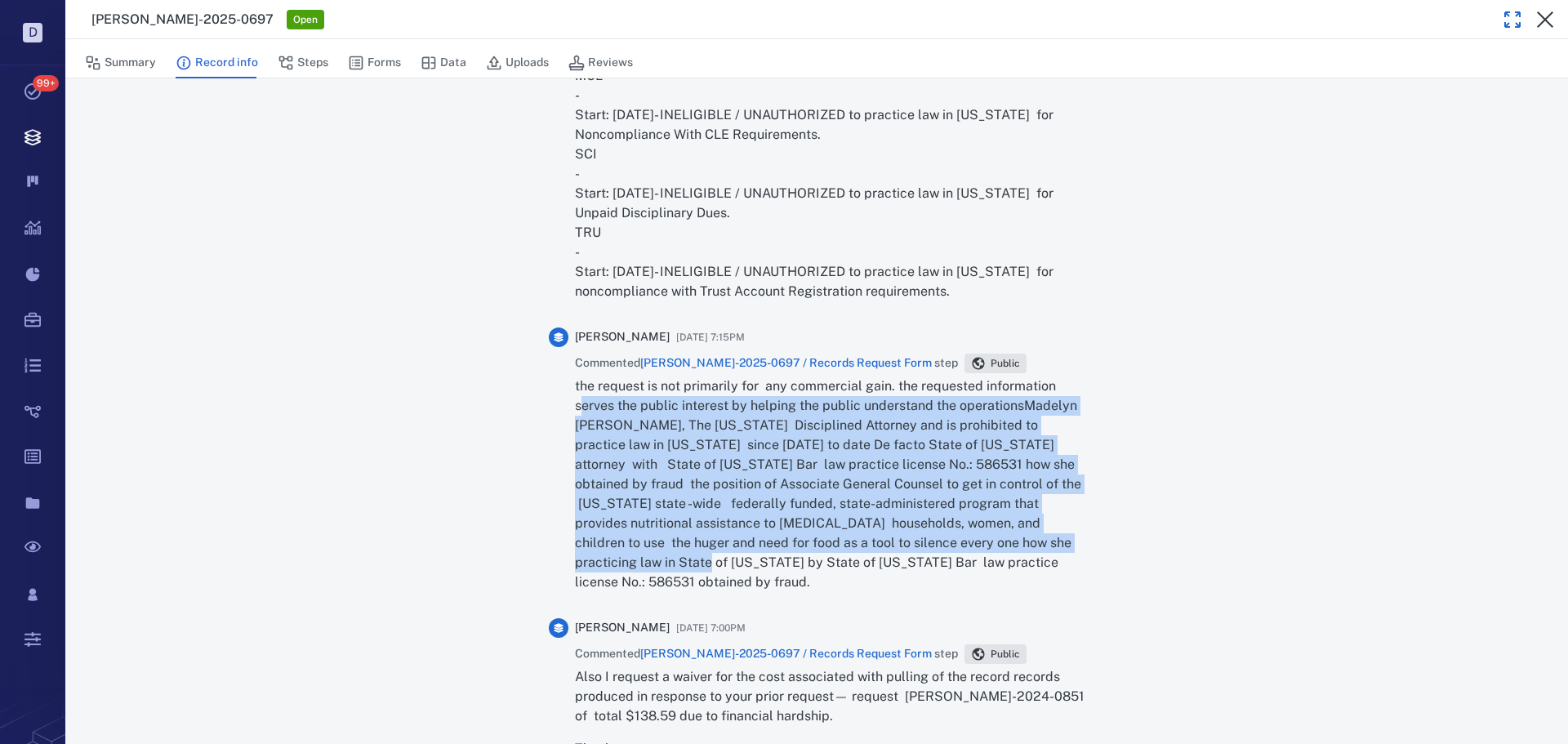
drag, startPoint x: 620, startPoint y: 538, endPoint x: 577, endPoint y: 389, distance: 155.1
click at [577, 389] on p "the request is not primarily for any commercial gain. the requested information…" at bounding box center [829, 484] width 510 height 216
click at [614, 441] on p "the request is not primarily for any commercial gain. the requested information…" at bounding box center [829, 484] width 510 height 216
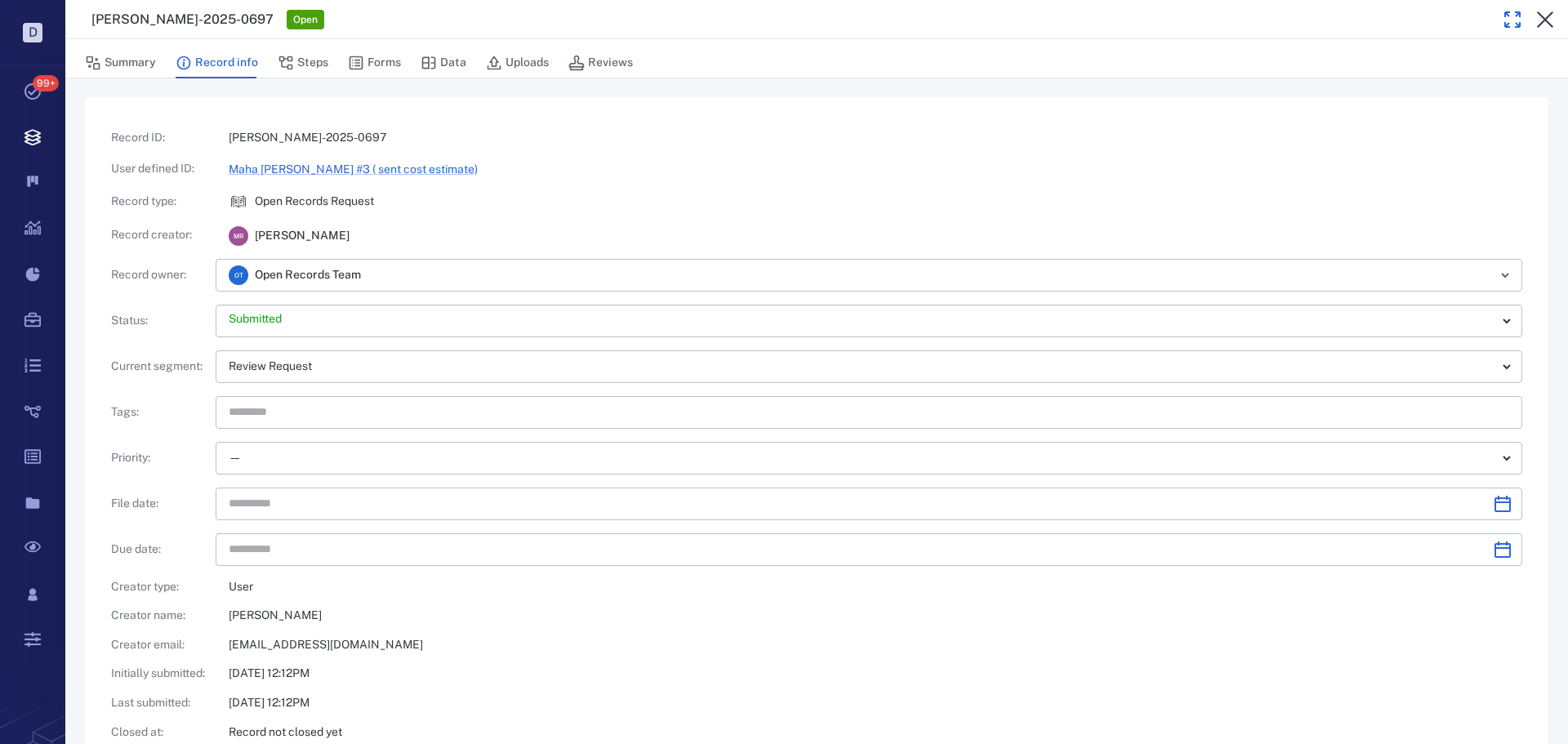
scroll to position [0, 0]
drag, startPoint x: 1535, startPoint y: 22, endPoint x: 1315, endPoint y: 70, distance: 225.2
click at [1535, 22] on button "button" at bounding box center [1545, 19] width 33 height 33
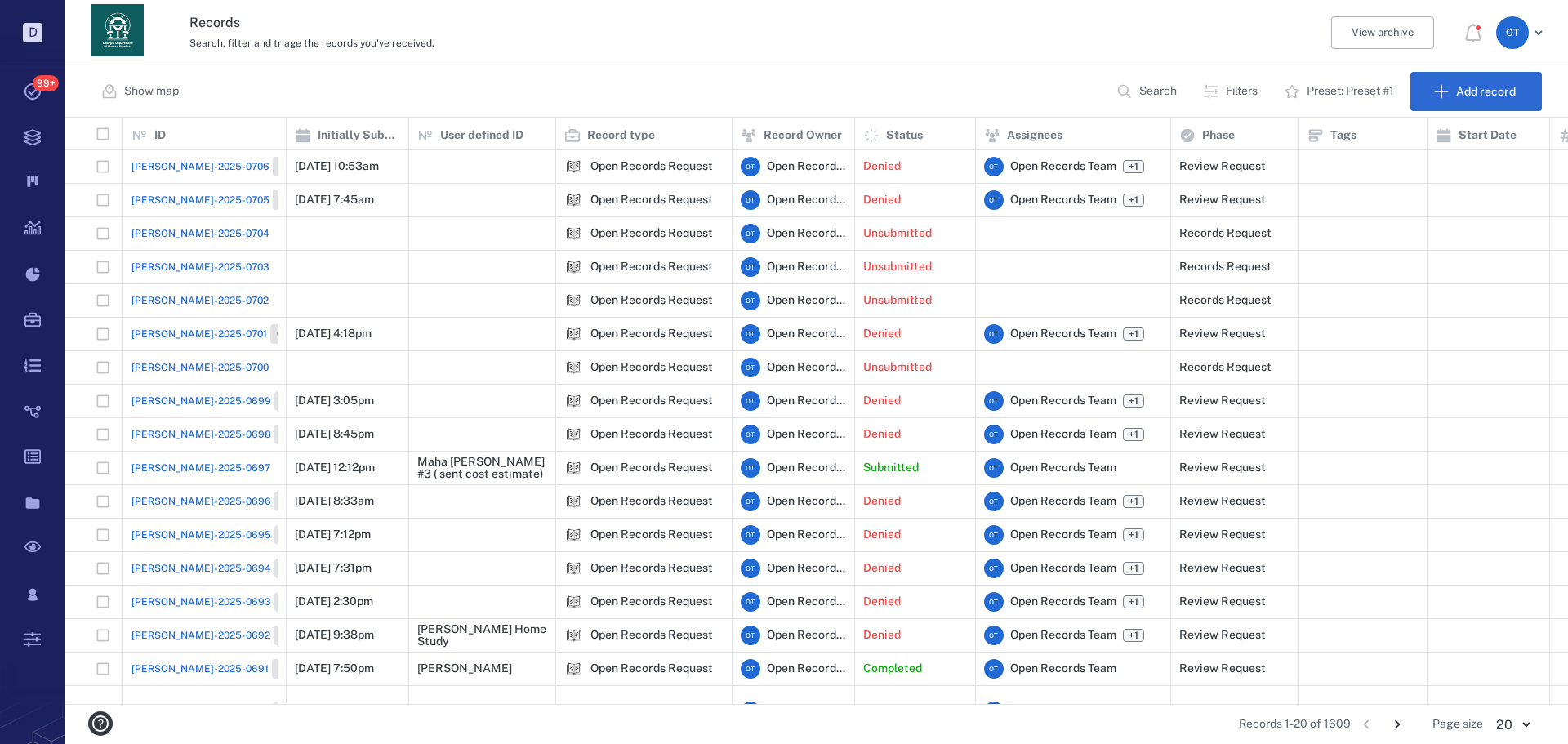
click at [710, 63] on div "Records Search, filter and triage the records you've received. View archive O T" at bounding box center [816, 32] width 1503 height 65
click at [1159, 92] on p "Search" at bounding box center [1159, 91] width 38 height 16
type input "****"
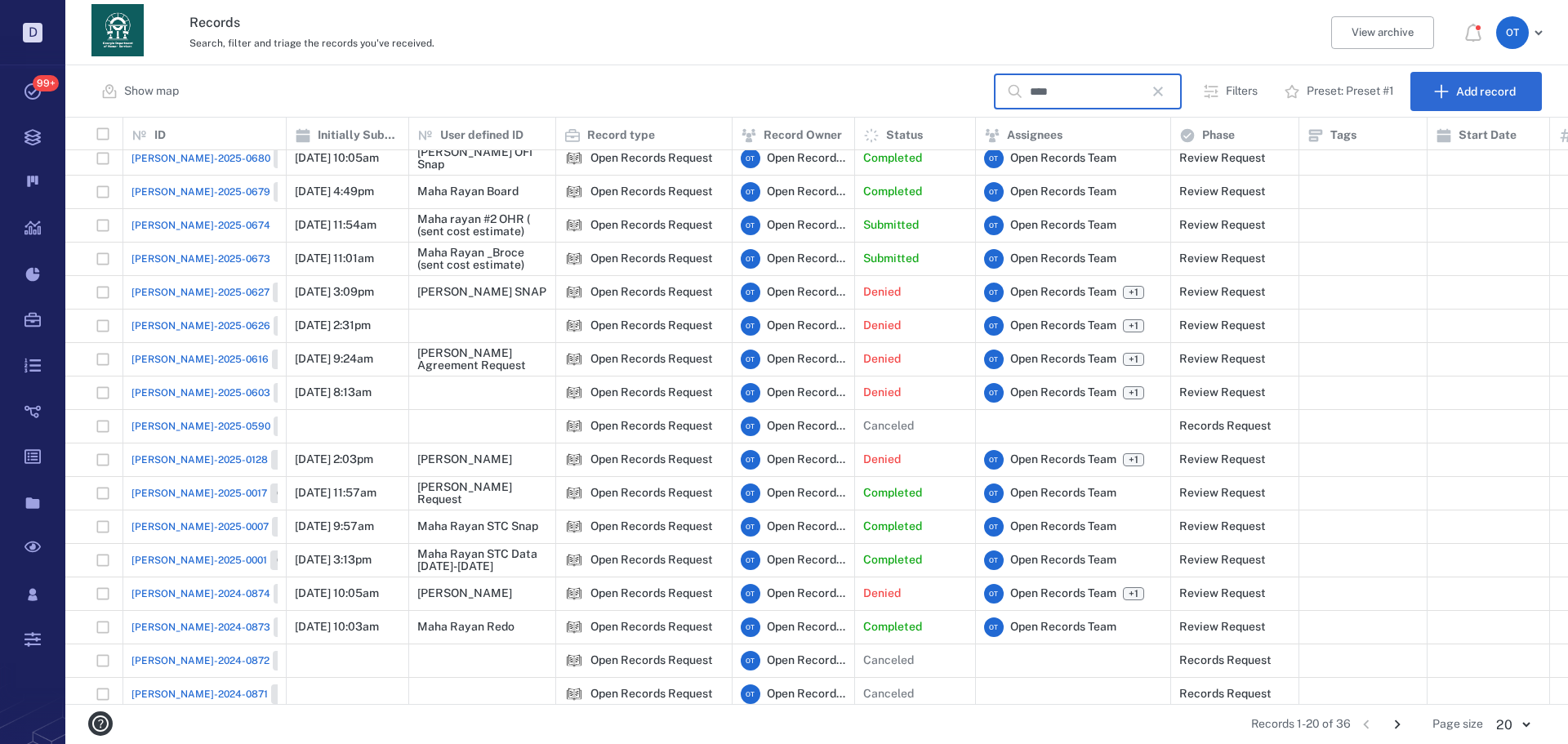
scroll to position [129, 0]
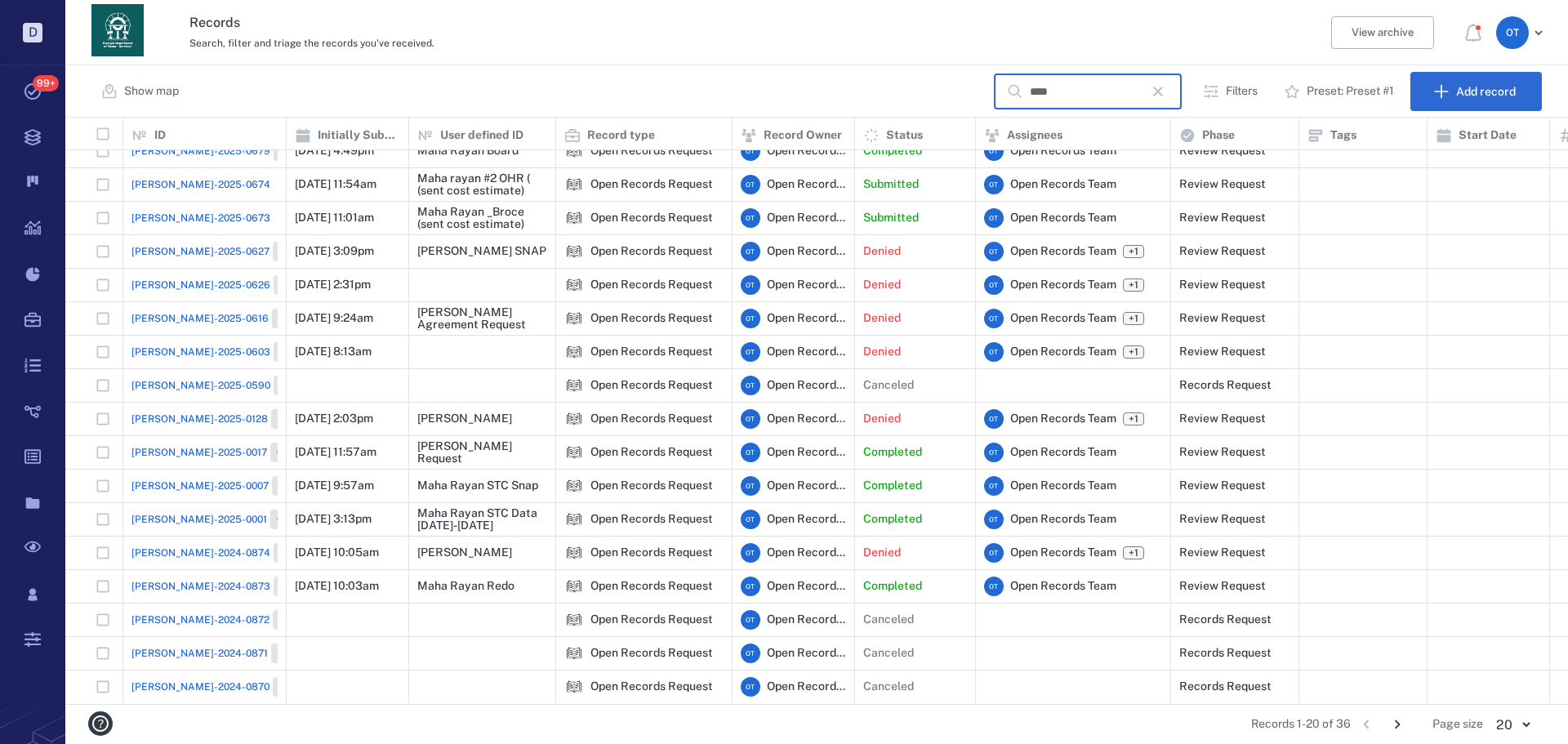
click at [1389, 729] on icon "Go to next page" at bounding box center [1397, 724] width 18 height 18
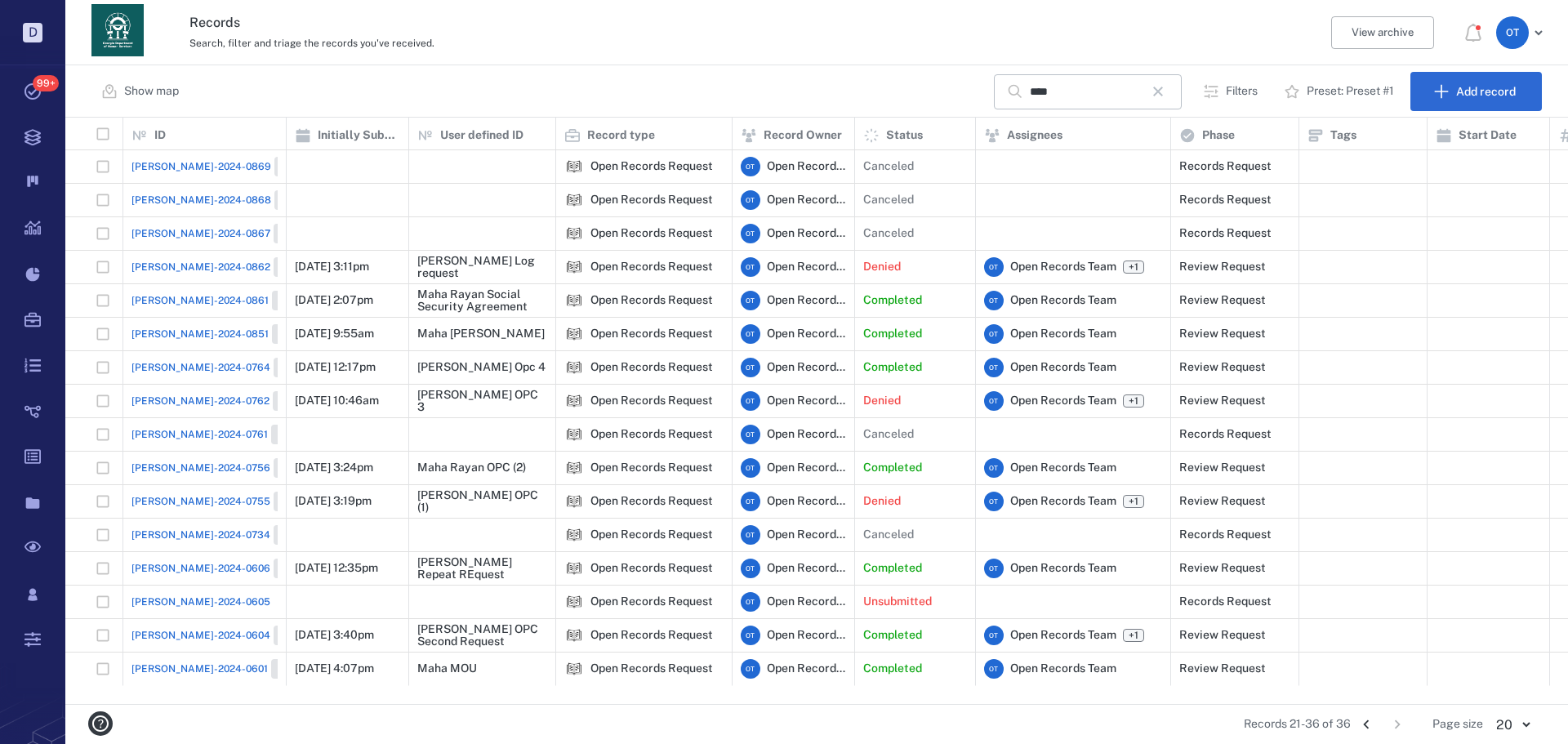
scroll to position [0, 0]
click at [188, 336] on span "[PERSON_NAME]-2024-0851" at bounding box center [200, 334] width 137 height 15
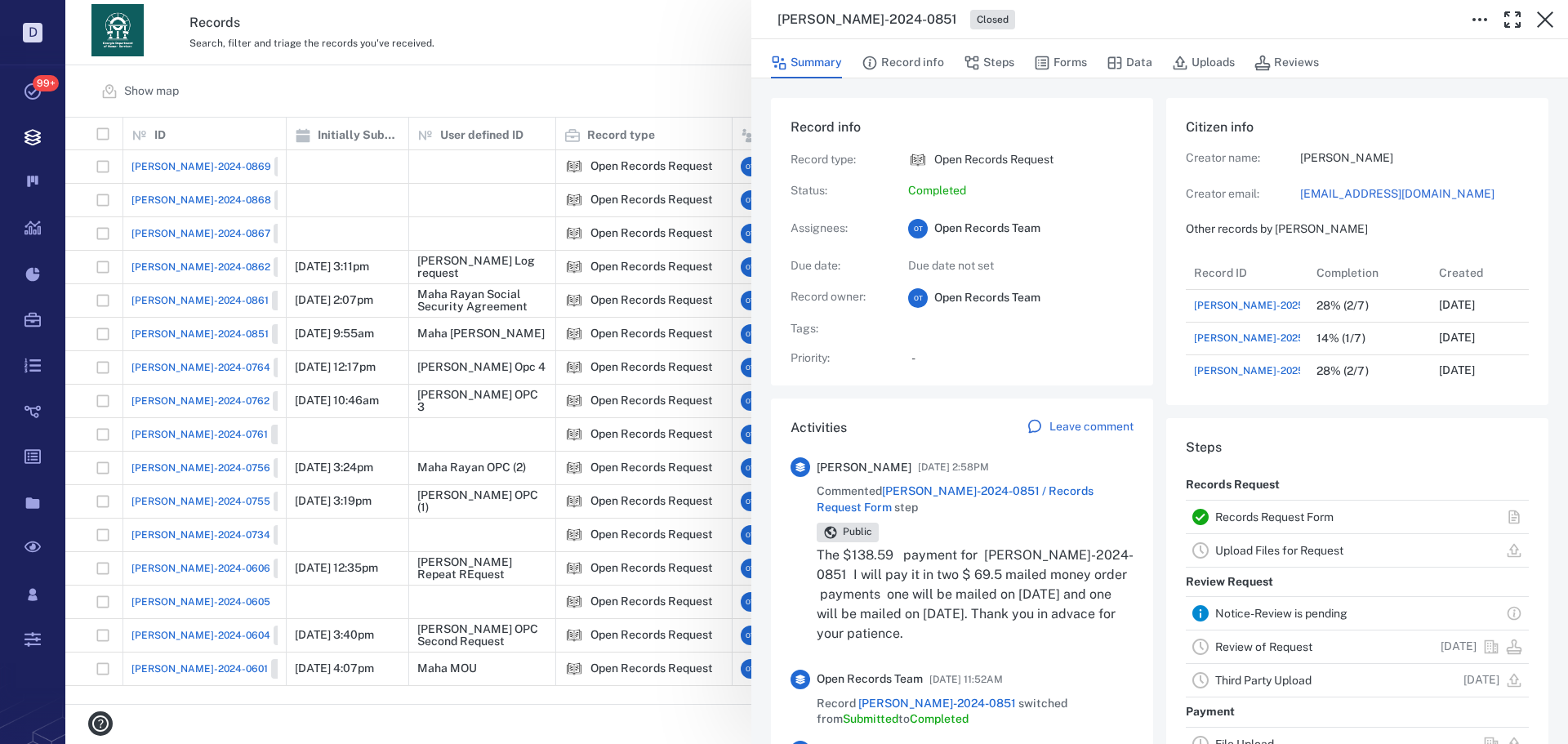
click at [685, 100] on div "[PERSON_NAME]-2024-0851 Closed Summary Record info Steps Forms Data Uploads Rev…" at bounding box center [816, 372] width 1503 height 744
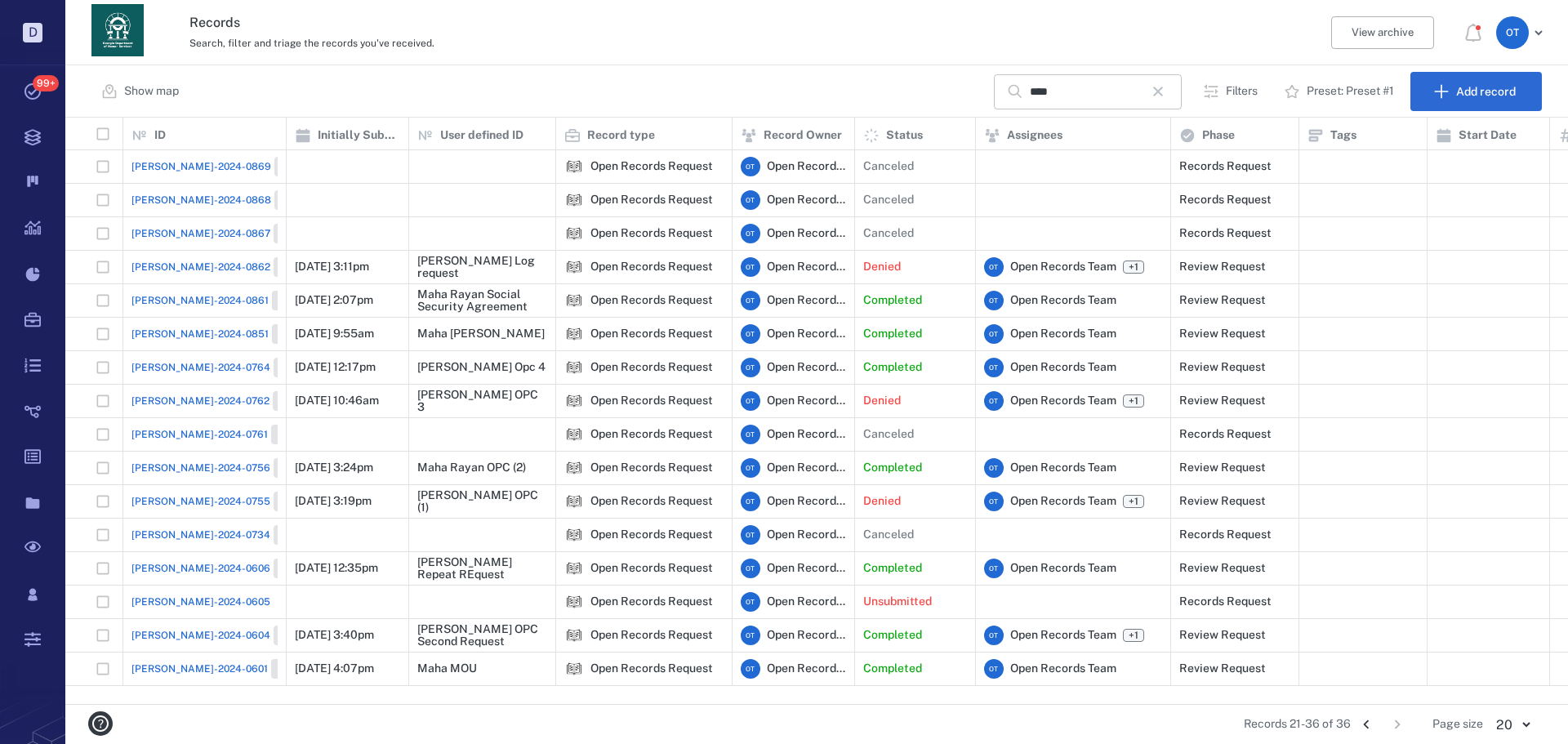
click at [1156, 84] on icon "button" at bounding box center [1158, 91] width 20 height 20
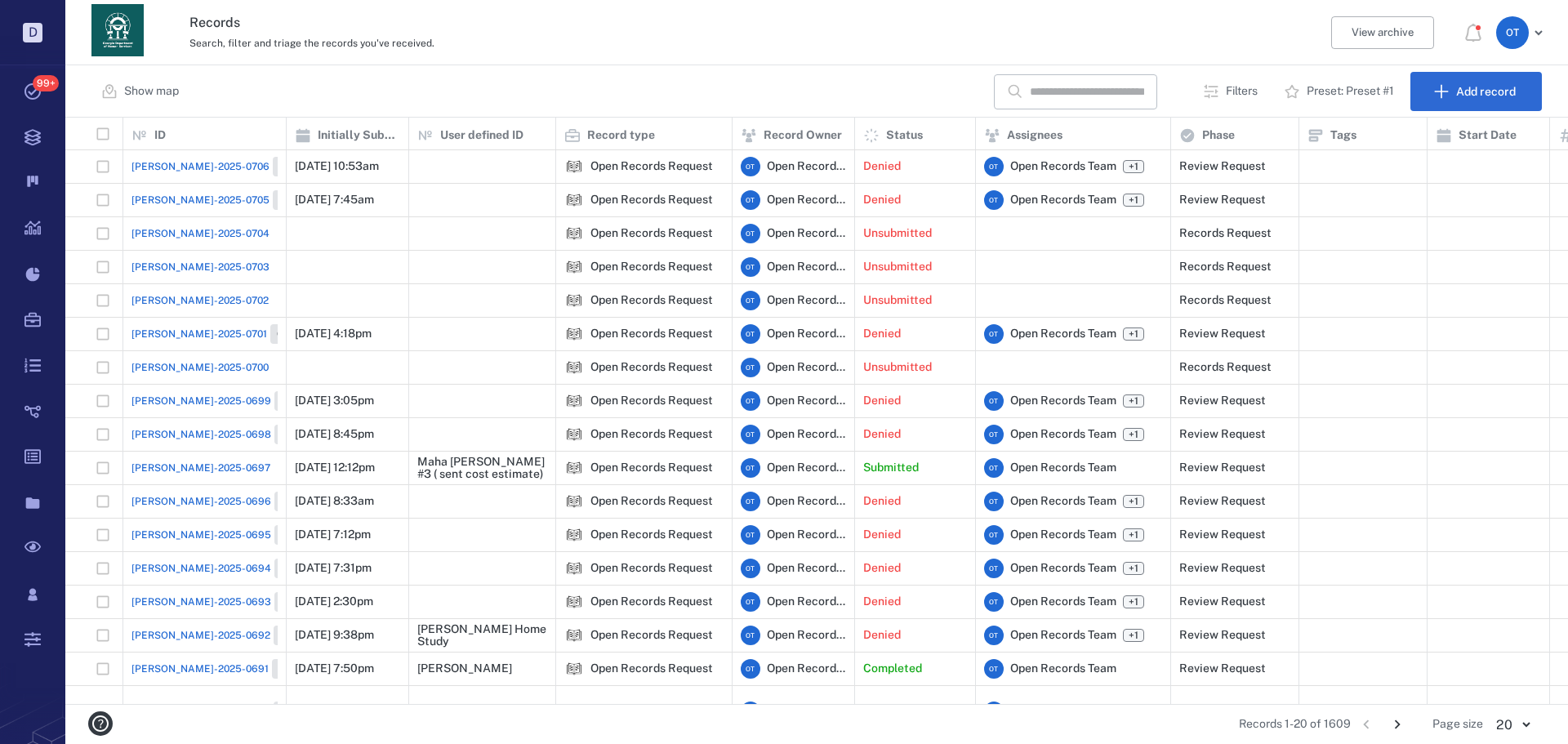
drag, startPoint x: 1513, startPoint y: 0, endPoint x: 1106, endPoint y: 24, distance: 407.7
click at [1106, 24] on div "Records Search, filter and triage the records you've received. View archive O T" at bounding box center [816, 32] width 1503 height 65
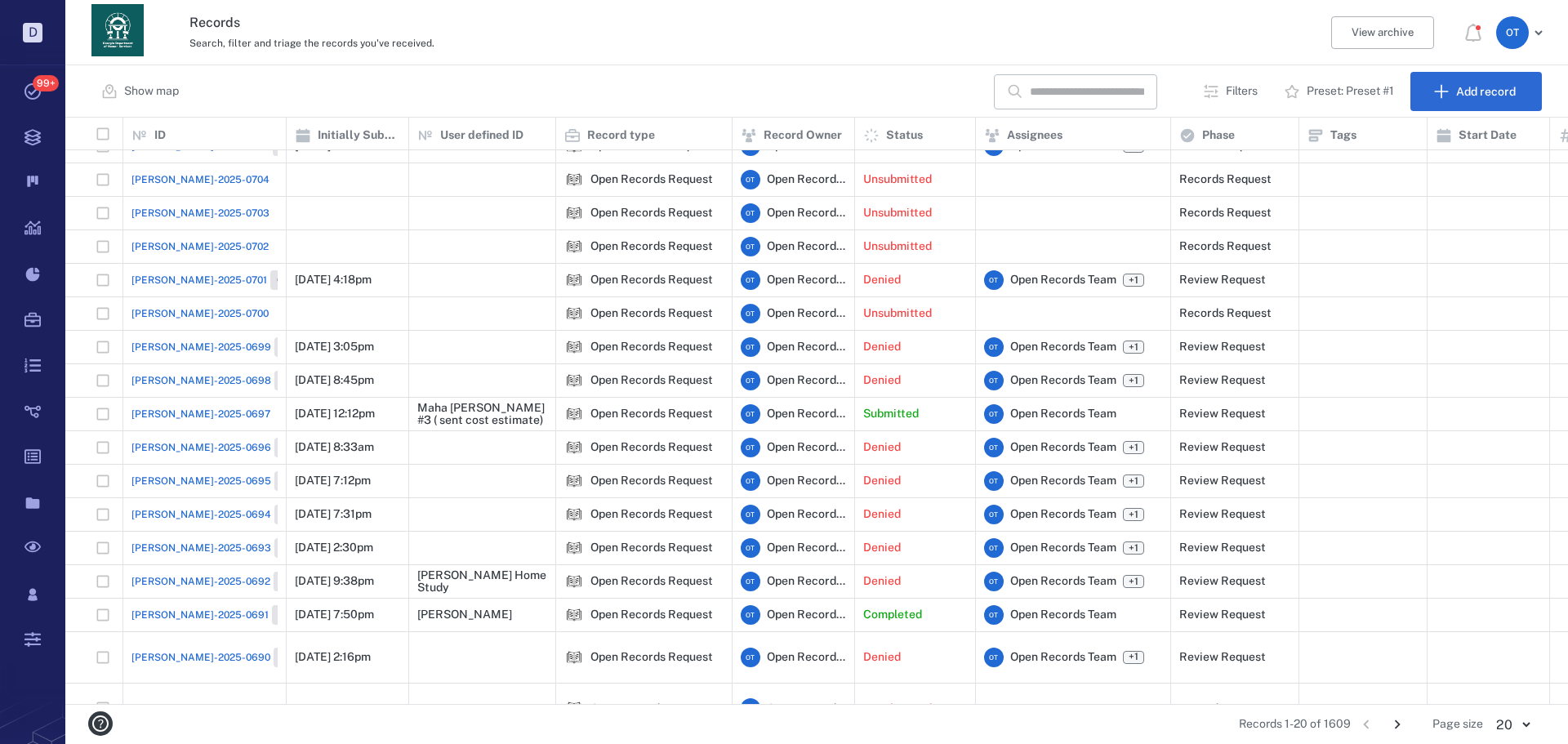
scroll to position [81, 0]
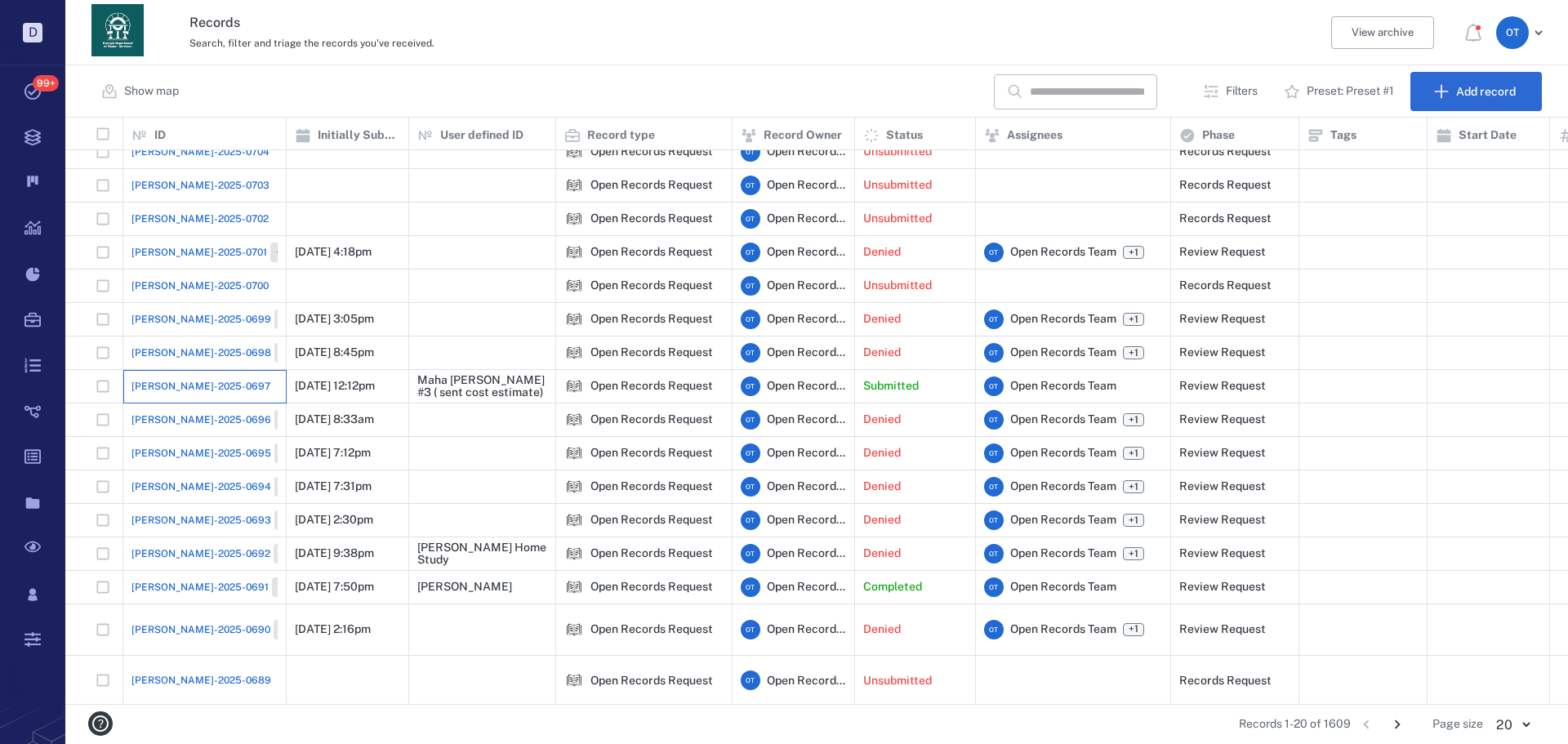
click at [191, 394] on div "[PERSON_NAME]-2025-0697" at bounding box center [204, 386] width 147 height 33
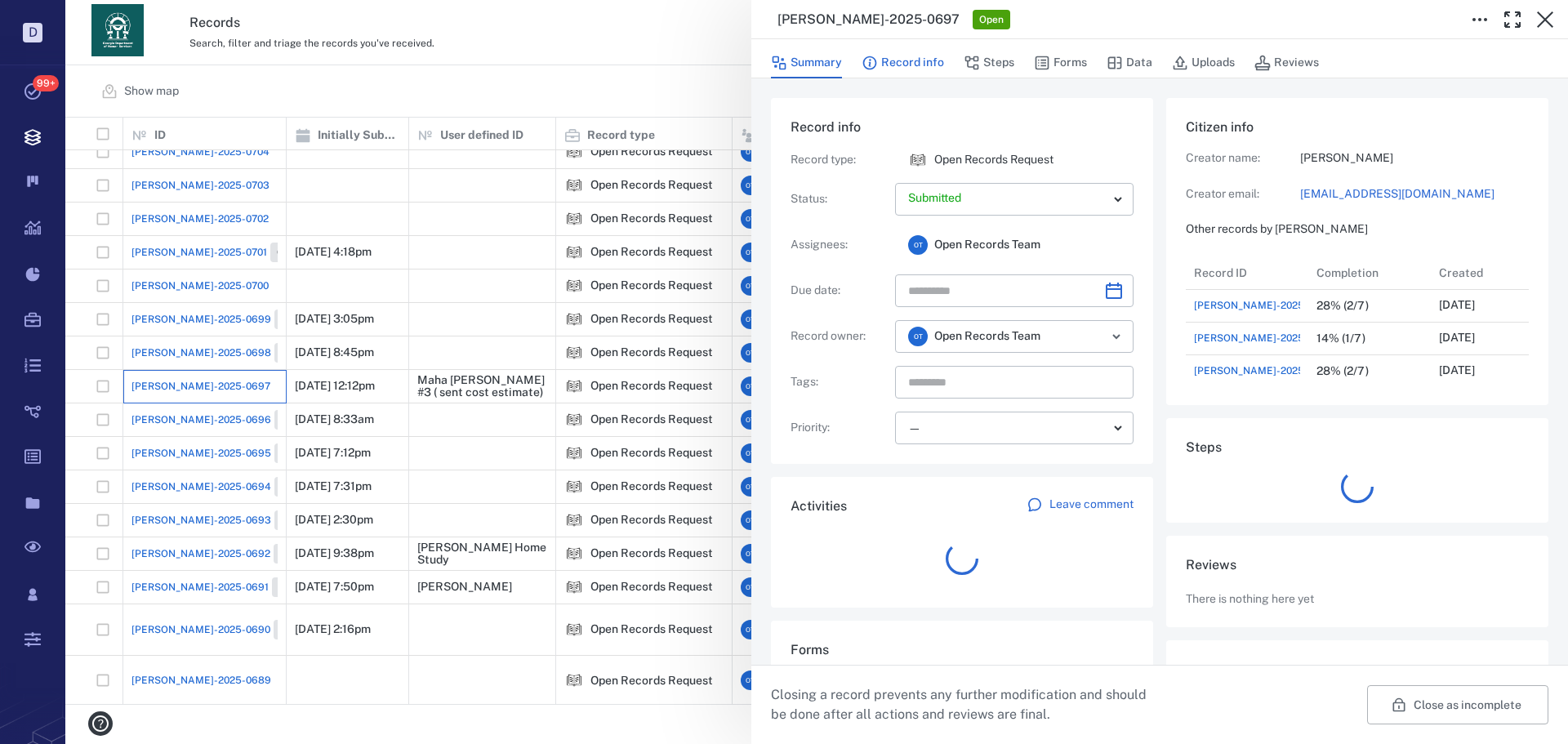
scroll to position [13, 13]
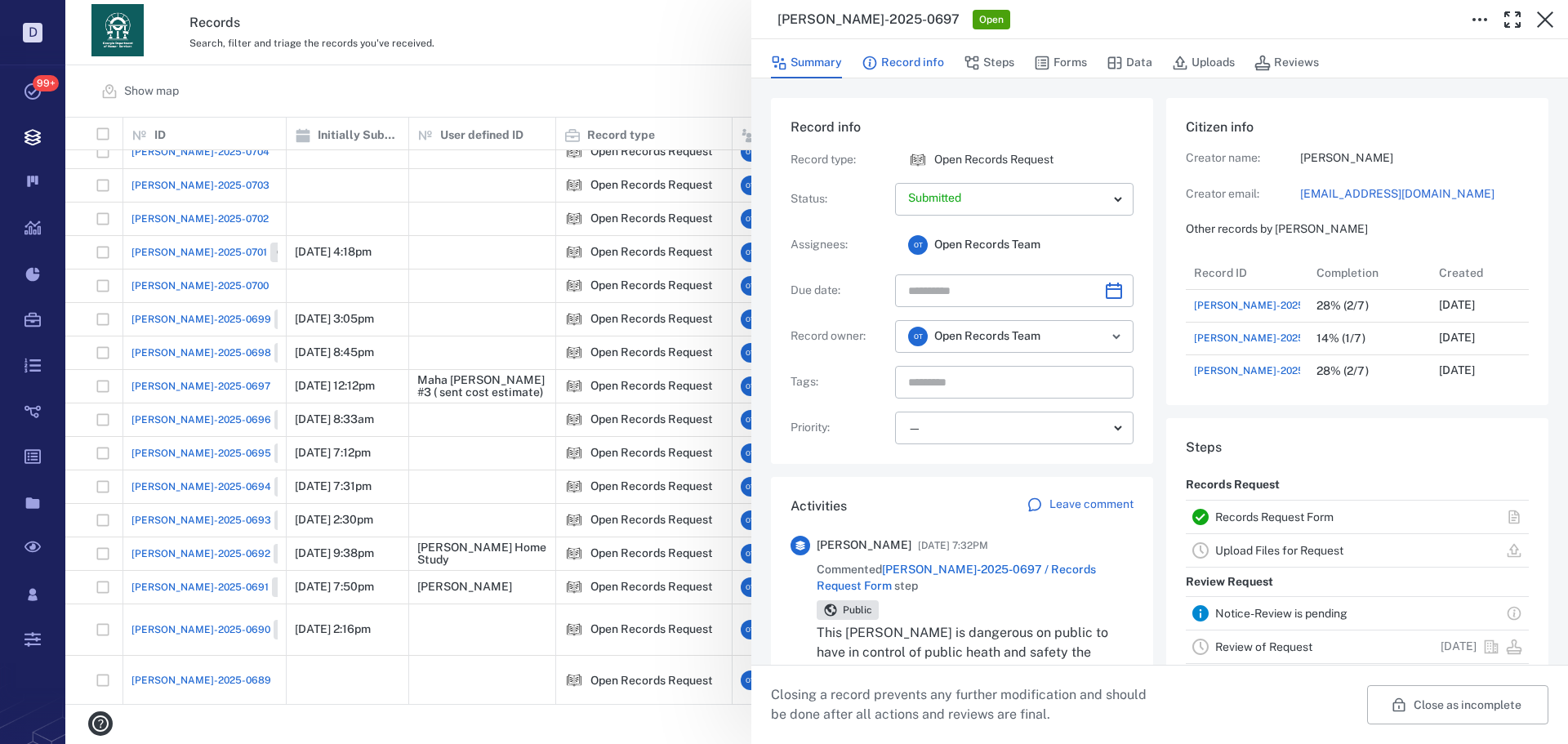
click at [922, 69] on button "Record info" at bounding box center [902, 62] width 82 height 31
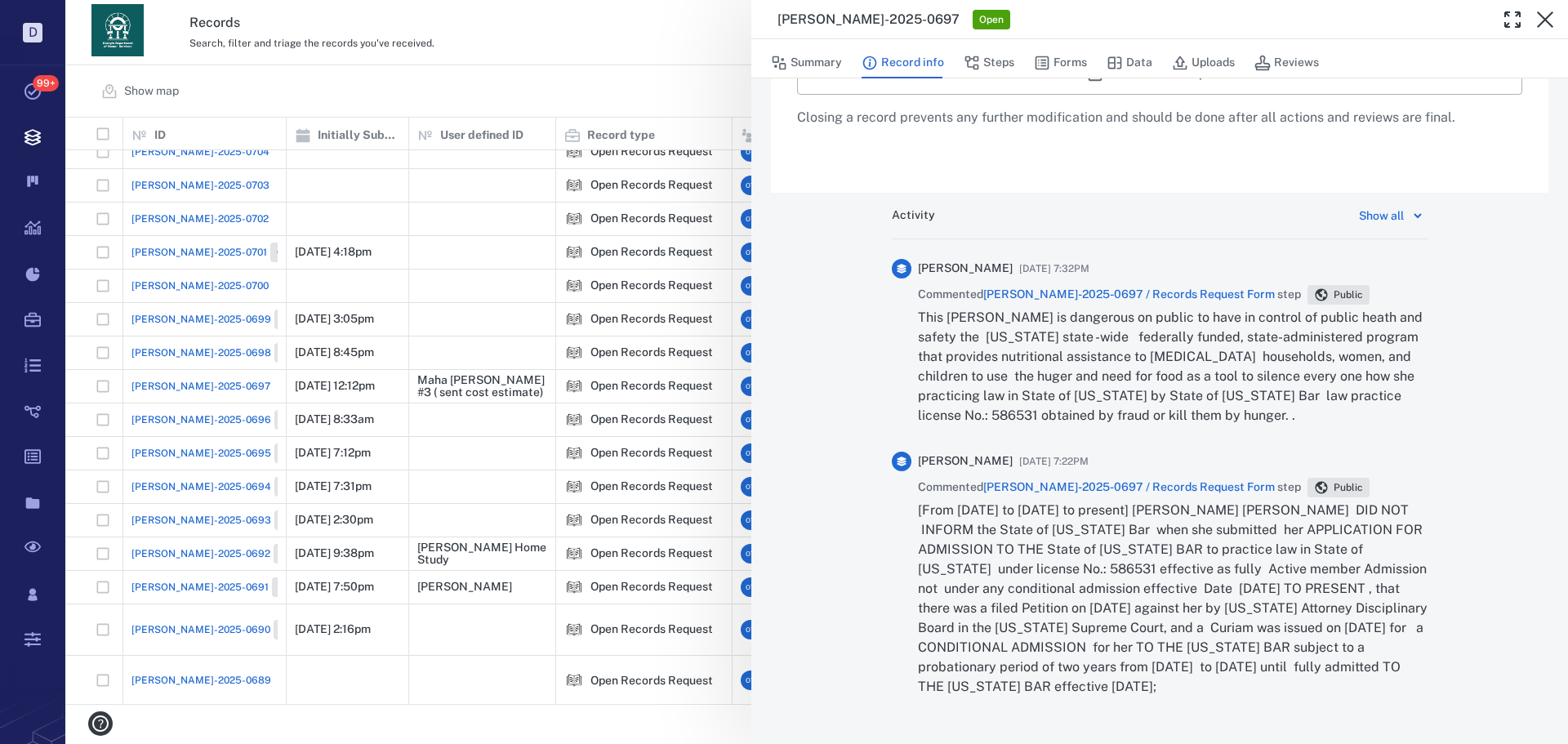
scroll to position [1121, 0]
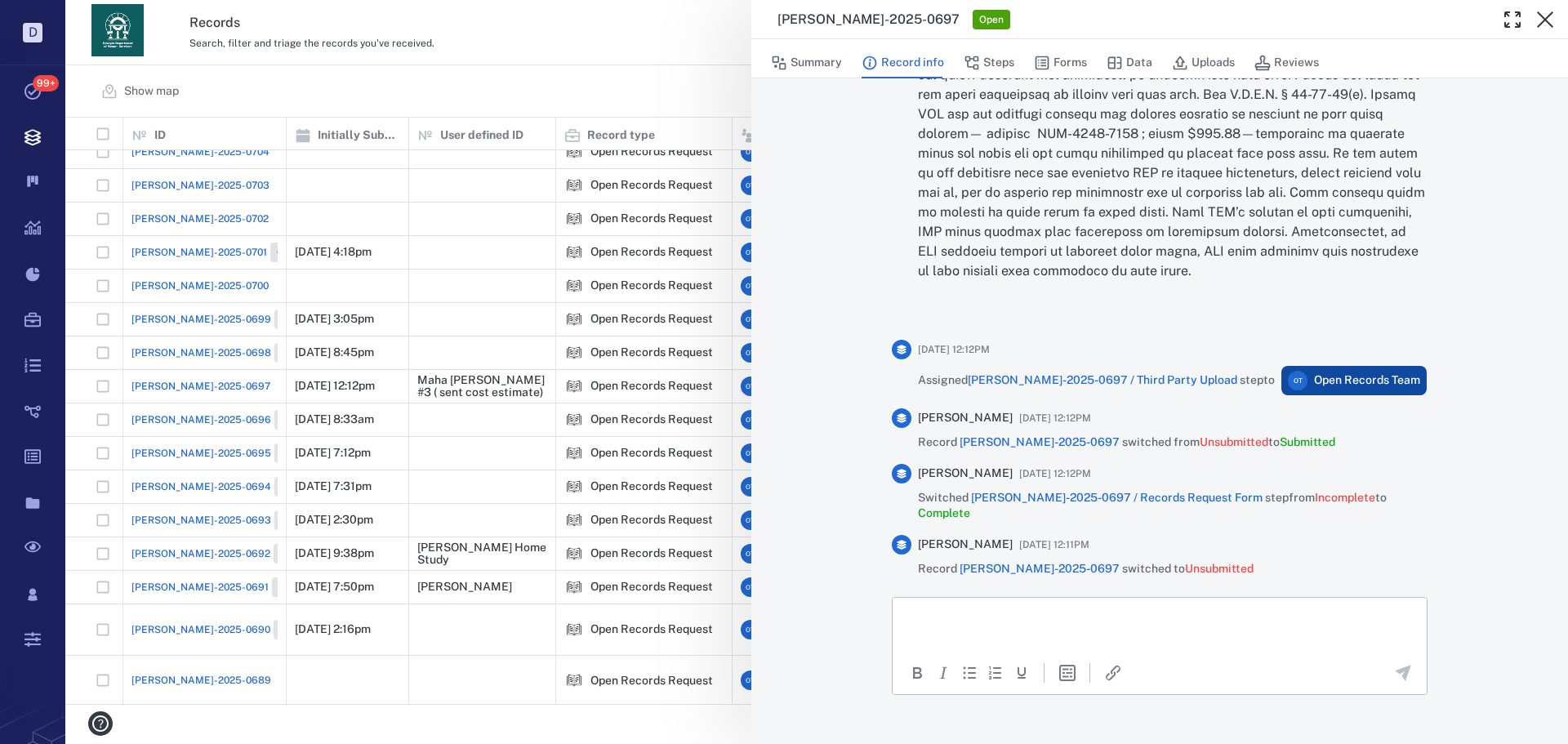
drag, startPoint x: 2078, startPoint y: 805, endPoint x: 1241, endPoint y: 633, distance: 854.5
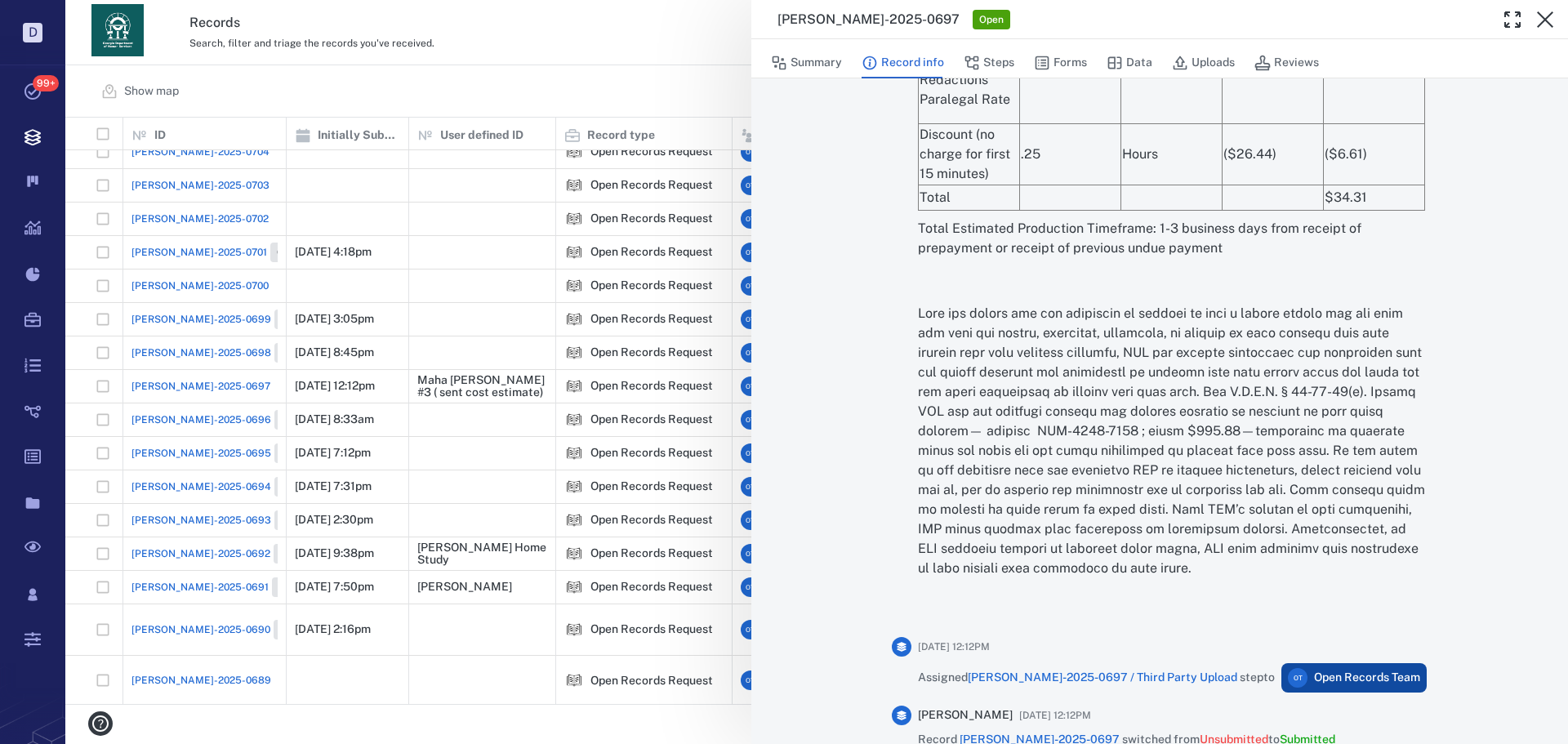
scroll to position [3782, 0]
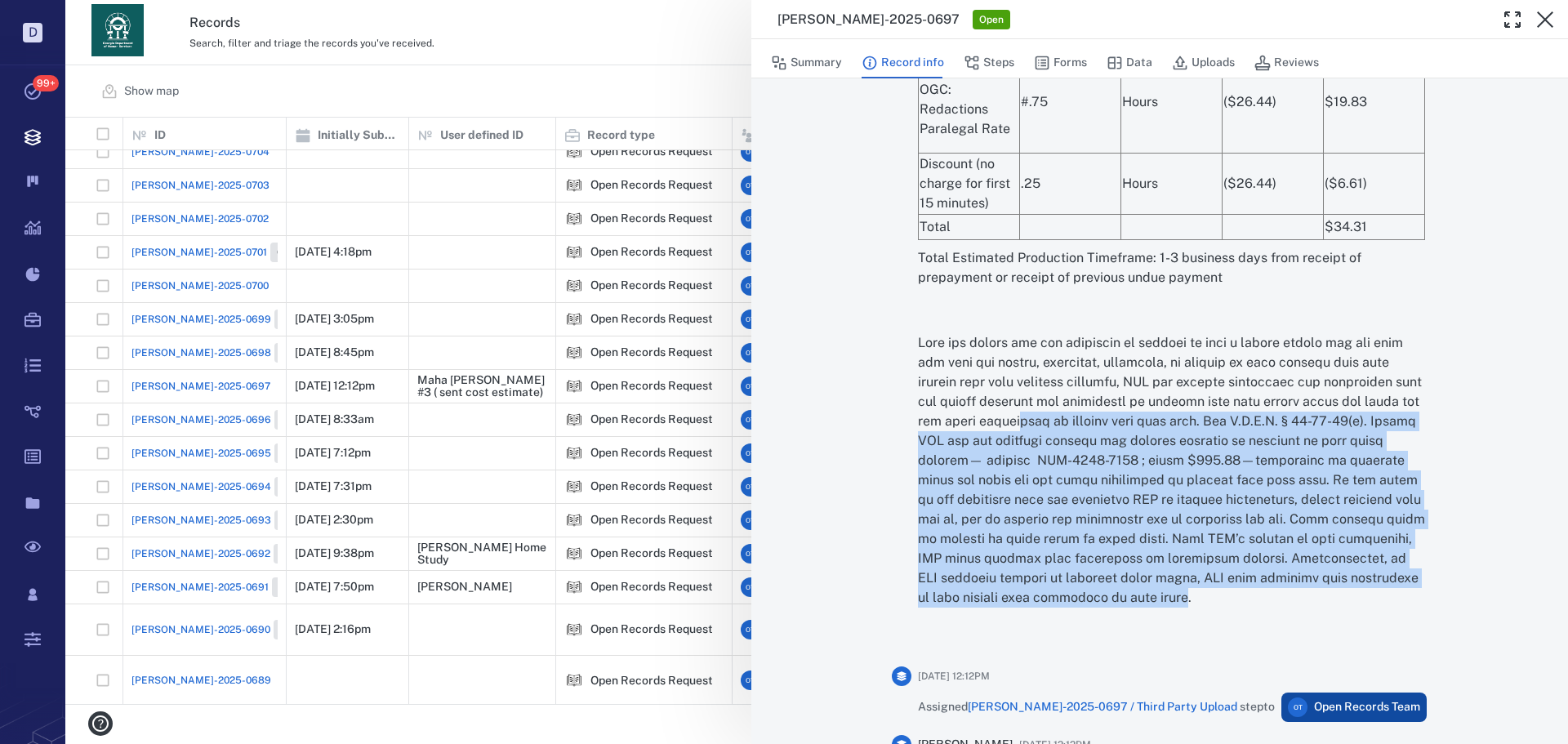
drag, startPoint x: 1093, startPoint y: 579, endPoint x: 1056, endPoint y: 389, distance: 193.6
click at [1028, 390] on p at bounding box center [1173, 470] width 510 height 274
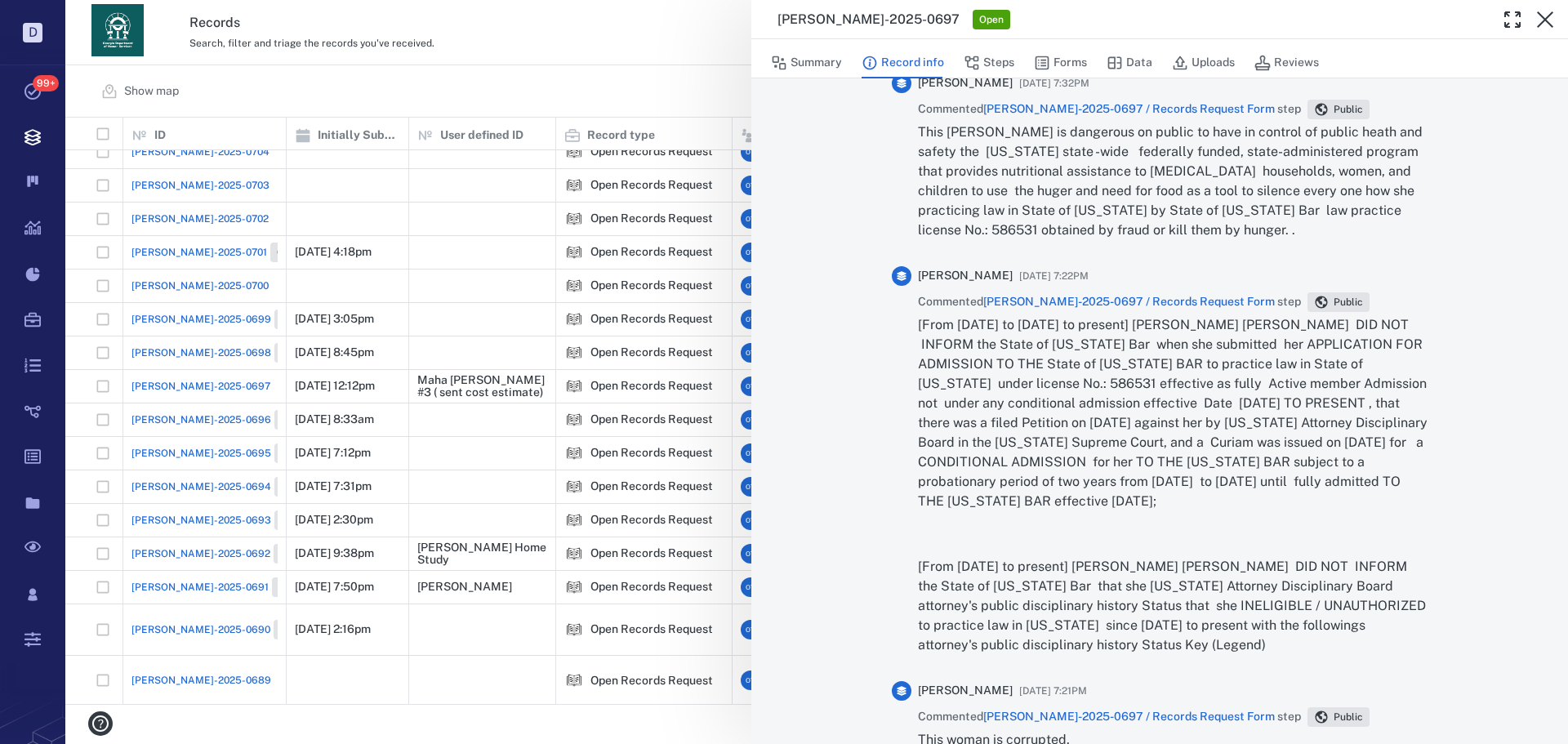
scroll to position [0, 0]
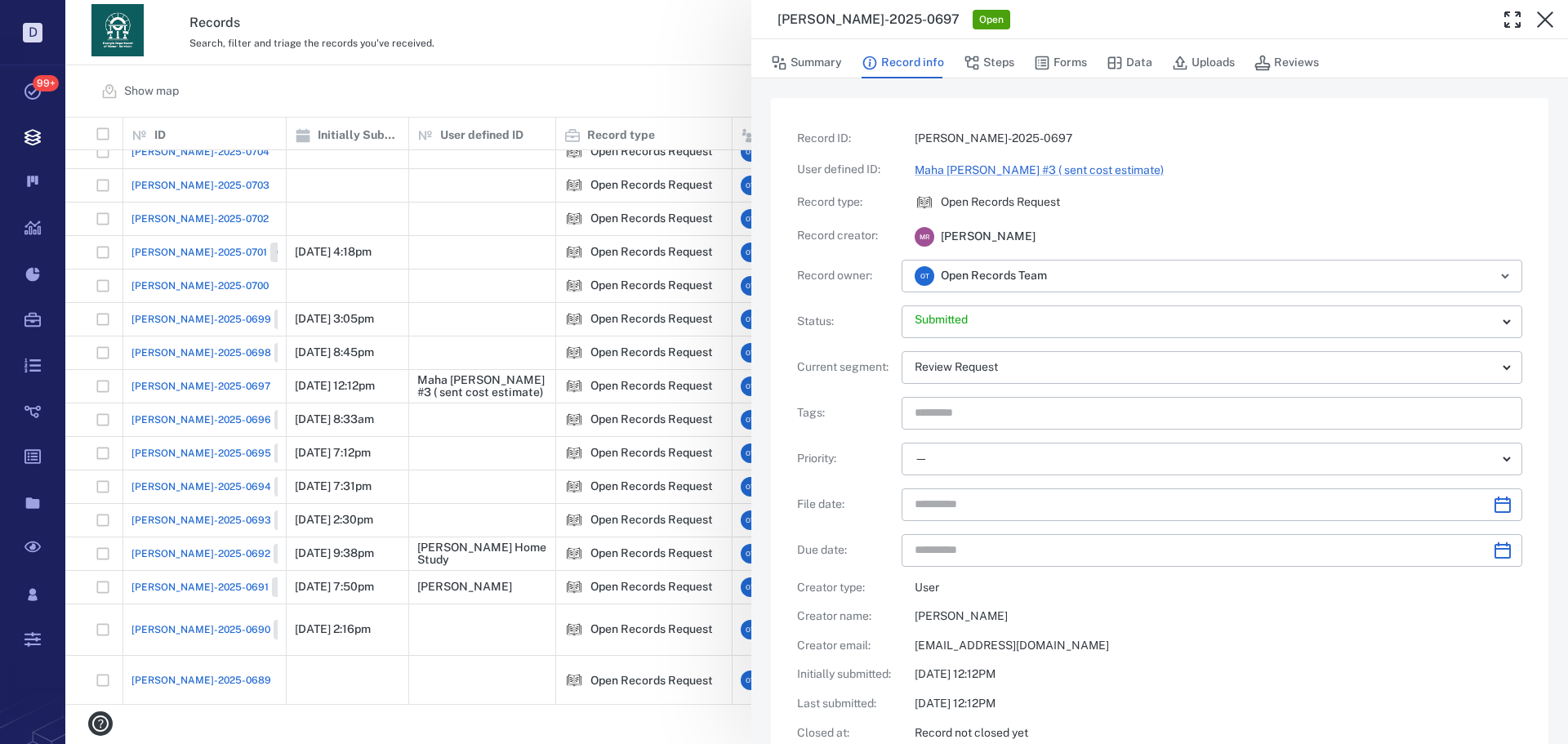
drag, startPoint x: 1296, startPoint y: 413, endPoint x: 1282, endPoint y: 111, distance: 302.3
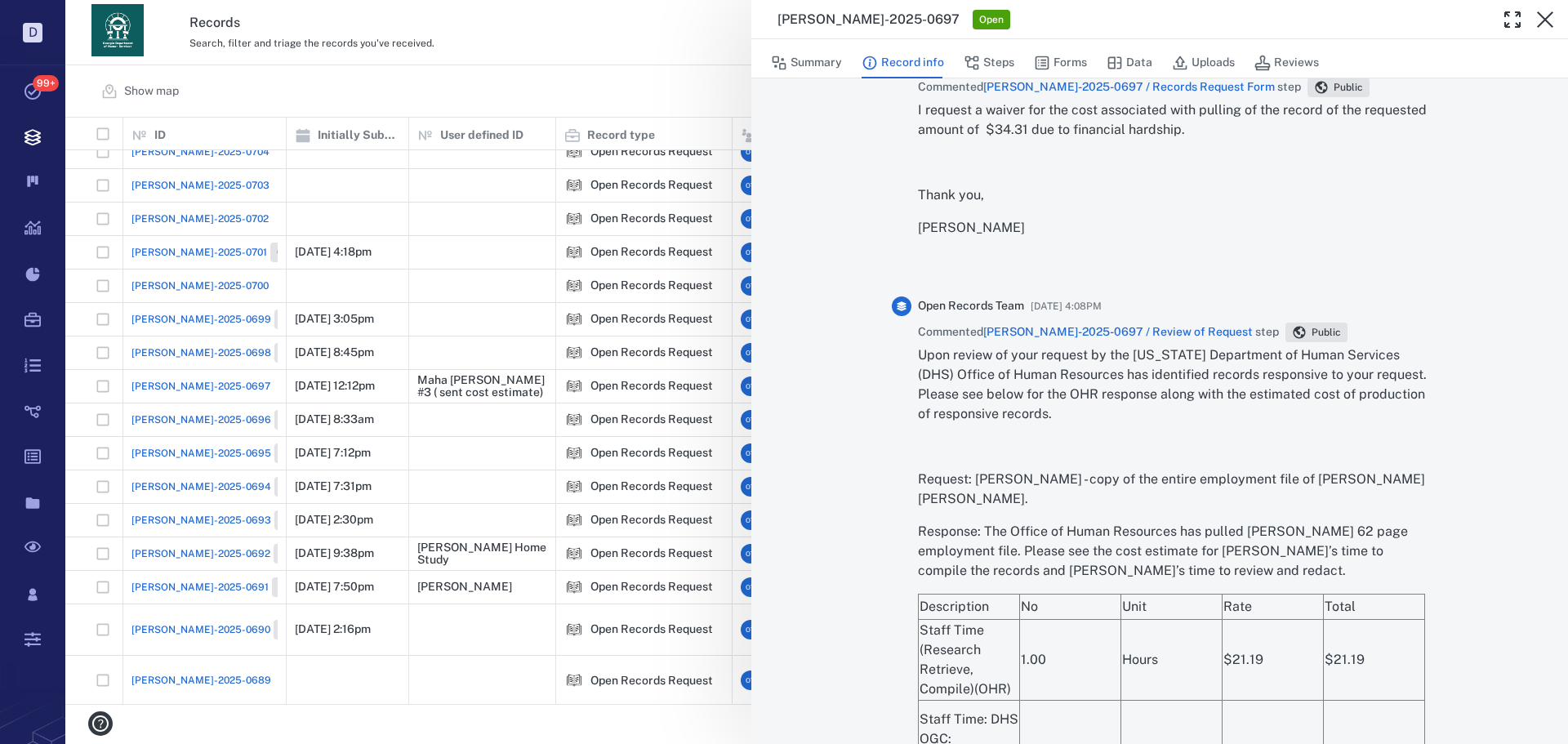
scroll to position [3132, 0]
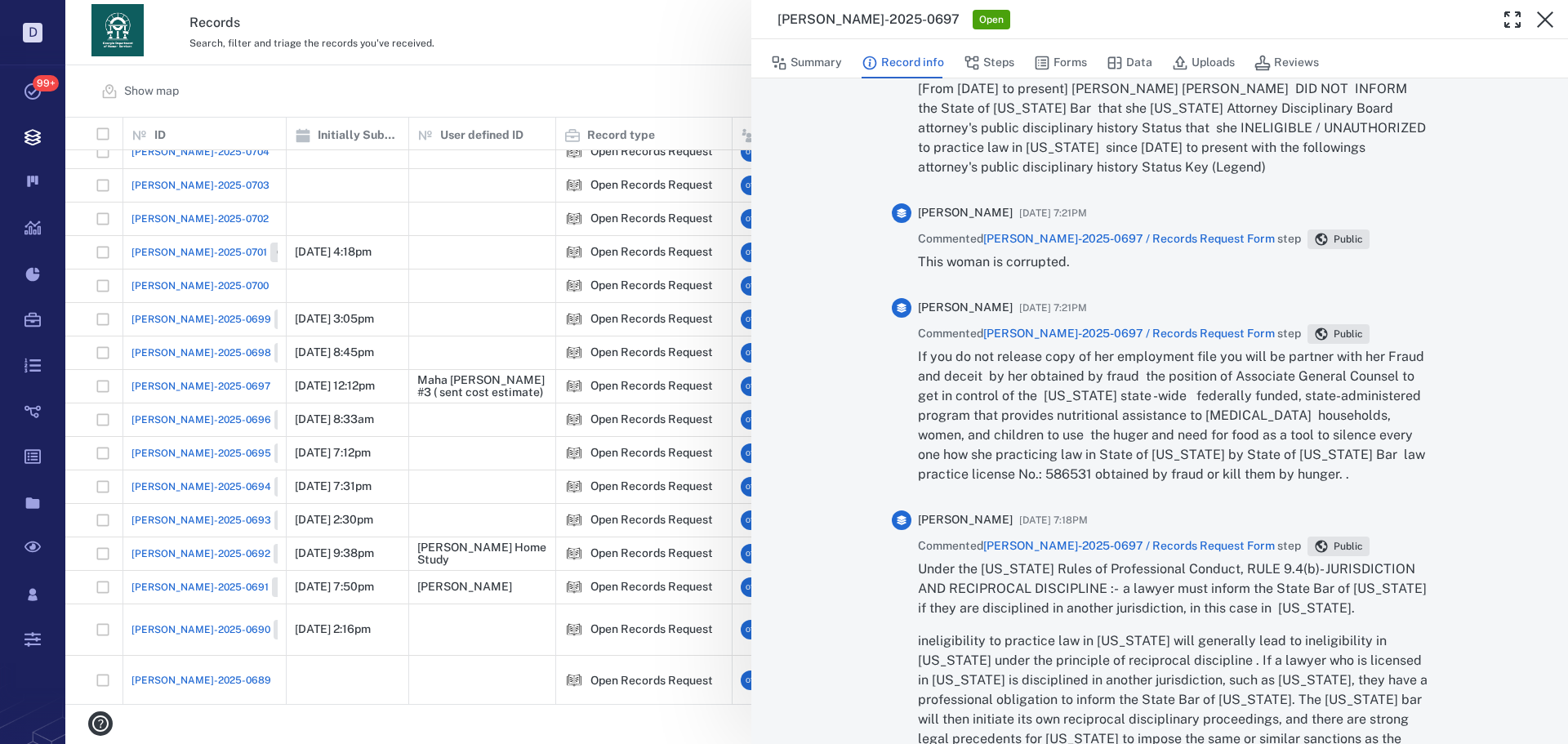
click at [1364, 494] on div "If you do not release copy of her employment file you will be partner with her …" at bounding box center [1173, 422] width 510 height 150
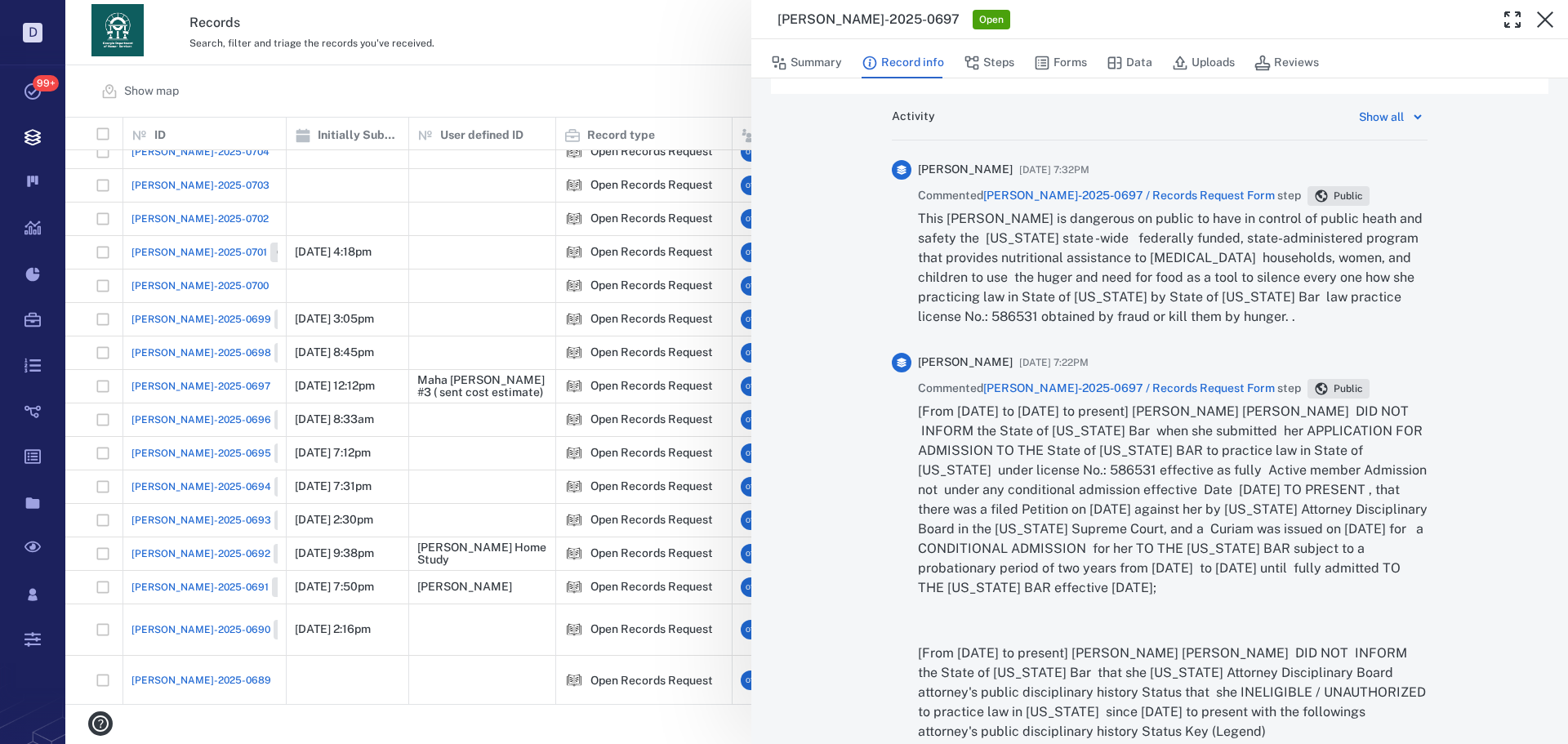
scroll to position [866, 0]
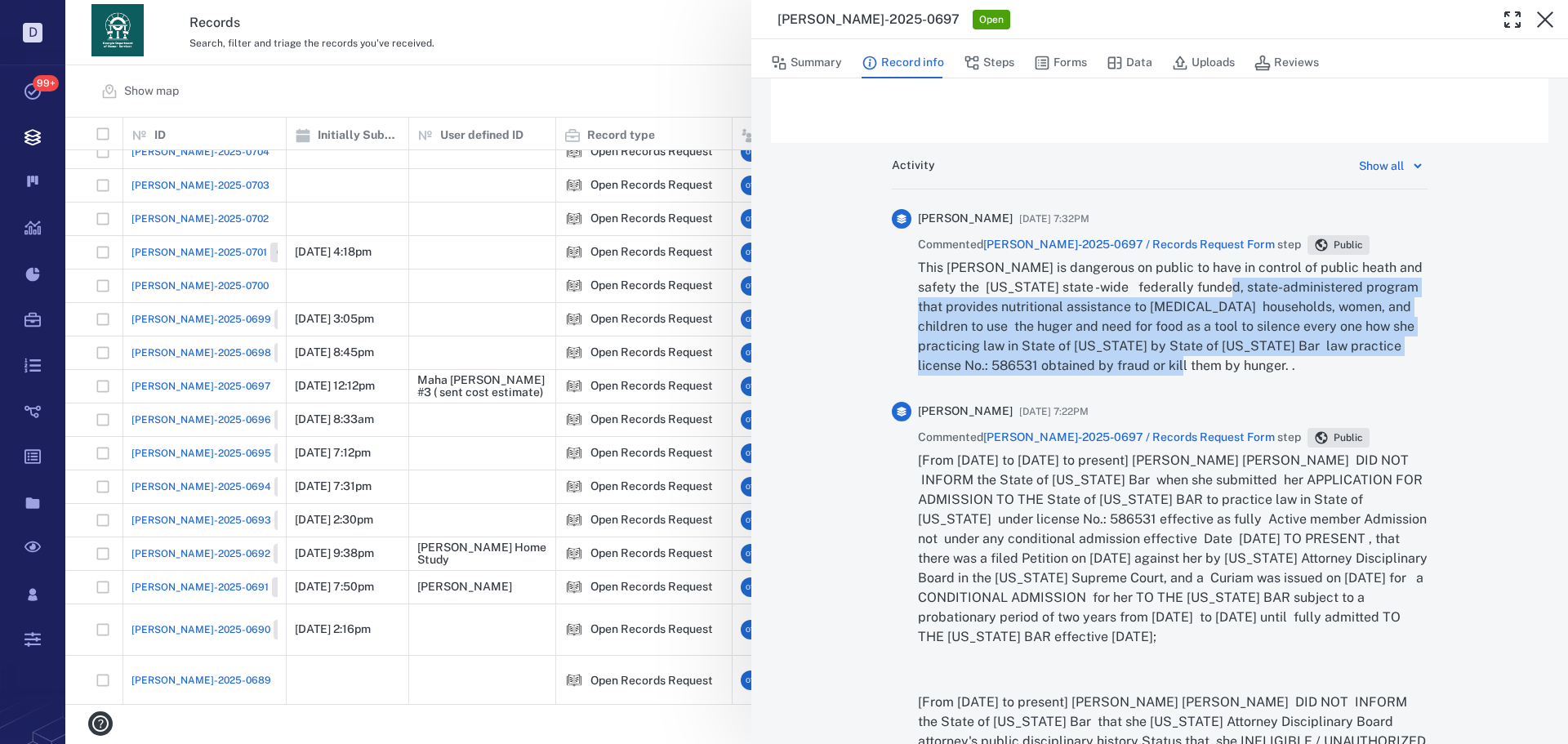
drag, startPoint x: 1229, startPoint y: 379, endPoint x: 1189, endPoint y: 284, distance: 103.1
click at [1189, 284] on div "This [PERSON_NAME] is dangerous on public to have in control of public heath an…" at bounding box center [1173, 323] width 510 height 130
click at [1189, 284] on p "This [PERSON_NAME] is dangerous on public to have in control of public heath an…" at bounding box center [1173, 317] width 510 height 117
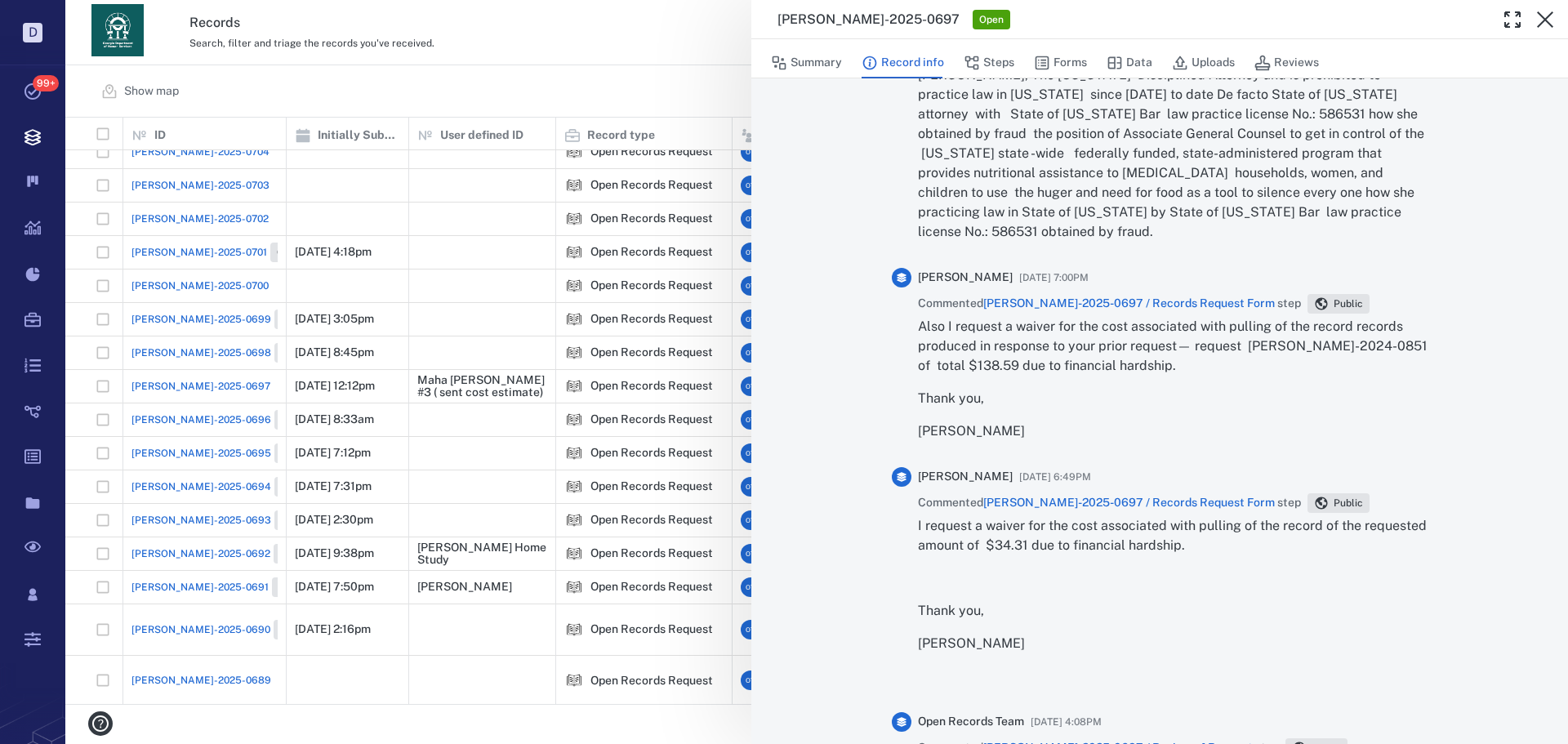
scroll to position [2719, 0]
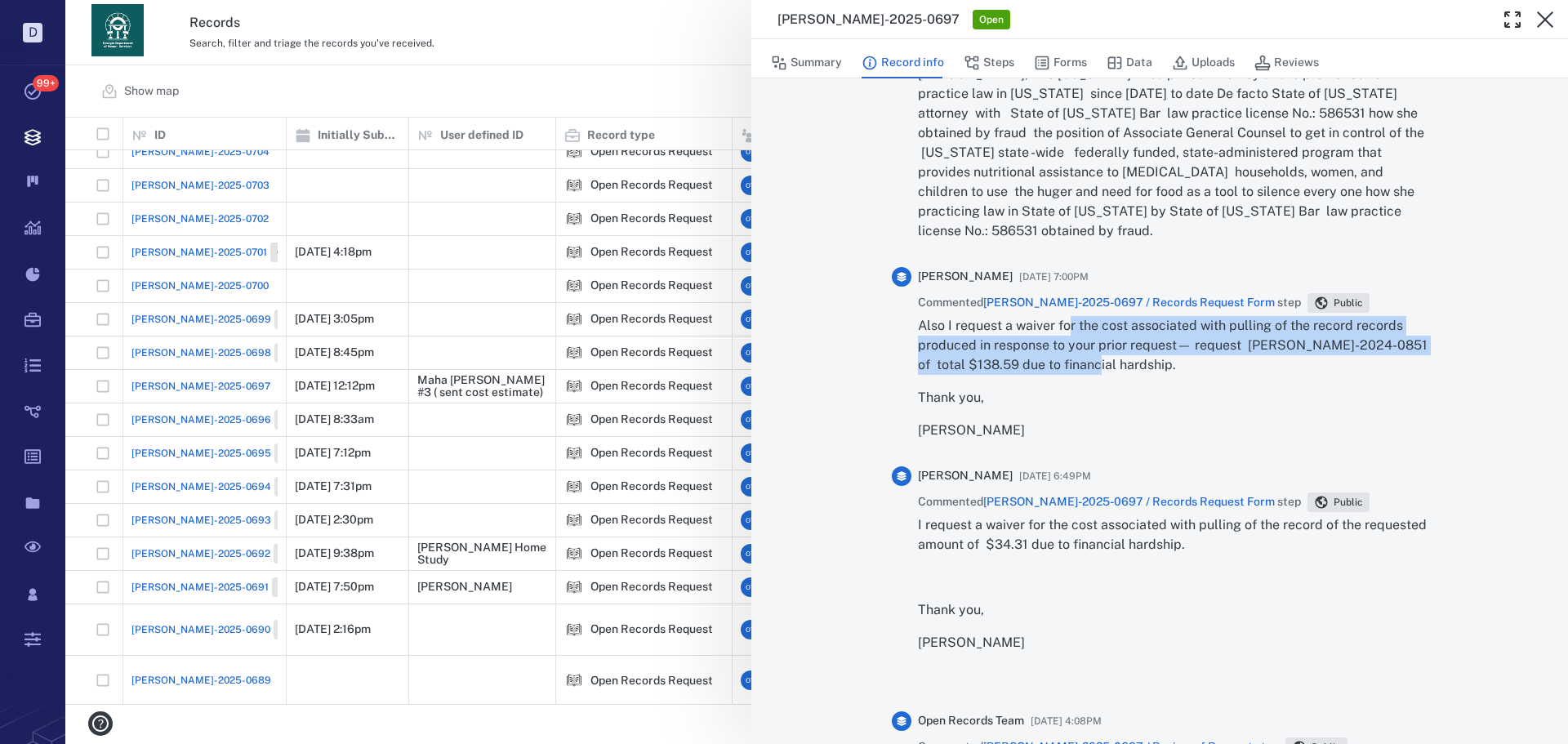
drag, startPoint x: 1104, startPoint y: 351, endPoint x: 1064, endPoint y: 307, distance: 59.5
click at [1064, 316] on p "Also I request a waiver for the cost associated with pulling of the record reco…" at bounding box center [1173, 345] width 510 height 59
drag, startPoint x: 1064, startPoint y: 307, endPoint x: 1093, endPoint y: 331, distance: 37.6
click at [1093, 331] on p "Also I request a waiver for the cost associated with pulling of the record reco…" at bounding box center [1173, 345] width 510 height 59
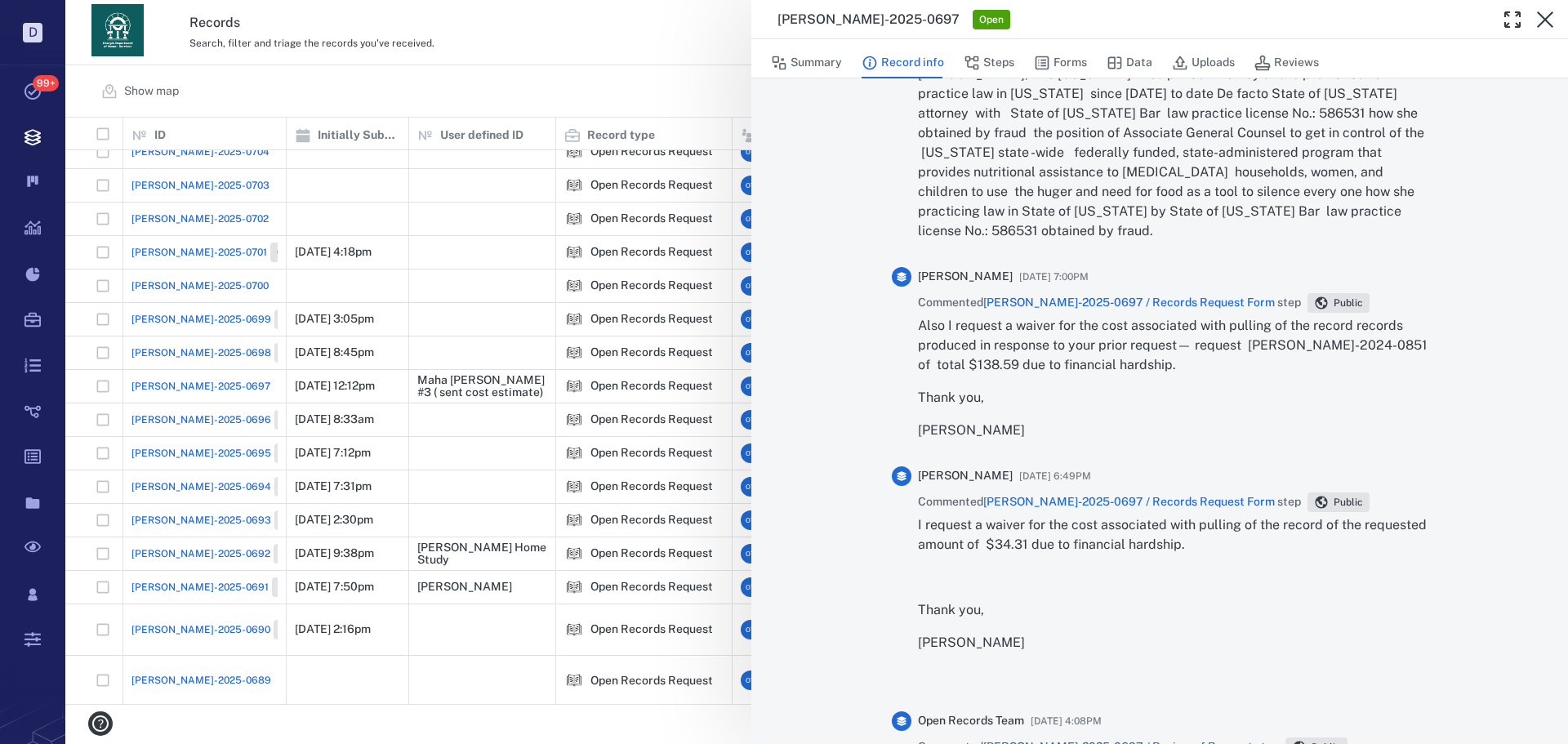
click at [638, 95] on div "[PERSON_NAME]-2025-0697 Open Summary Record info Steps Forms Data Uploads Revie…" at bounding box center [816, 372] width 1503 height 744
